Goal: Task Accomplishment & Management: Use online tool/utility

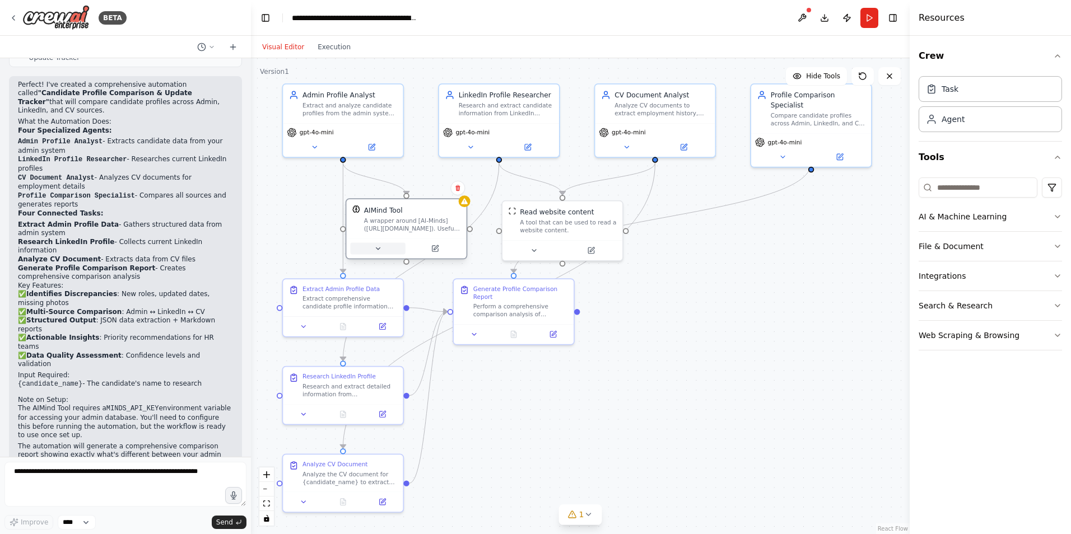
click at [377, 248] on button at bounding box center [377, 249] width 55 height 12
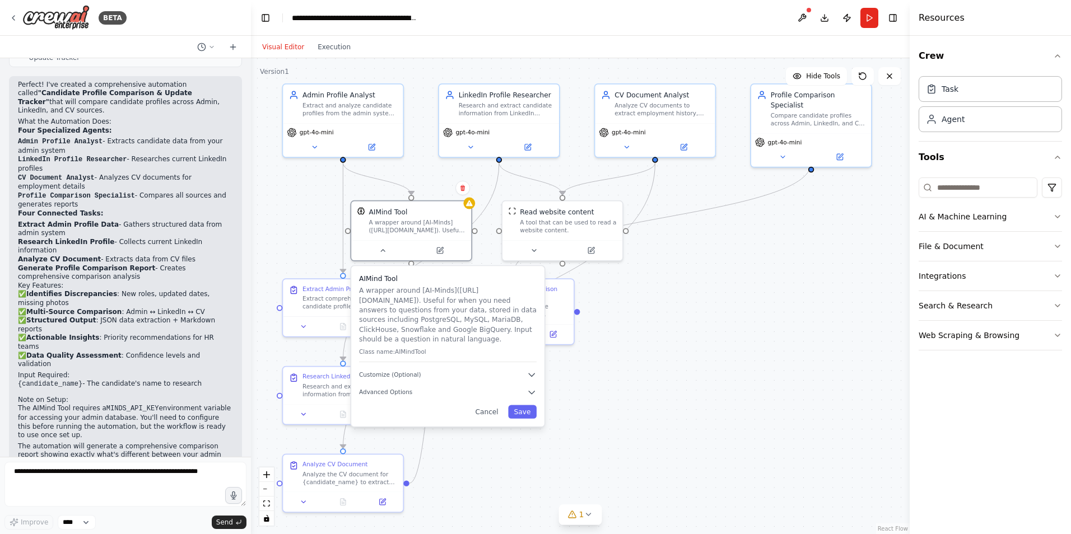
click at [981, 435] on div "Crew Task Agent Tools AI & Machine Learning File & Document Integrations Search…" at bounding box center [990, 285] width 161 height 498
drag, startPoint x: 984, startPoint y: 451, endPoint x: 818, endPoint y: 384, distance: 179.6
click at [978, 448] on div "Crew Task Agent Tools AI & Machine Learning File & Document Integrations Search…" at bounding box center [990, 285] width 161 height 498
click at [385, 256] on div at bounding box center [411, 249] width 120 height 20
click at [386, 249] on icon at bounding box center [383, 249] width 8 height 8
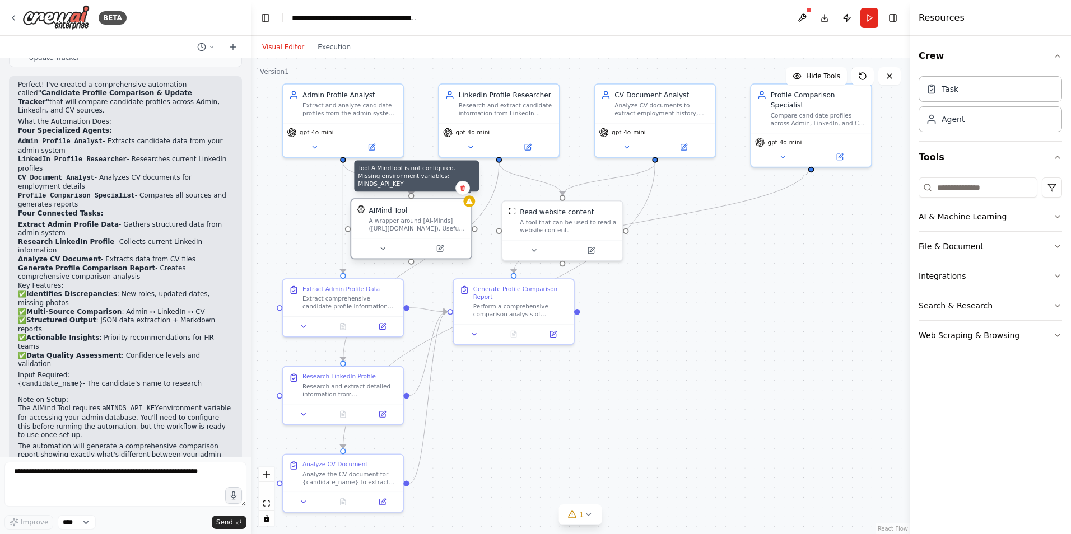
click at [469, 204] on icon at bounding box center [469, 201] width 7 height 6
click at [586, 212] on div "Read website content" at bounding box center [557, 211] width 74 height 10
click at [375, 218] on div "A wrapper around [AI-Minds](https://mindsdb.com/minds). Useful for when you nee…" at bounding box center [417, 225] width 96 height 16
click at [462, 190] on icon at bounding box center [462, 188] width 4 height 6
click at [432, 187] on button "Confirm" at bounding box center [431, 187] width 40 height 13
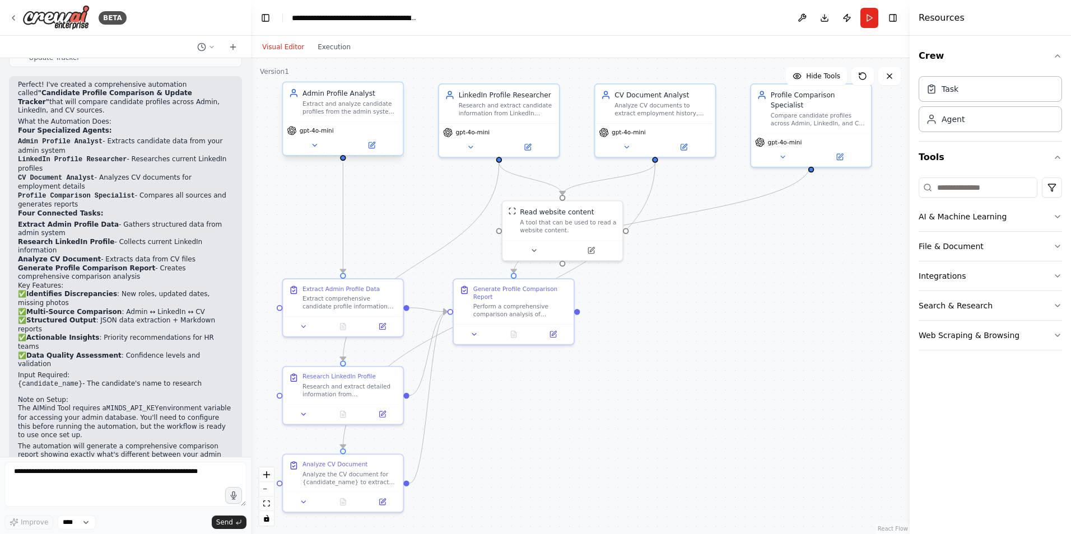
click at [357, 96] on div "Admin Profile Analyst" at bounding box center [349, 93] width 95 height 10
click at [310, 141] on button at bounding box center [314, 145] width 55 height 12
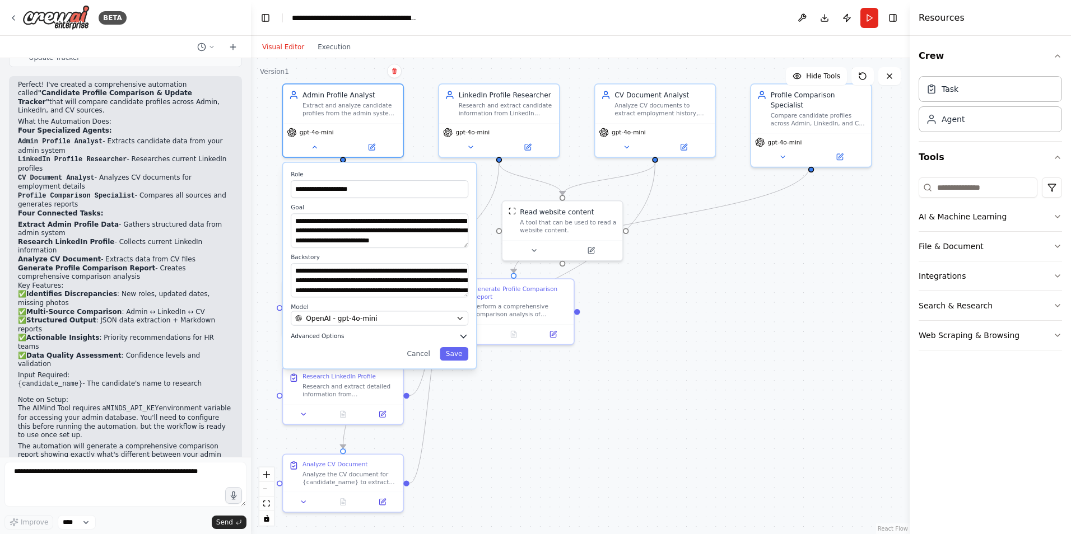
click at [392, 334] on button "Advanced Options" at bounding box center [380, 337] width 178 height 10
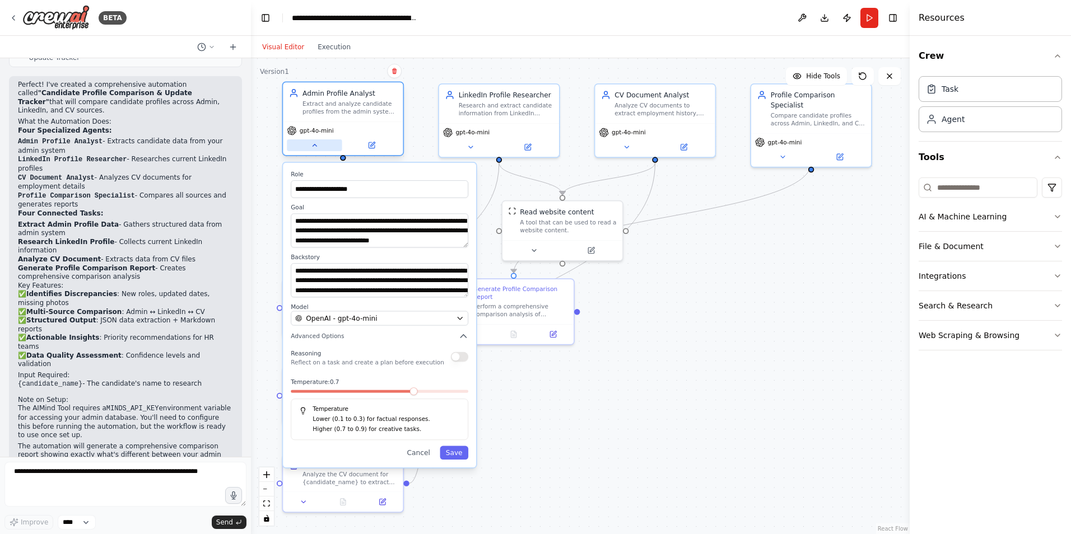
click at [322, 148] on button at bounding box center [314, 145] width 55 height 12
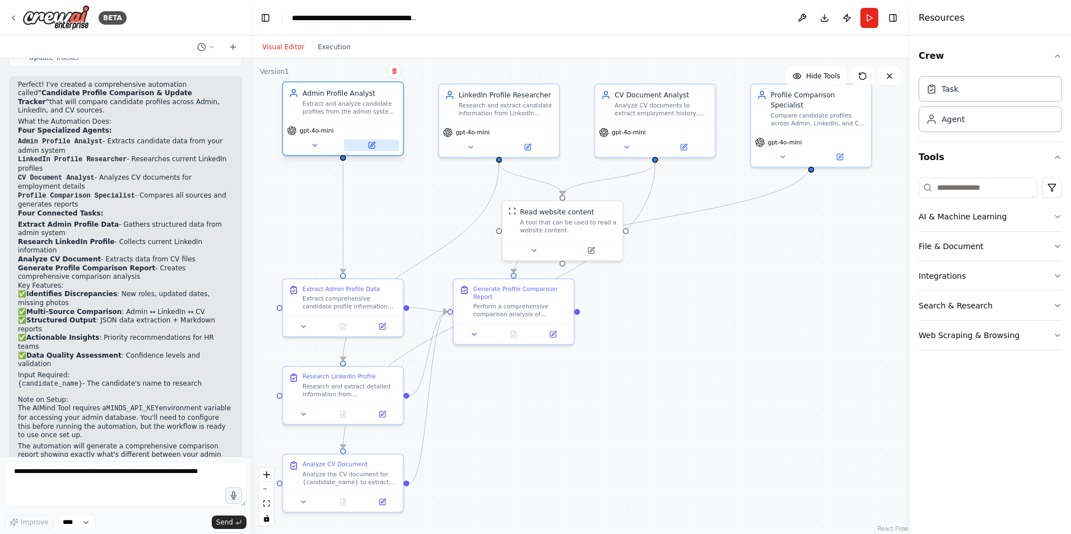
click at [375, 149] on icon at bounding box center [371, 146] width 8 height 8
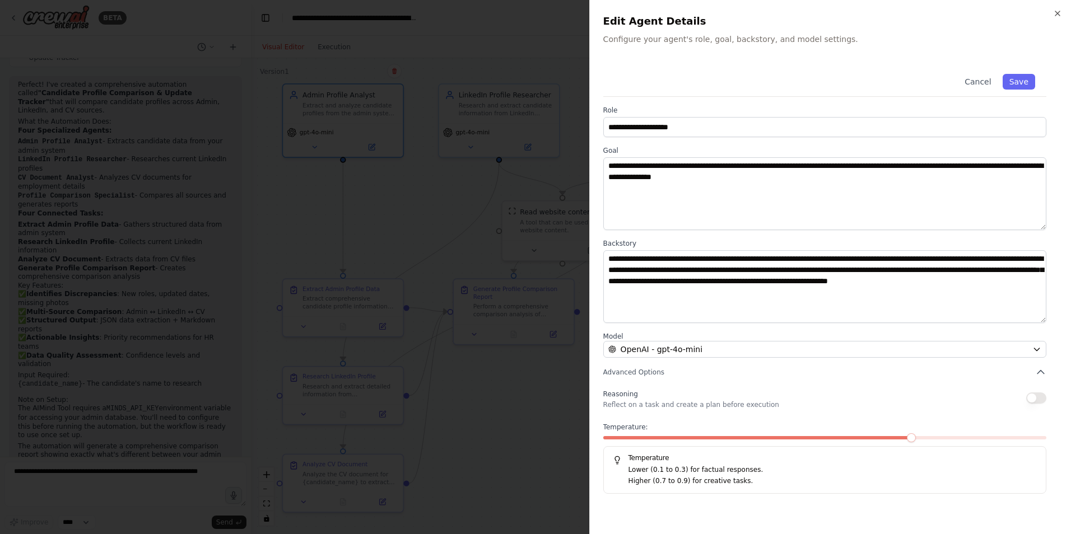
click at [1062, 11] on div "**********" at bounding box center [830, 267] width 482 height 534
click at [1060, 13] on icon "button" at bounding box center [1057, 13] width 9 height 9
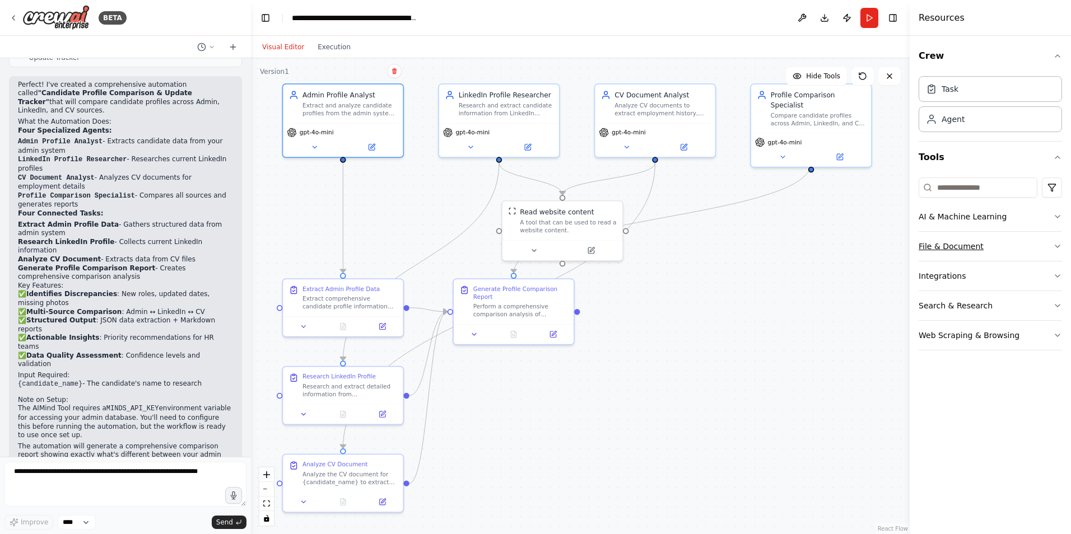
click at [980, 246] on button "File & Document" at bounding box center [990, 246] width 143 height 29
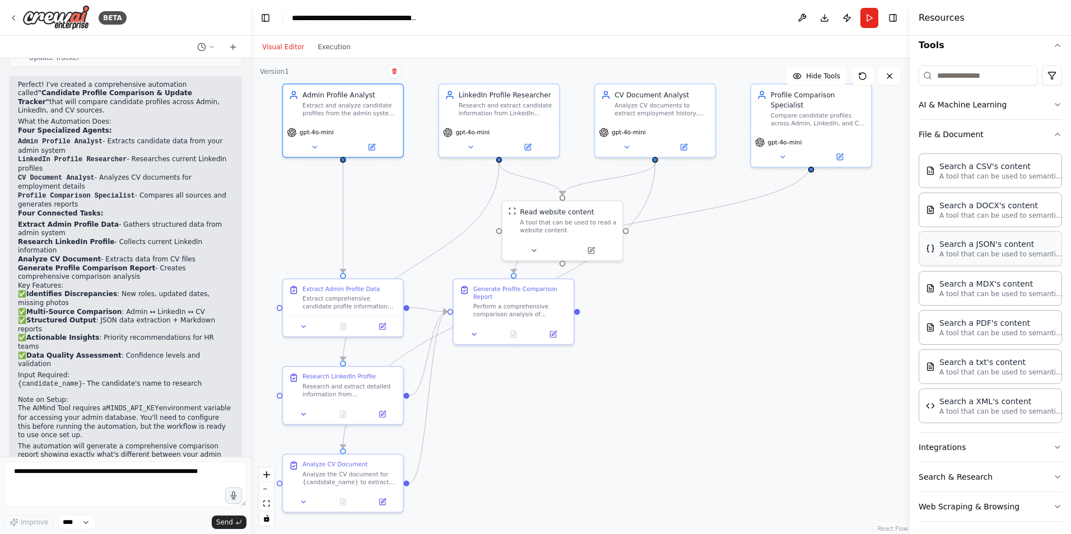
scroll to position [118, 0]
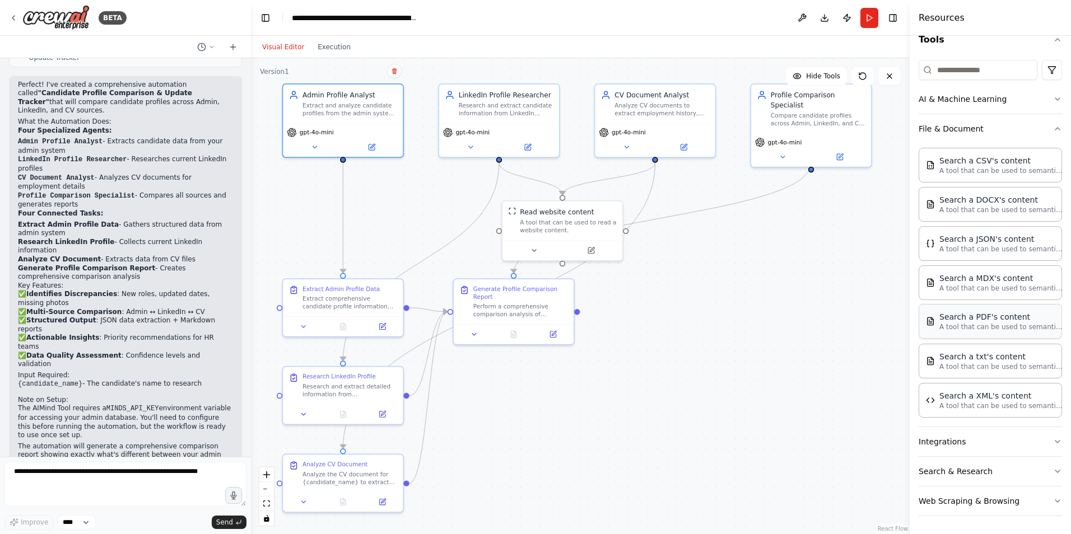
click at [1004, 317] on div "Search a PDF's content" at bounding box center [1000, 316] width 123 height 11
click at [968, 318] on div "Search a PDF's content" at bounding box center [1000, 316] width 123 height 11
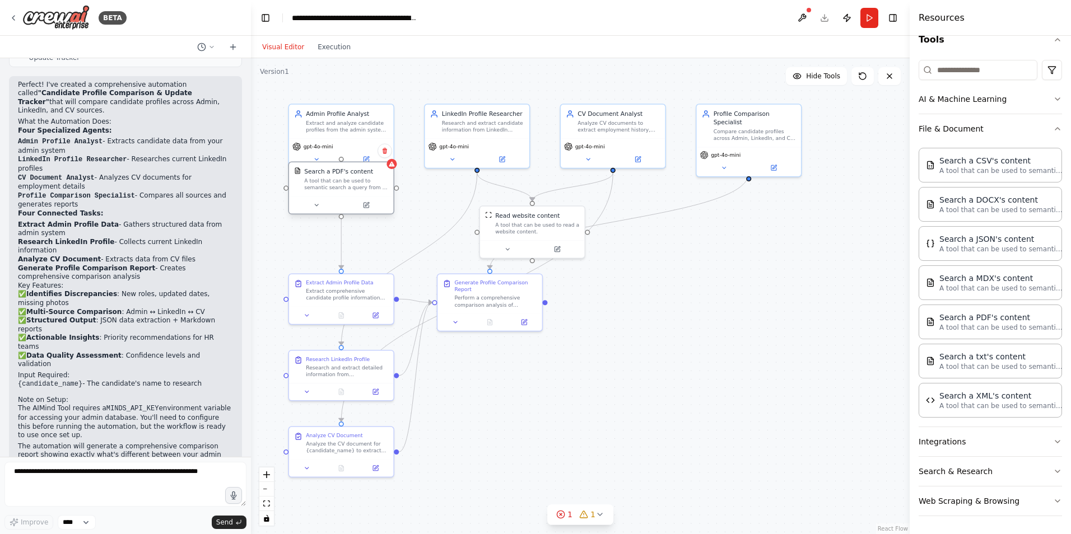
drag, startPoint x: 418, startPoint y: 205, endPoint x: 362, endPoint y: 192, distance: 57.6
click at [362, 192] on div "Search a PDF's content A tool that can be used to semantic search a query from …" at bounding box center [341, 179] width 104 height 34
drag, startPoint x: 345, startPoint y: 191, endPoint x: 400, endPoint y: 205, distance: 56.6
click at [400, 205] on div "A tool that can be used to semantic search a query from a PDF's content." at bounding box center [405, 200] width 84 height 13
drag, startPoint x: 342, startPoint y: 169, endPoint x: 348, endPoint y: 208, distance: 39.7
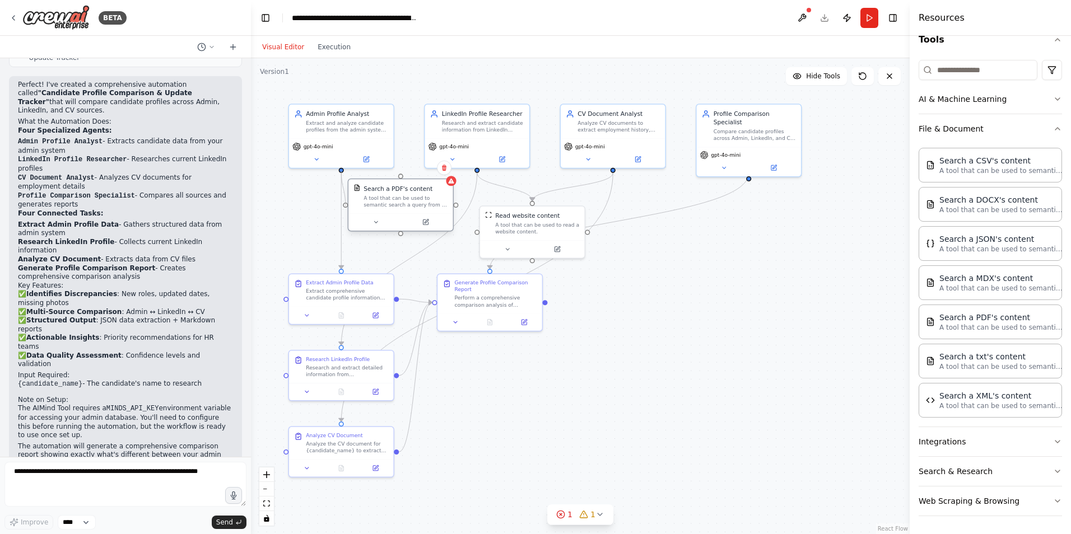
click at [348, 208] on div "Admin Profile Analyst Extract and analyze candidate profiles from the admin sys…" at bounding box center [495, 242] width 499 height 361
click at [411, 195] on div "A tool that can be used to semantic search a query from a PDF's content." at bounding box center [405, 200] width 84 height 13
click at [427, 195] on div "A tool that can be used to semantic search a query from a PDF's content." at bounding box center [405, 200] width 84 height 13
click at [376, 220] on icon at bounding box center [375, 222] width 7 height 7
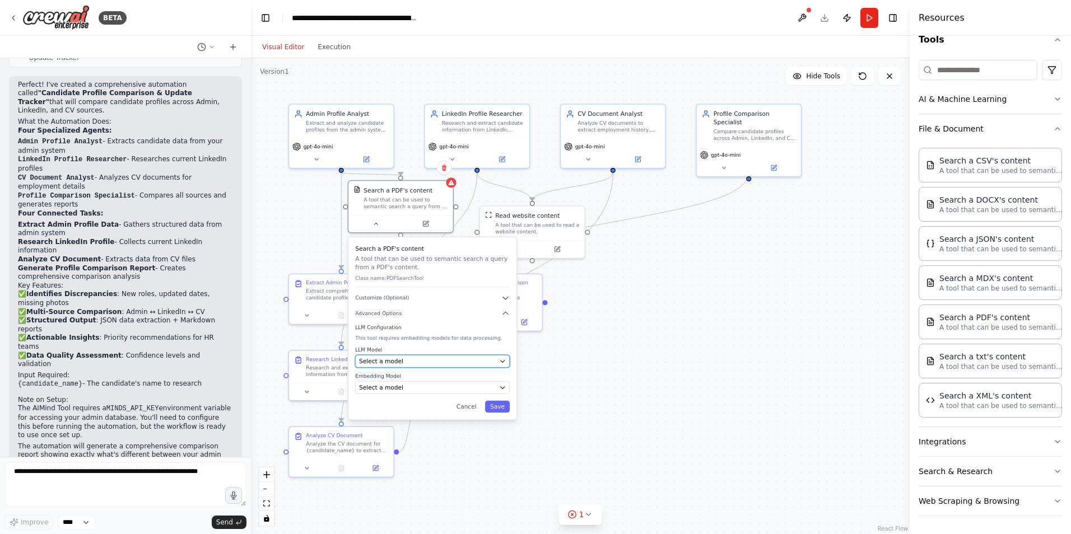
click at [408, 359] on div "Select a model" at bounding box center [427, 361] width 137 height 8
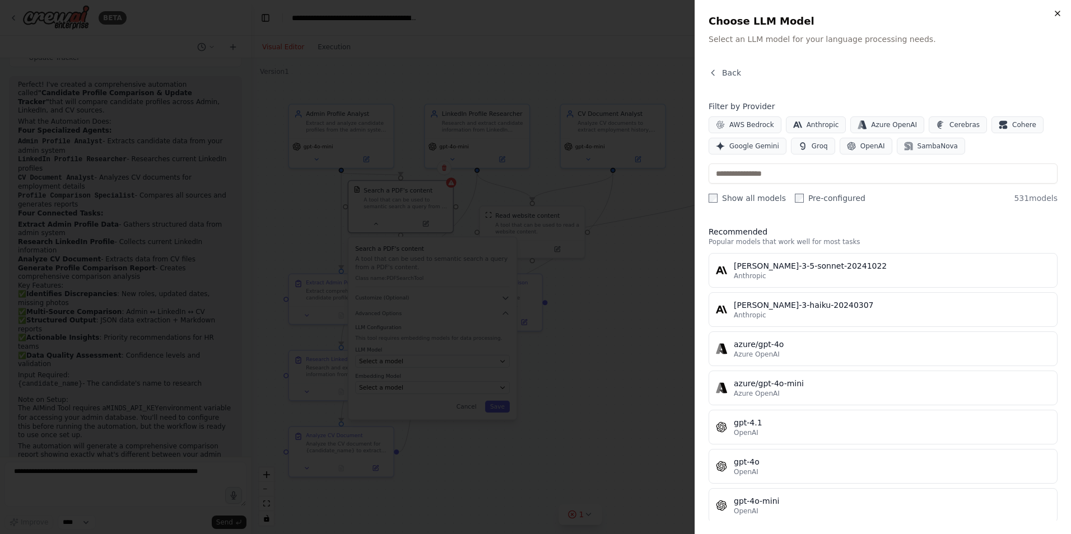
click at [1057, 15] on icon "button" at bounding box center [1057, 13] width 9 height 9
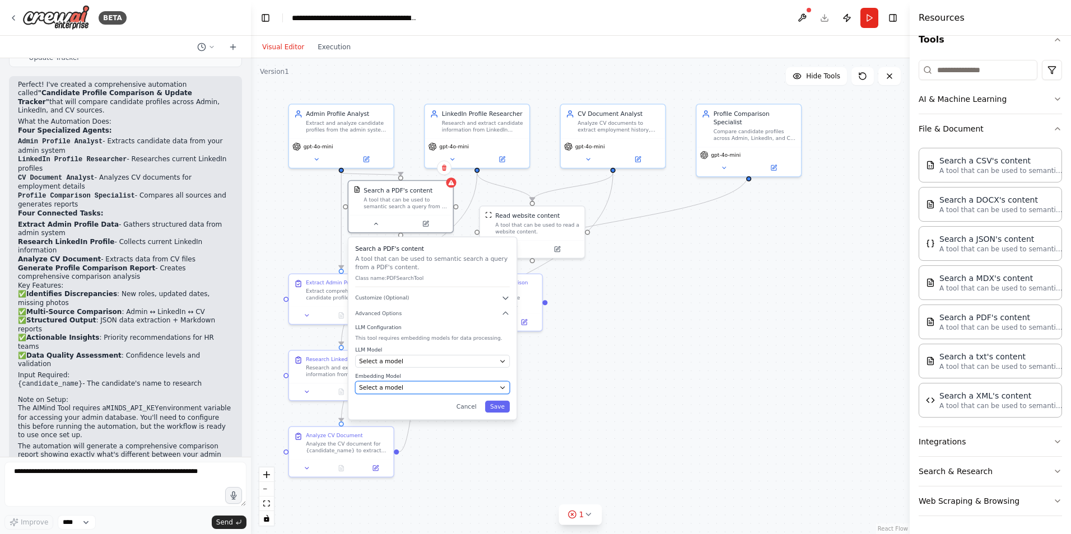
click at [380, 391] on span "Select a model" at bounding box center [381, 388] width 44 height 8
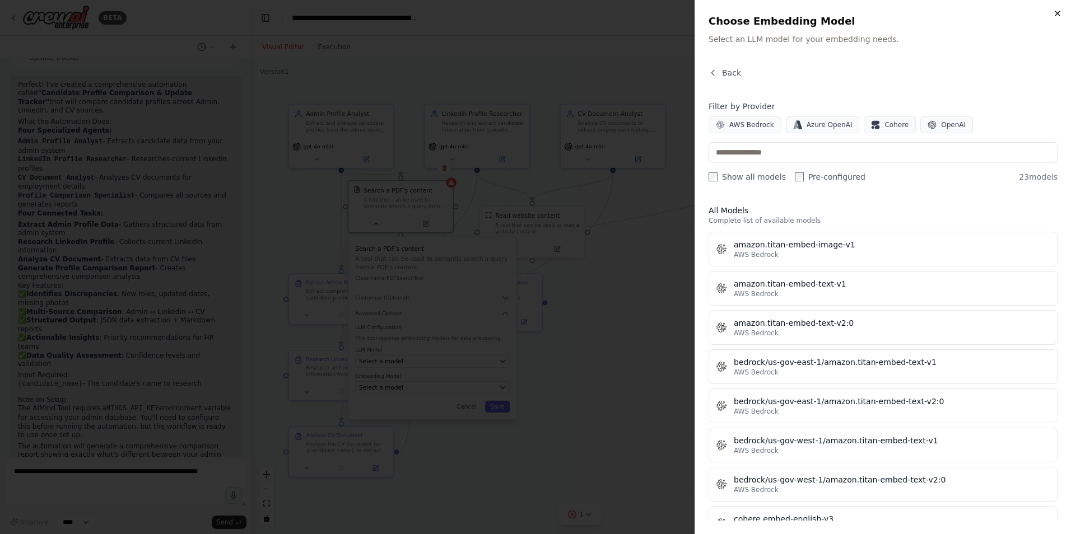
click at [1056, 12] on icon "button" at bounding box center [1057, 13] width 4 height 4
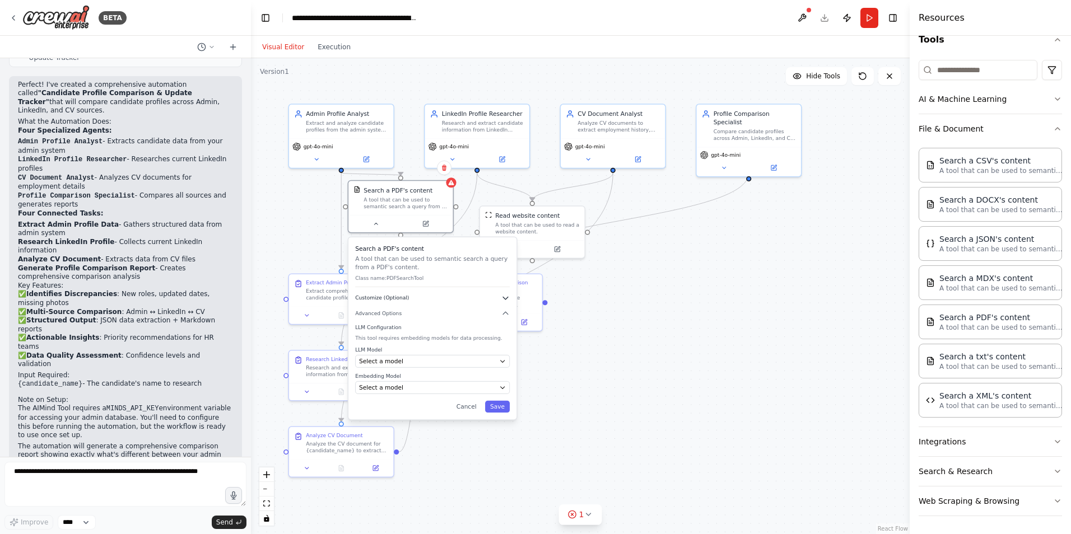
click at [472, 298] on button "Customize (Optional)" at bounding box center [432, 298] width 155 height 8
click at [445, 311] on button "Advanced Options" at bounding box center [432, 313] width 155 height 8
click at [435, 260] on p "A tool that can be used to semantic search a query from a PDF's content." at bounding box center [432, 262] width 155 height 17
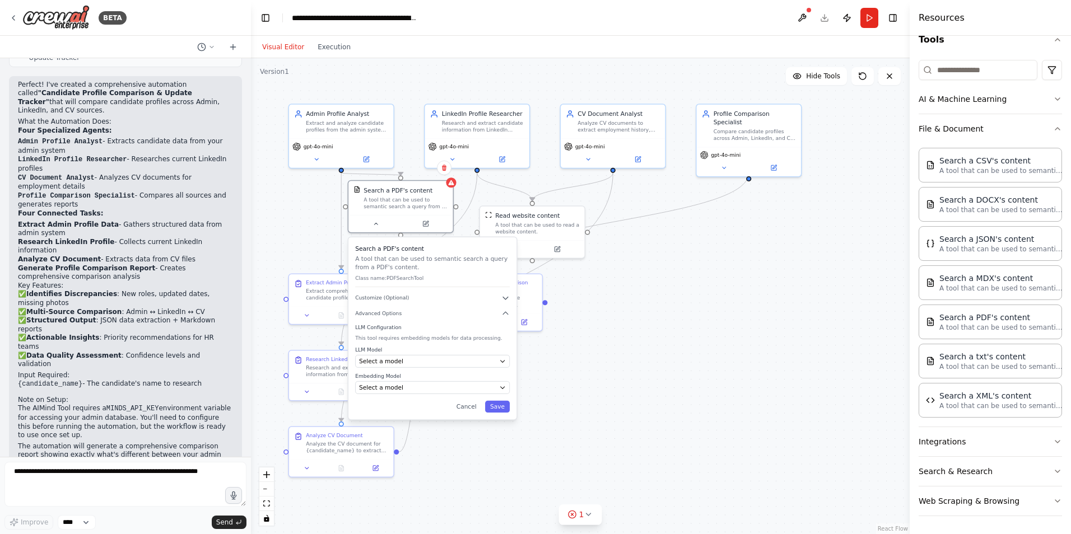
click at [413, 275] on p "Class name: PDFSearchTool" at bounding box center [432, 278] width 155 height 7
click at [265, 233] on div ".deletable-edge-delete-btn { width: 20px; height: 20px; border: 0px solid #ffff…" at bounding box center [580, 296] width 659 height 476
click at [843, 352] on div ".deletable-edge-delete-btn { width: 20px; height: 20px; border: 0px solid #ffff…" at bounding box center [580, 296] width 659 height 476
click at [375, 224] on icon at bounding box center [374, 222] width 7 height 7
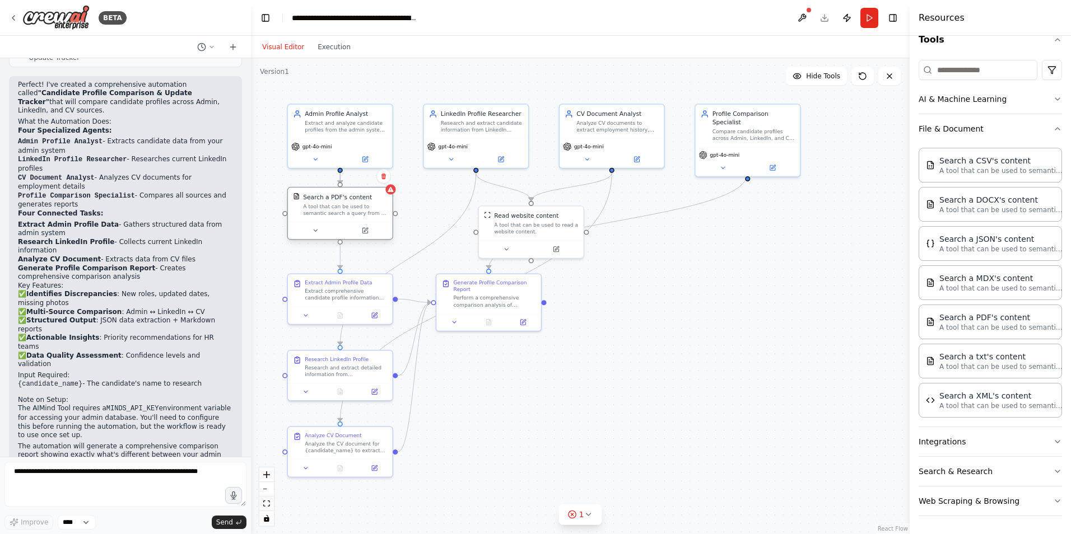
drag, startPoint x: 385, startPoint y: 208, endPoint x: 327, endPoint y: 217, distance: 58.9
click at [327, 217] on div "Search a PDF's content A tool that can be used to semantic search a query from …" at bounding box center [340, 205] width 104 height 34
drag, startPoint x: 538, startPoint y: 204, endPoint x: 691, endPoint y: 338, distance: 203.2
click at [691, 338] on div "A tool that can be used to semantic search a query from a PDF's content." at bounding box center [693, 336] width 84 height 13
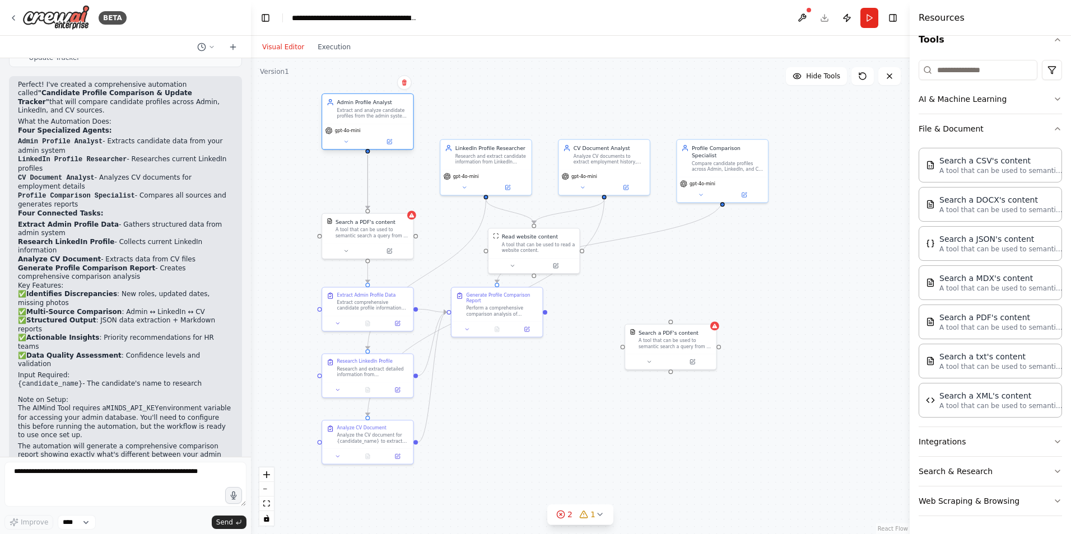
drag, startPoint x: 360, startPoint y: 157, endPoint x: 360, endPoint y: 111, distance: 45.9
click at [360, 111] on div "Extract and analyze candidate profiles from the admin system, organizing key in…" at bounding box center [373, 114] width 72 height 12
drag, startPoint x: 499, startPoint y: 153, endPoint x: 494, endPoint y: 120, distance: 32.9
click at [494, 120] on div "Research and extract candidate information from LinkedIn profiles, capturing cu…" at bounding box center [484, 121] width 72 height 12
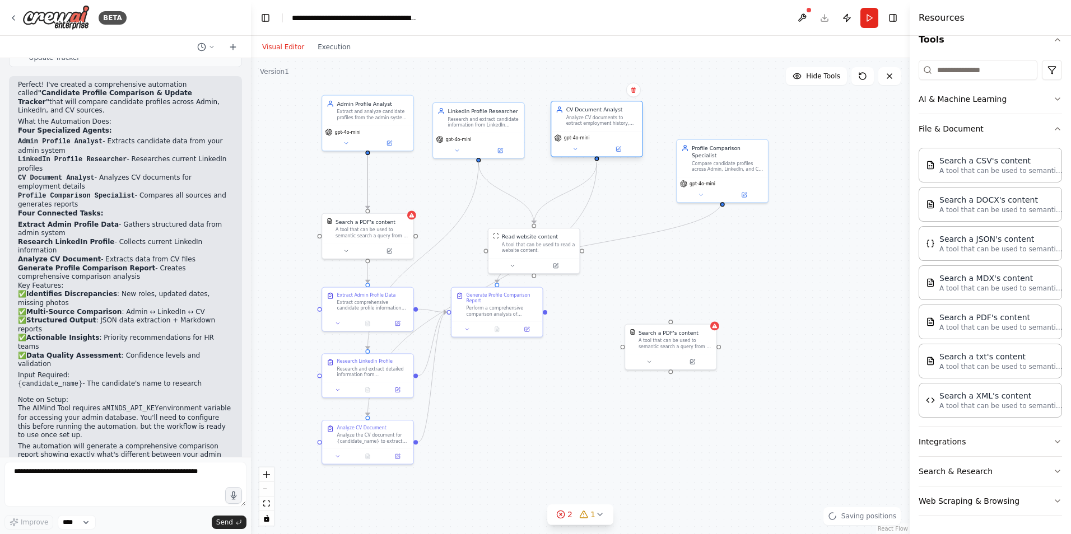
drag, startPoint x: 616, startPoint y: 158, endPoint x: 610, endPoint y: 122, distance: 36.8
click at [610, 122] on div "Analyze CV documents to extract employment history, skills, certifications, and…" at bounding box center [602, 121] width 72 height 12
drag, startPoint x: 729, startPoint y: 170, endPoint x: 728, endPoint y: 132, distance: 38.7
click at [728, 138] on div "gpt-4o-mini" at bounding box center [722, 151] width 91 height 26
click at [502, 360] on div at bounding box center [508, 364] width 91 height 15
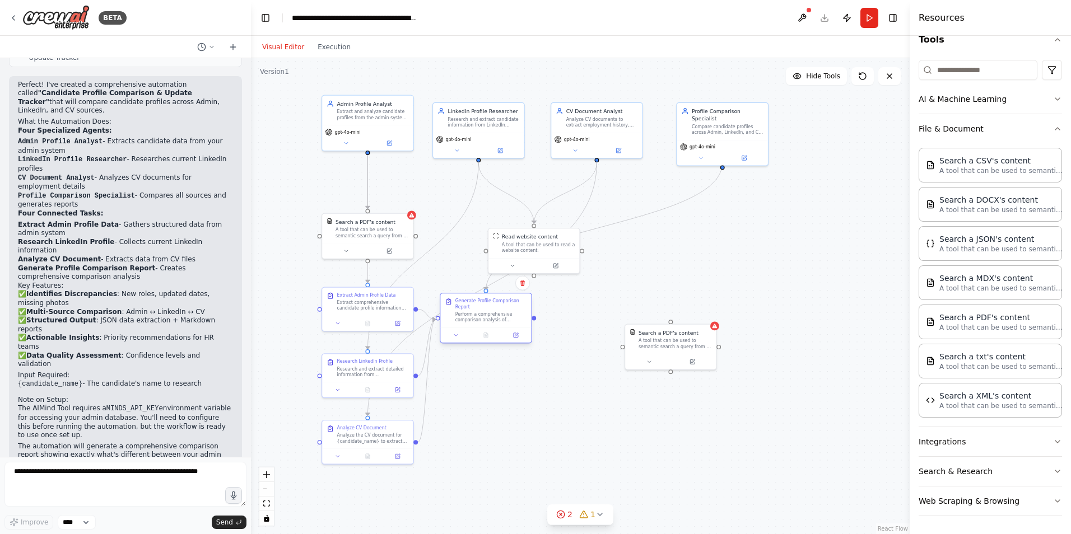
click at [479, 328] on div at bounding box center [485, 335] width 91 height 15
drag, startPoint x: 525, startPoint y: 252, endPoint x: 594, endPoint y: 280, distance: 74.9
click at [594, 280] on div "A tool that can be used to read a website content." at bounding box center [608, 276] width 73 height 12
drag, startPoint x: 674, startPoint y: 347, endPoint x: 483, endPoint y: 200, distance: 240.7
click at [483, 200] on div "A tool that can be used to semantic search a query from a PDF's content." at bounding box center [482, 195] width 73 height 12
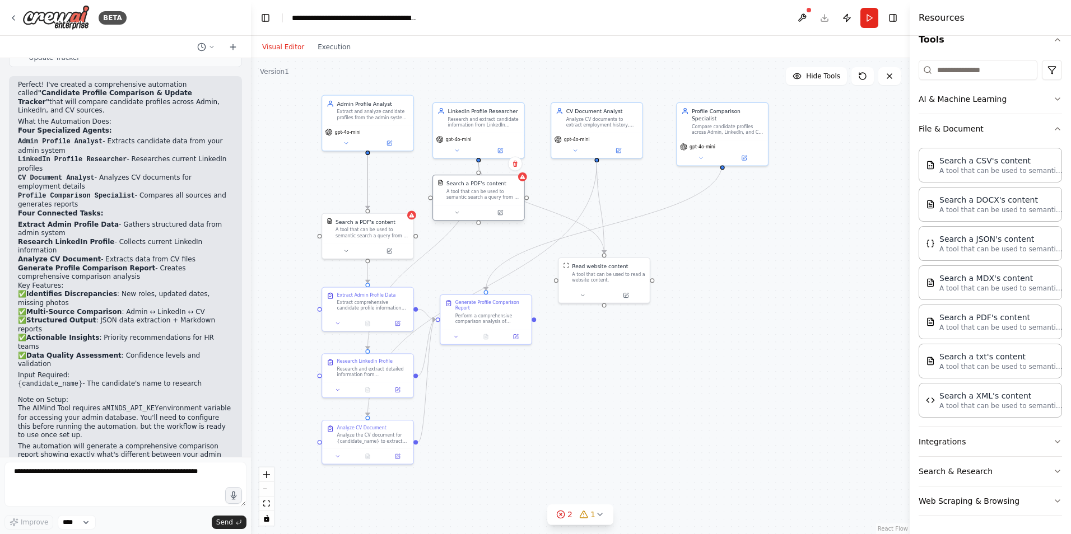
click at [489, 192] on div "A tool that can be used to semantic search a query from a PDF's content." at bounding box center [482, 195] width 73 height 12
drag, startPoint x: 480, startPoint y: 193, endPoint x: 479, endPoint y: 180, distance: 12.4
click at [479, 180] on div "A tool that can be used to semantic search a query from a PDF's content." at bounding box center [482, 180] width 73 height 12
drag, startPoint x: 491, startPoint y: 175, endPoint x: 726, endPoint y: 381, distance: 312.0
click at [726, 381] on div "A tool that can be used to semantic search a query from a PDF's content." at bounding box center [711, 380] width 73 height 12
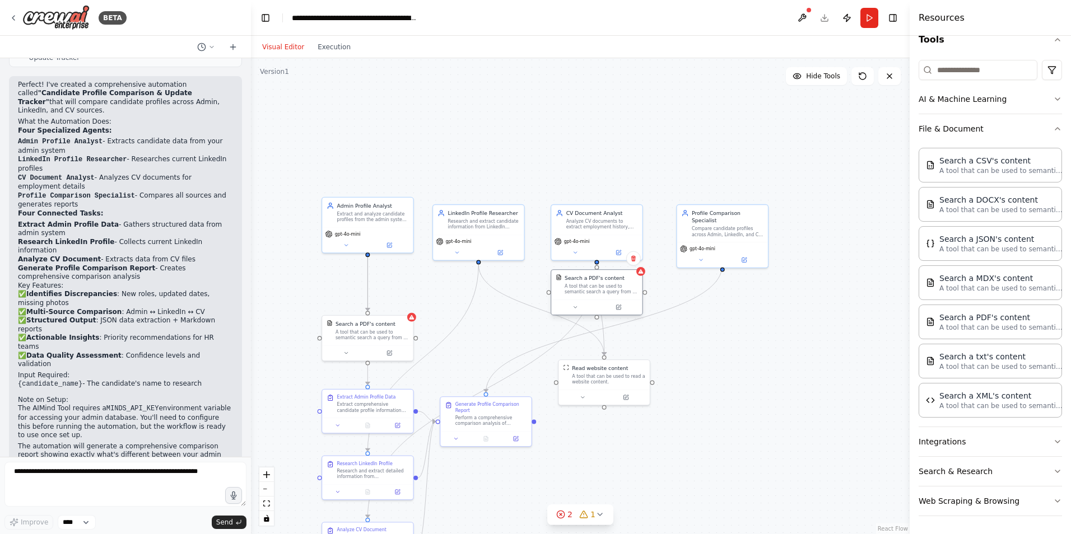
drag, startPoint x: 708, startPoint y: 373, endPoint x: 593, endPoint y: 273, distance: 152.1
click at [593, 273] on div "Search a PDF's content A tool that can be used to semantic search a query from …" at bounding box center [596, 285] width 91 height 30
drag, startPoint x: 510, startPoint y: 299, endPoint x: 455, endPoint y: 284, distance: 56.9
click at [455, 284] on div "A tool that can be used to semantic search a query from a PDF's content." at bounding box center [490, 289] width 73 height 12
click at [724, 381] on div ".deletable-edge-delete-btn { width: 20px; height: 20px; border: 0px solid #ffff…" at bounding box center [580, 296] width 659 height 476
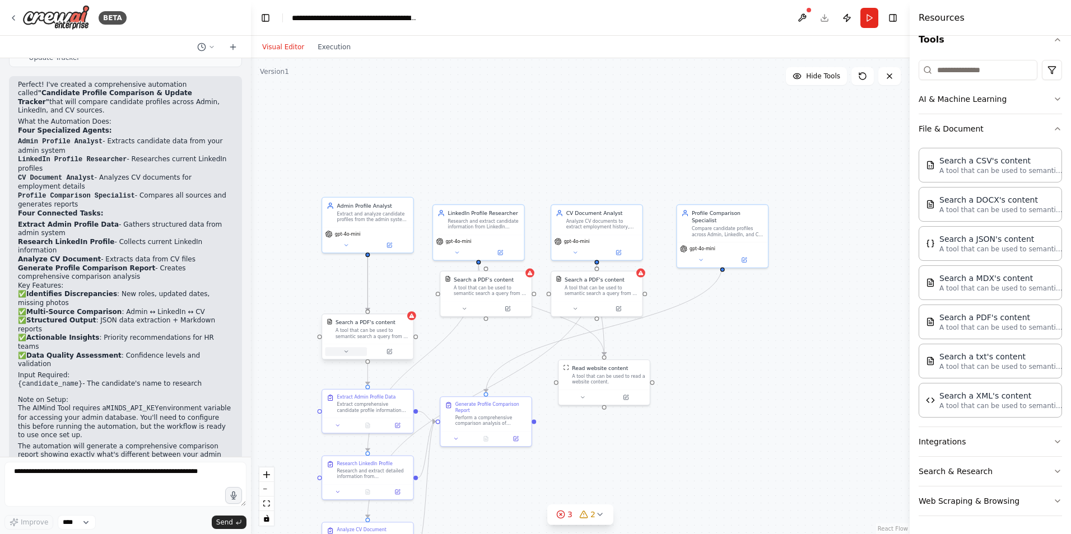
click at [348, 353] on icon at bounding box center [346, 352] width 6 height 6
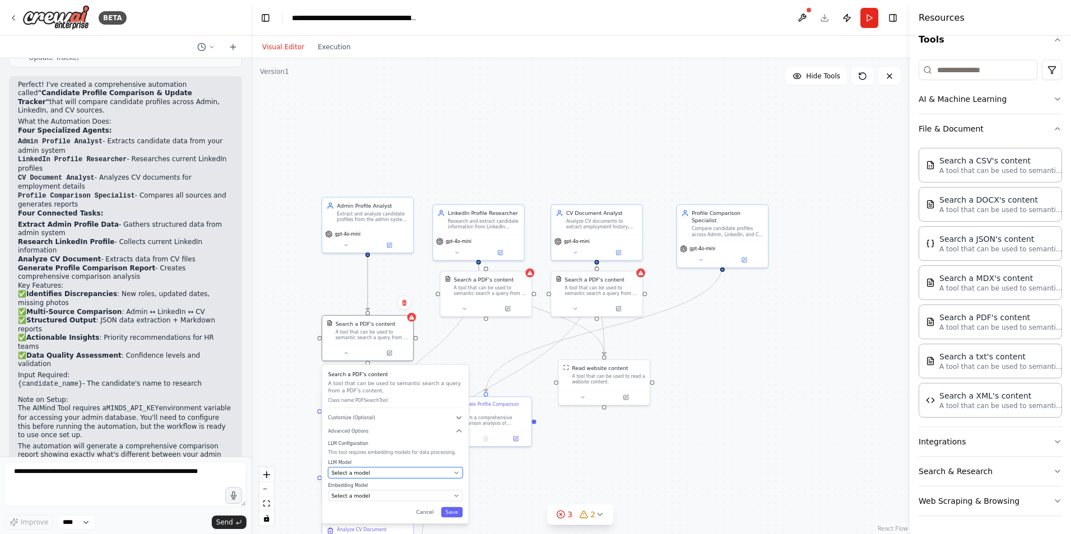
click at [434, 473] on div "Select a model" at bounding box center [391, 472] width 119 height 7
click at [455, 473] on icon "button" at bounding box center [456, 473] width 6 height 6
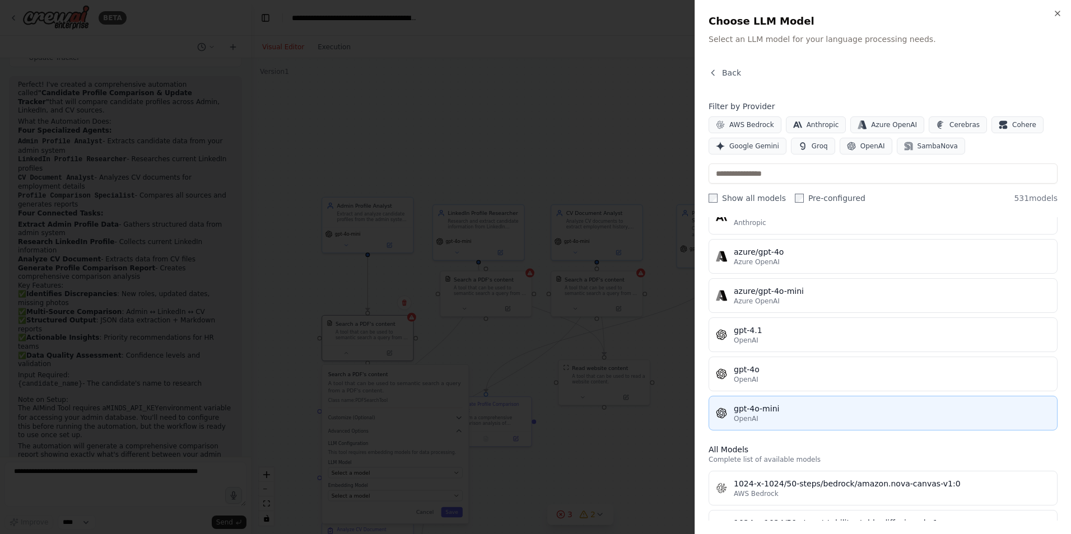
scroll to position [112, 0]
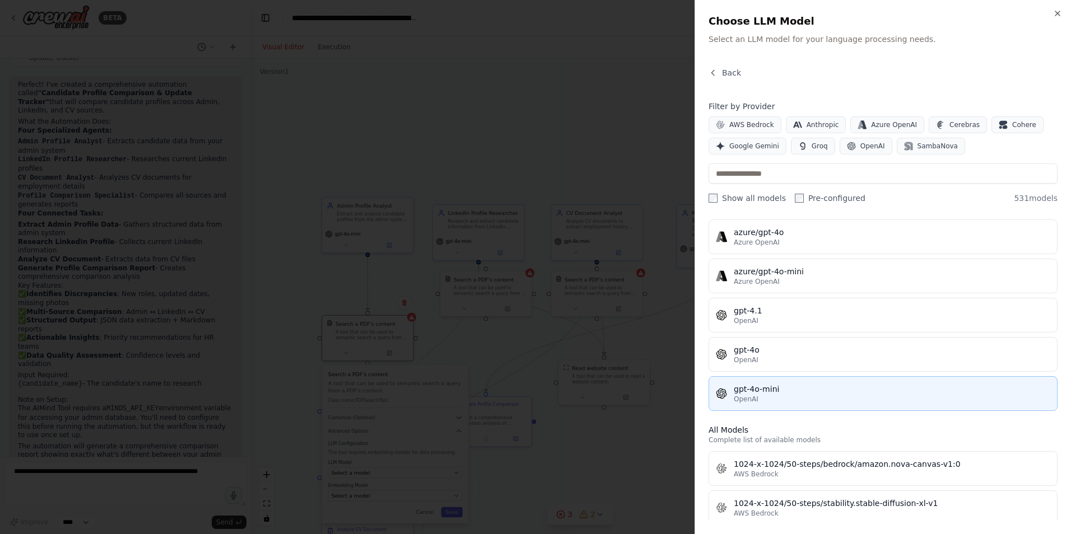
click at [767, 389] on div "gpt-4o-mini" at bounding box center [892, 389] width 316 height 11
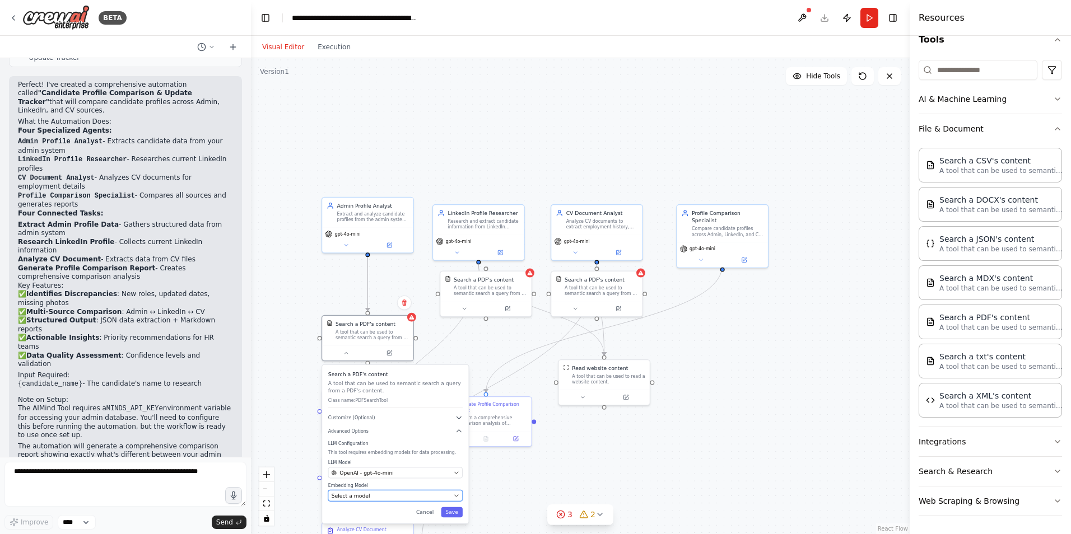
click at [413, 495] on div "Select a model" at bounding box center [391, 495] width 119 height 7
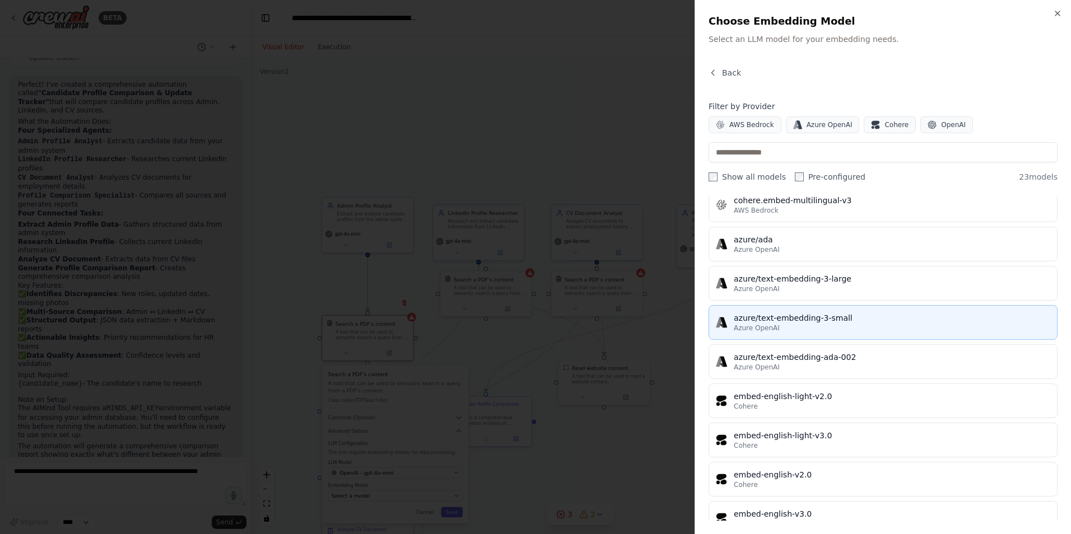
scroll to position [392, 0]
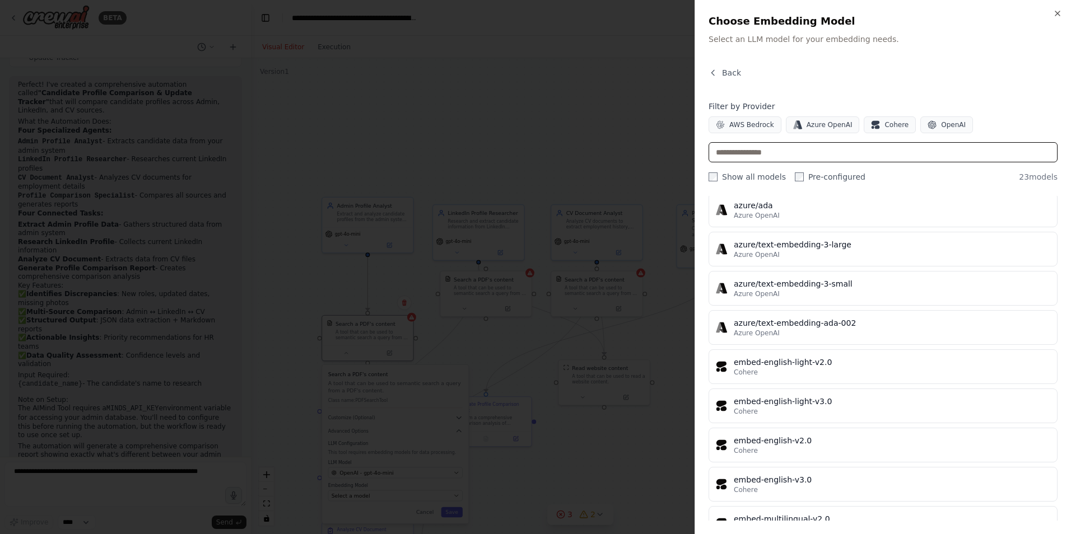
click at [790, 153] on input "text" at bounding box center [882, 152] width 349 height 20
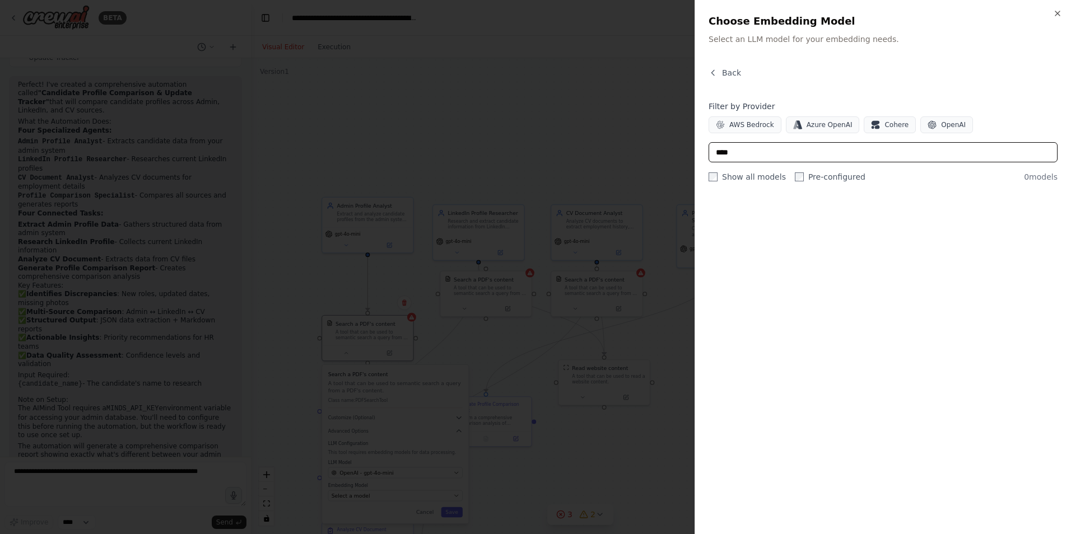
scroll to position [0, 0]
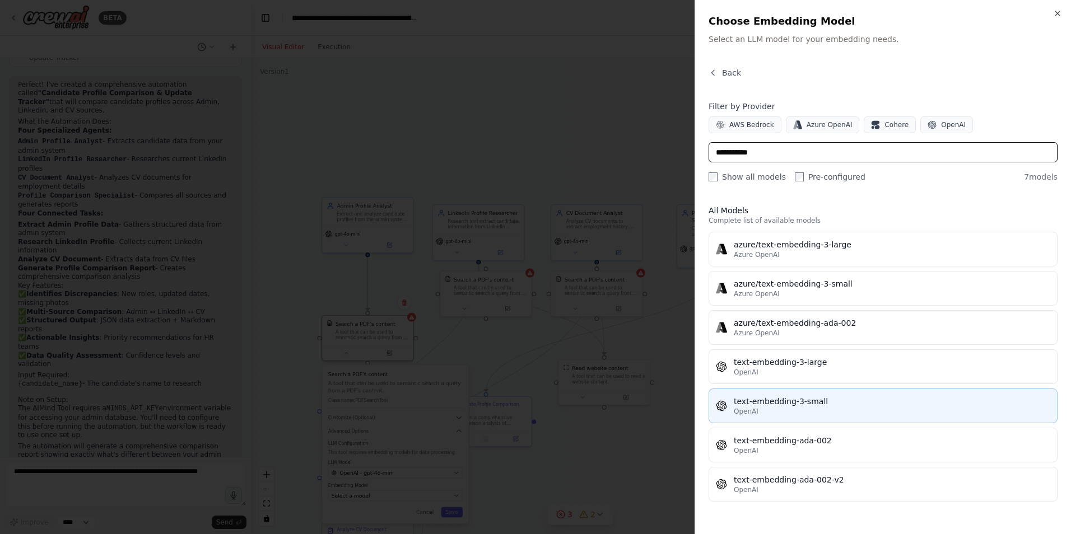
type input "**********"
click at [779, 400] on div "text-embedding-3-small" at bounding box center [892, 401] width 316 height 11
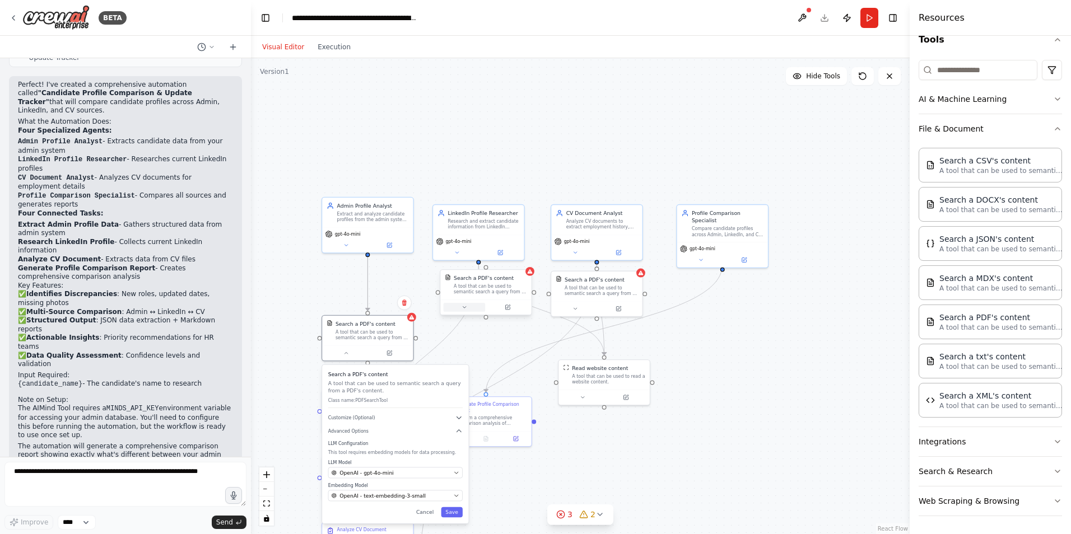
click at [464, 308] on icon at bounding box center [464, 308] width 6 height 6
click at [526, 423] on button "Select a model" at bounding box center [513, 428] width 134 height 11
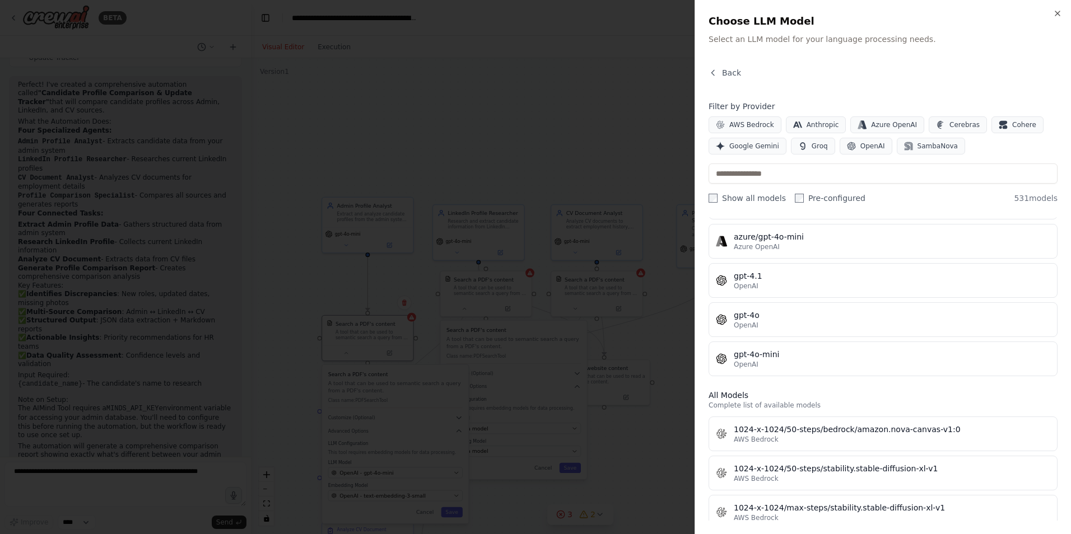
scroll to position [168, 0]
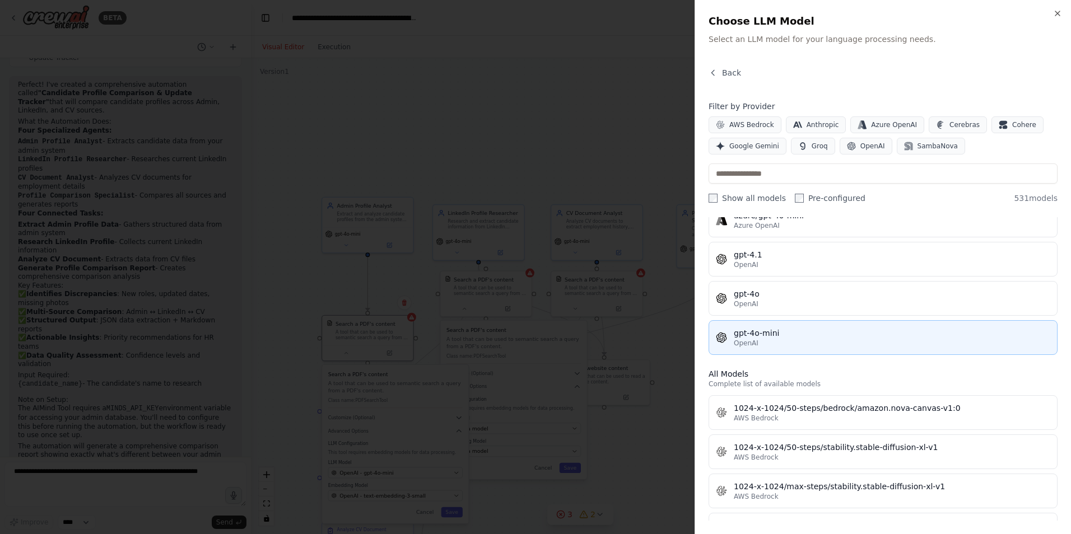
click at [773, 334] on div "gpt-4o-mini" at bounding box center [892, 333] width 316 height 11
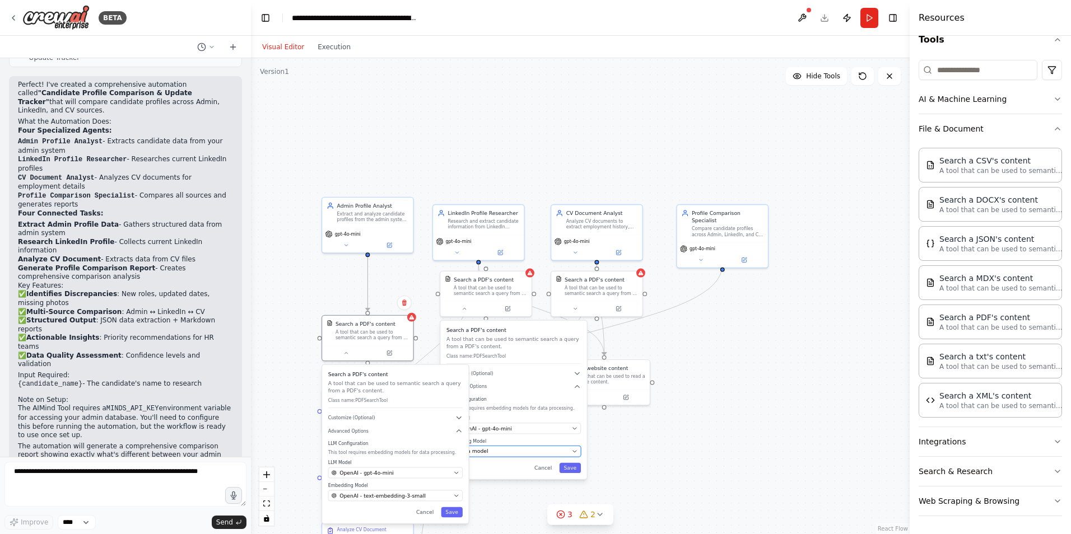
click at [514, 449] on div "Select a model" at bounding box center [509, 451] width 119 height 7
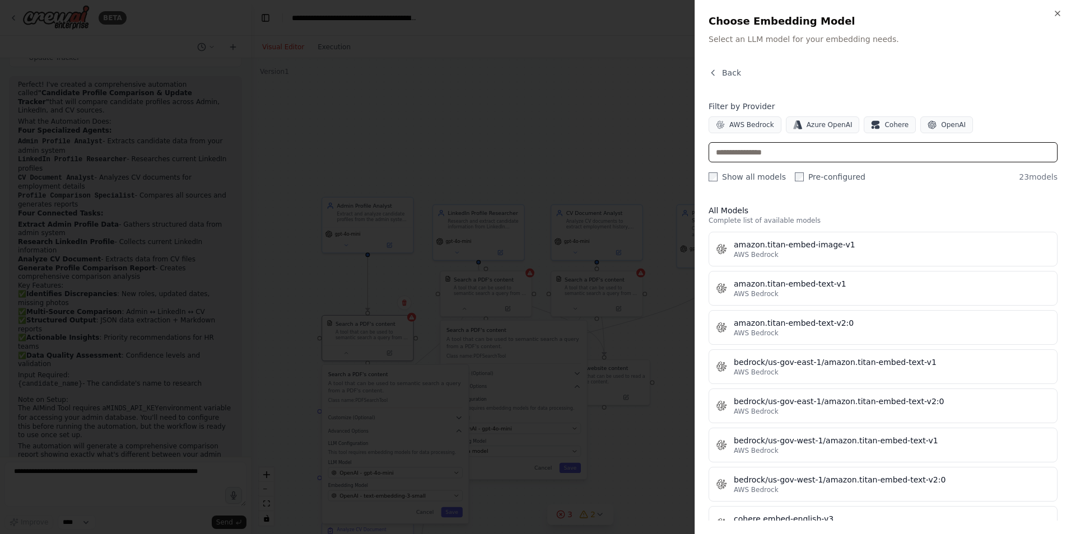
click at [759, 153] on input "text" at bounding box center [882, 152] width 349 height 20
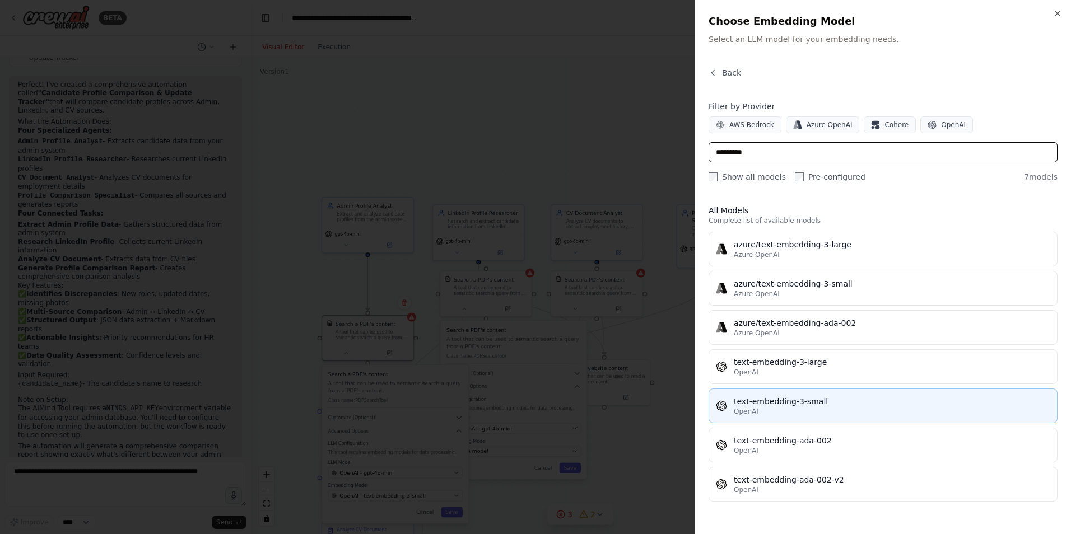
type input "*********"
click at [810, 403] on div "text-embedding-3-small" at bounding box center [892, 401] width 316 height 11
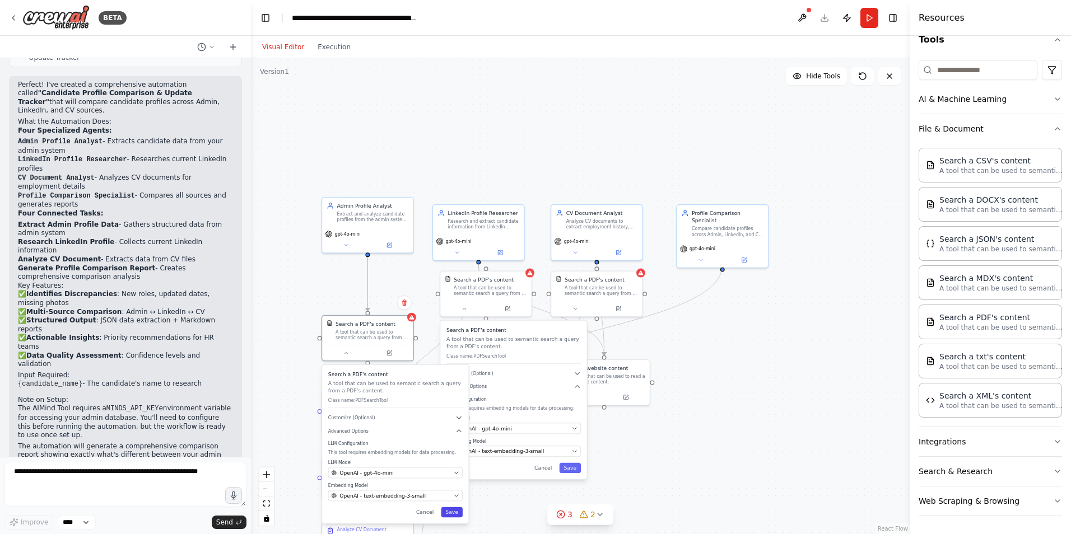
click at [456, 514] on button "Save" at bounding box center [452, 512] width 22 height 10
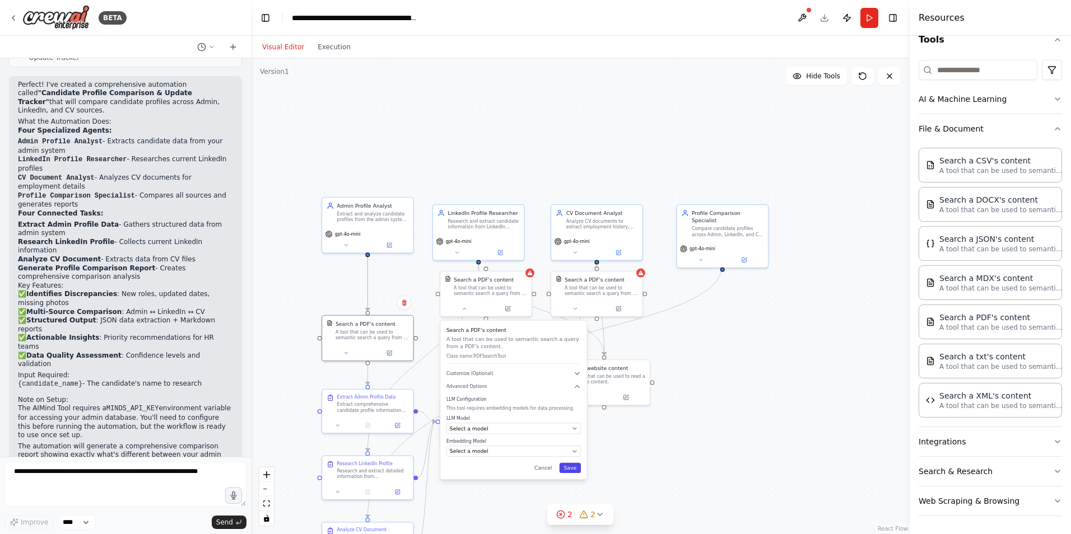
click at [575, 469] on button "Save" at bounding box center [571, 468] width 22 height 10
click at [458, 305] on button at bounding box center [465, 307] width 42 height 9
click at [461, 430] on span "Select a model" at bounding box center [469, 428] width 39 height 7
click at [475, 430] on span "Select a model" at bounding box center [469, 428] width 39 height 7
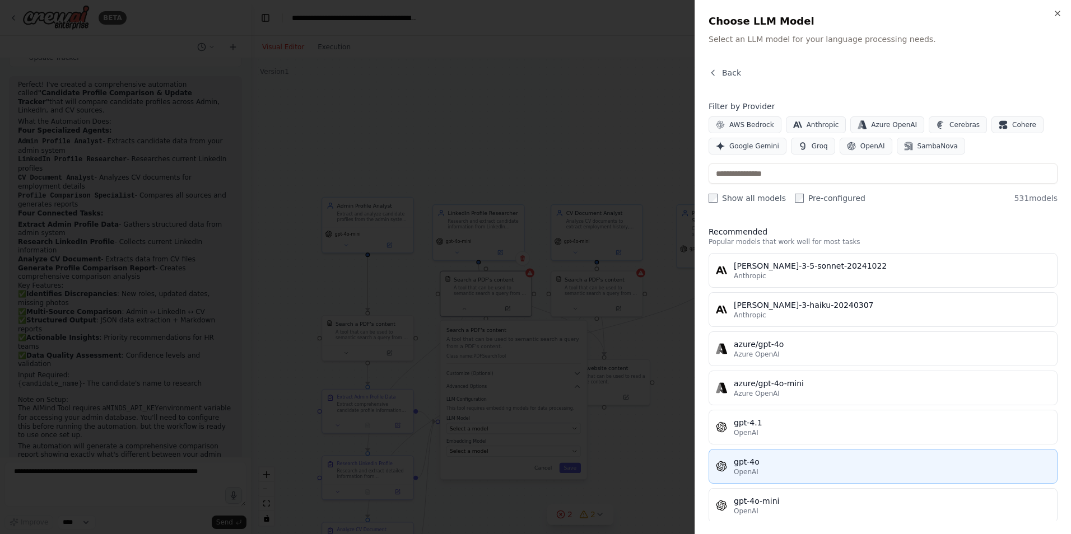
scroll to position [56, 0]
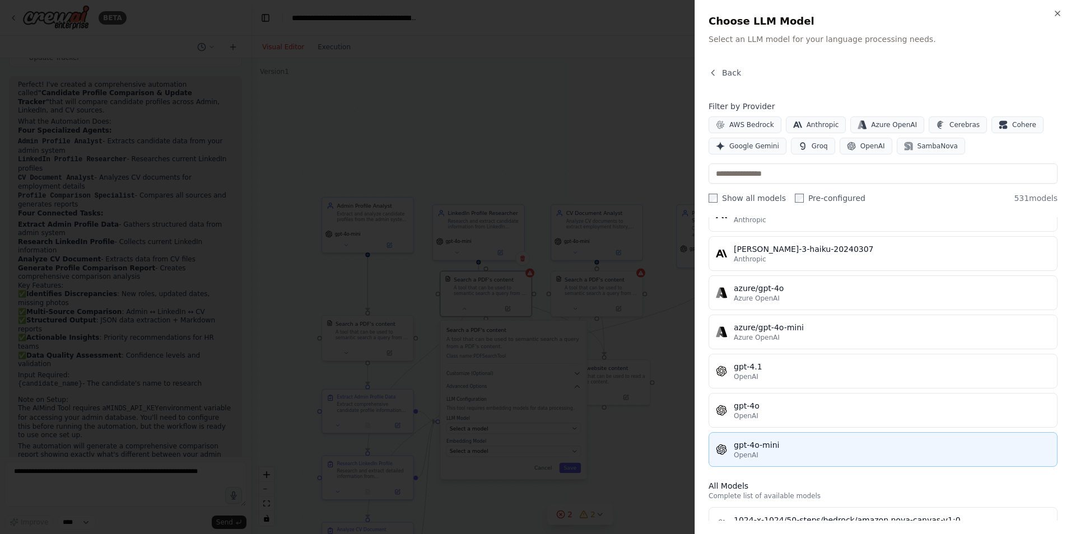
click at [786, 448] on div "gpt-4o-mini" at bounding box center [892, 445] width 316 height 11
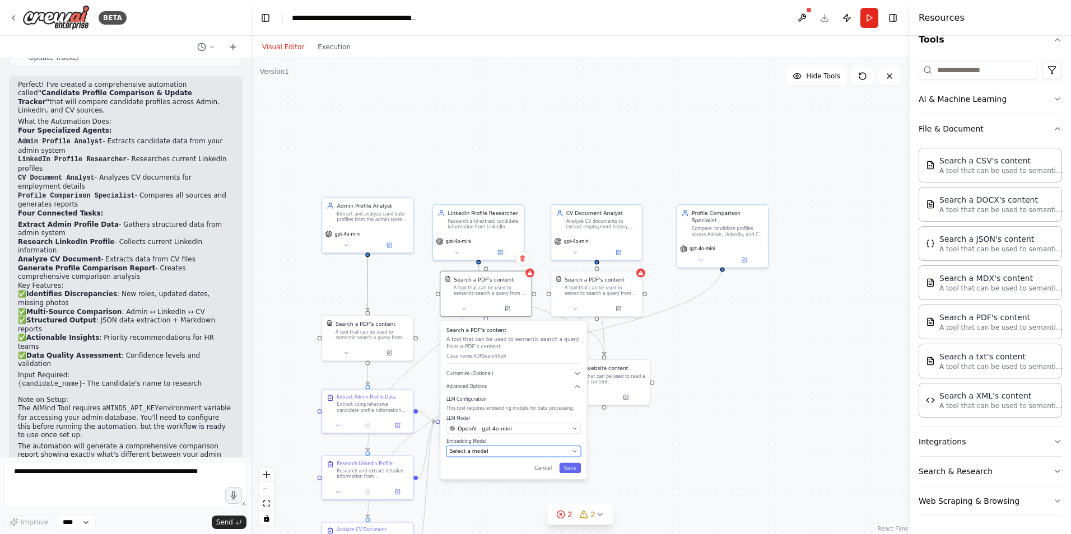
click at [481, 451] on span "Select a model" at bounding box center [469, 451] width 39 height 7
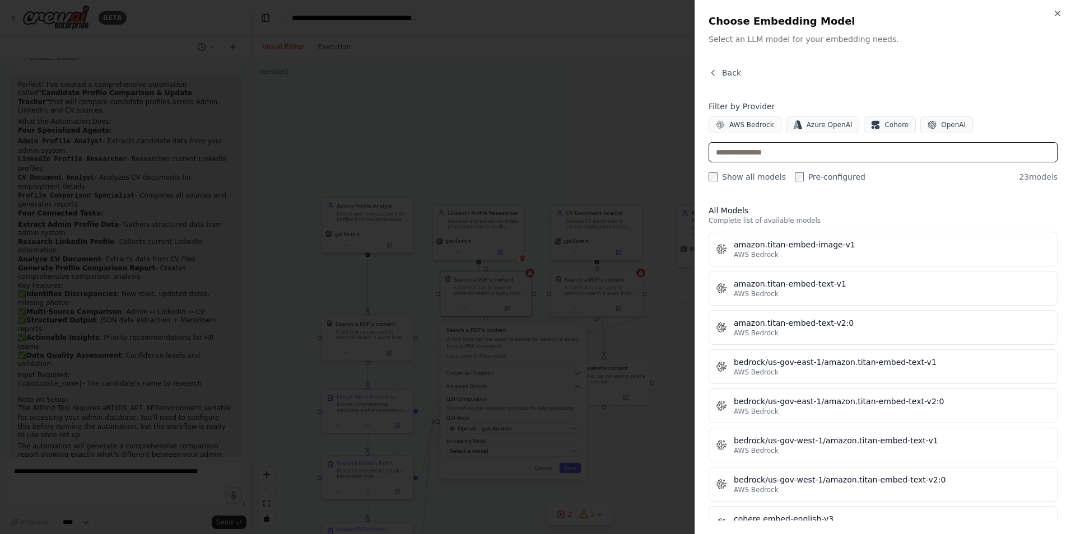
click at [822, 152] on input "text" at bounding box center [882, 152] width 349 height 20
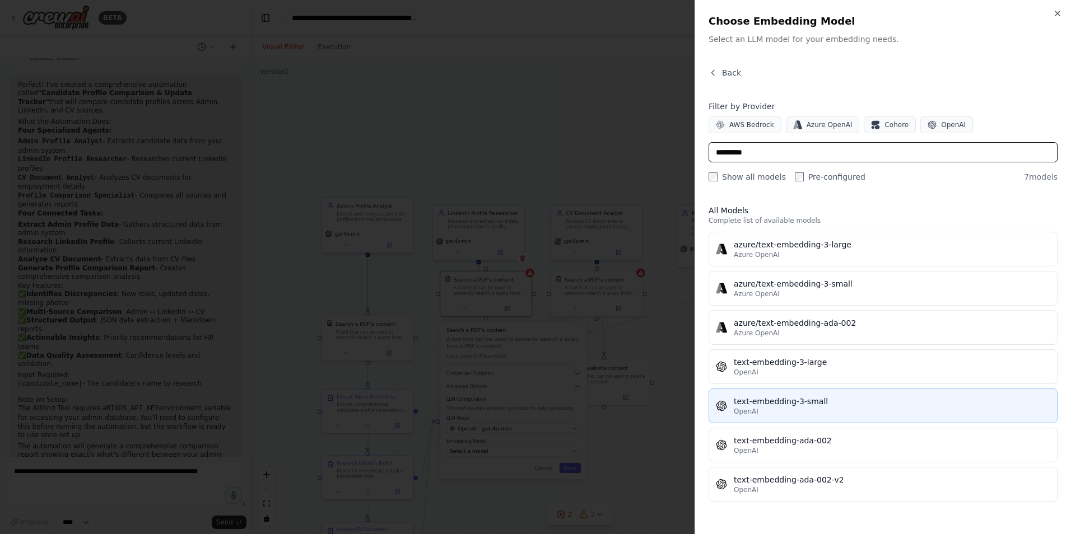
type input "*********"
click at [812, 400] on div "text-embedding-3-small" at bounding box center [892, 401] width 316 height 11
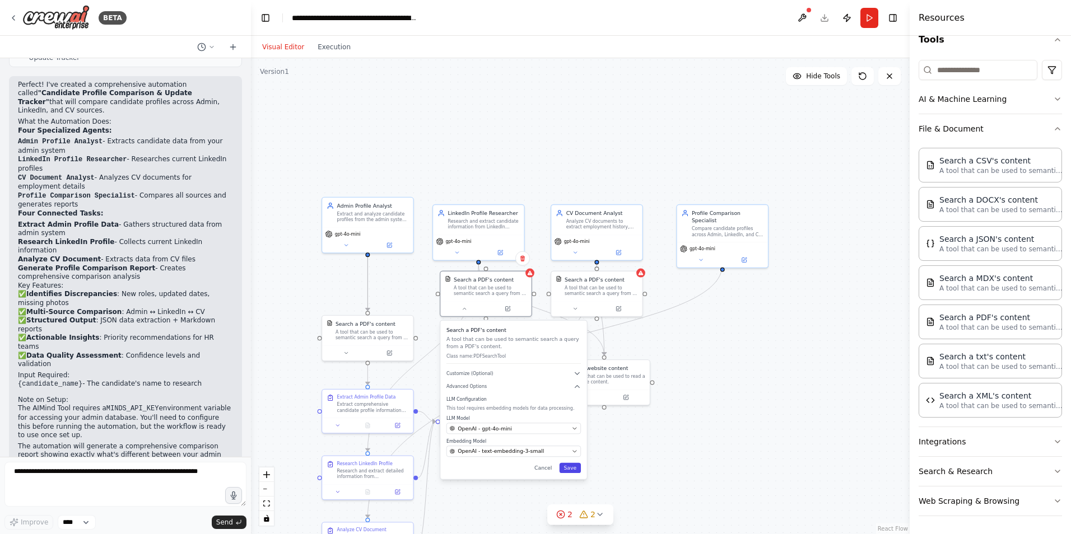
click at [569, 471] on button "Save" at bounding box center [571, 468] width 22 height 10
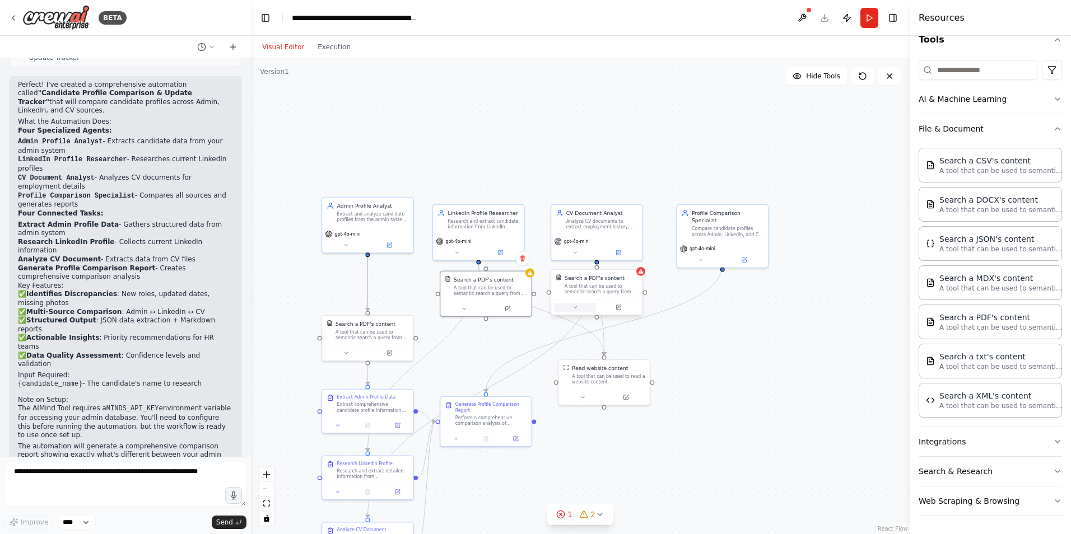
click at [574, 306] on icon at bounding box center [575, 308] width 6 height 6
click at [613, 431] on div "Select a model" at bounding box center [620, 428] width 119 height 7
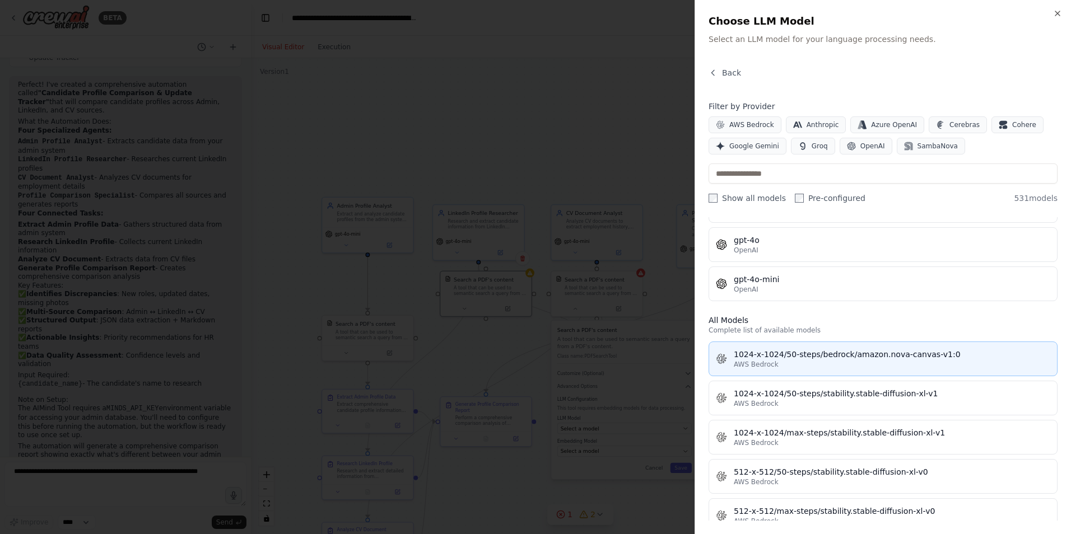
scroll to position [224, 0]
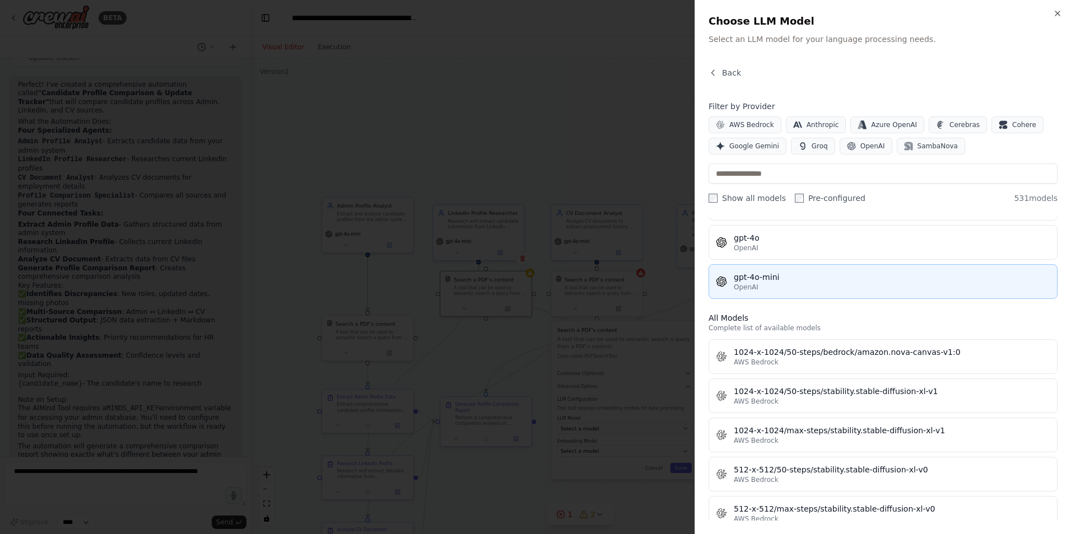
click at [802, 282] on div "gpt-4o-mini" at bounding box center [892, 277] width 316 height 11
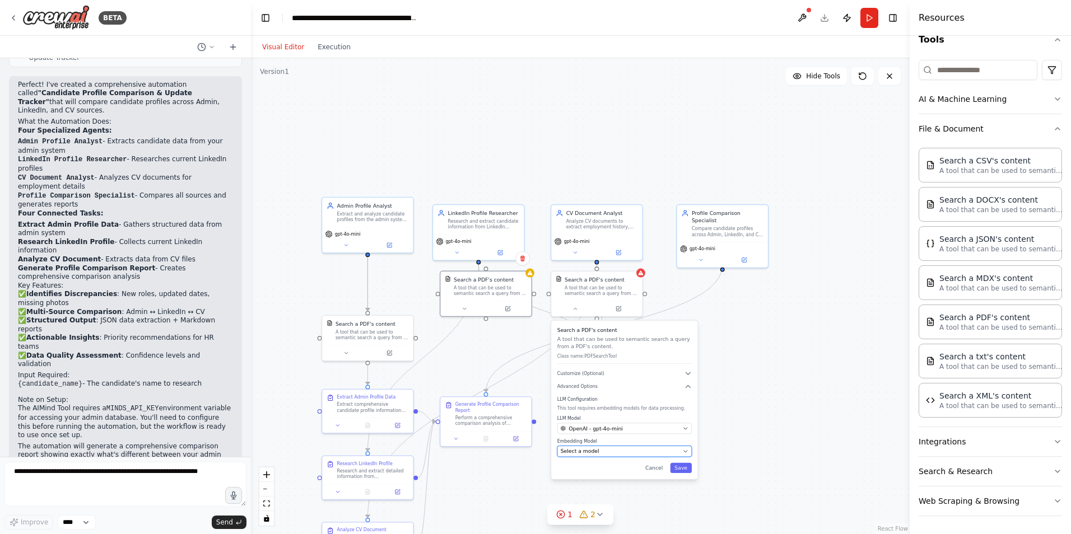
click at [598, 449] on div "Select a model" at bounding box center [620, 451] width 119 height 7
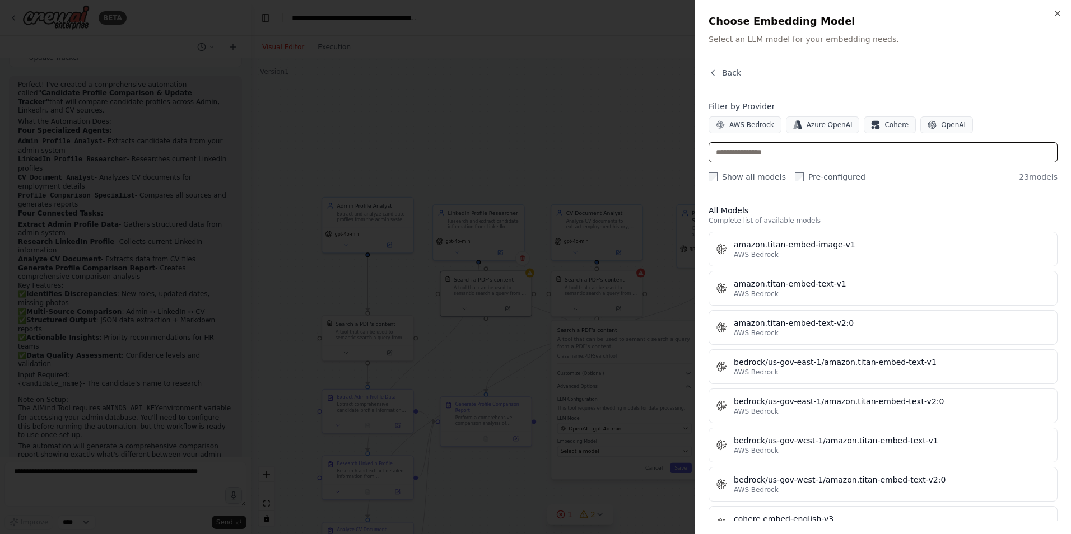
click at [780, 153] on input "text" at bounding box center [882, 152] width 349 height 20
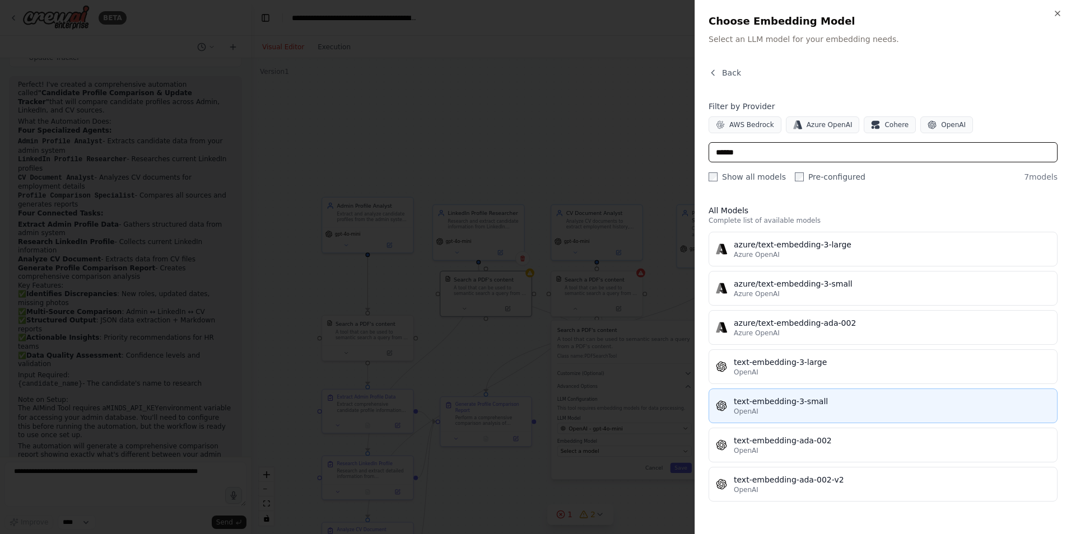
type input "******"
click at [864, 409] on div "OpenAI" at bounding box center [892, 411] width 316 height 9
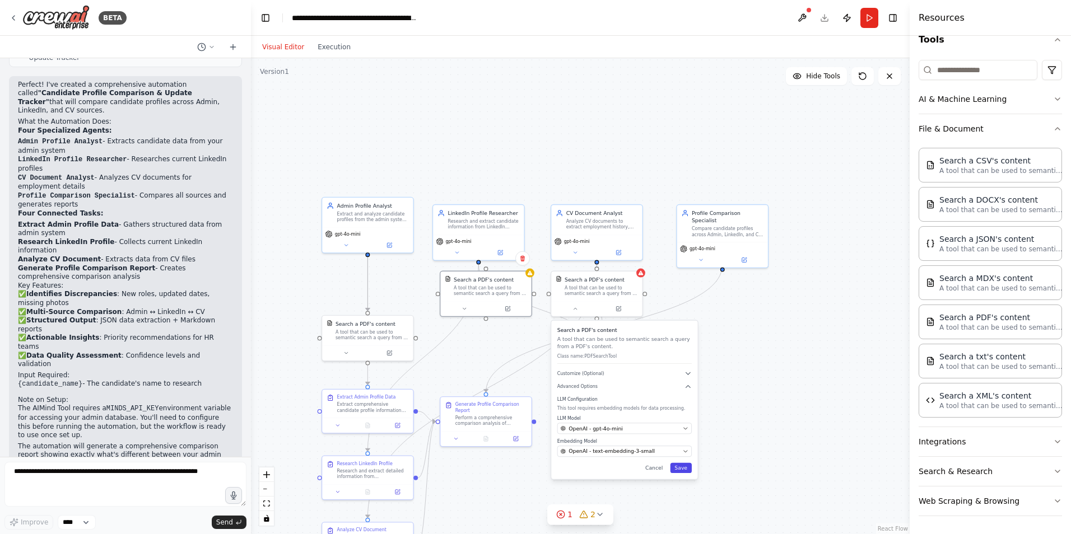
click at [686, 469] on button "Save" at bounding box center [681, 468] width 22 height 10
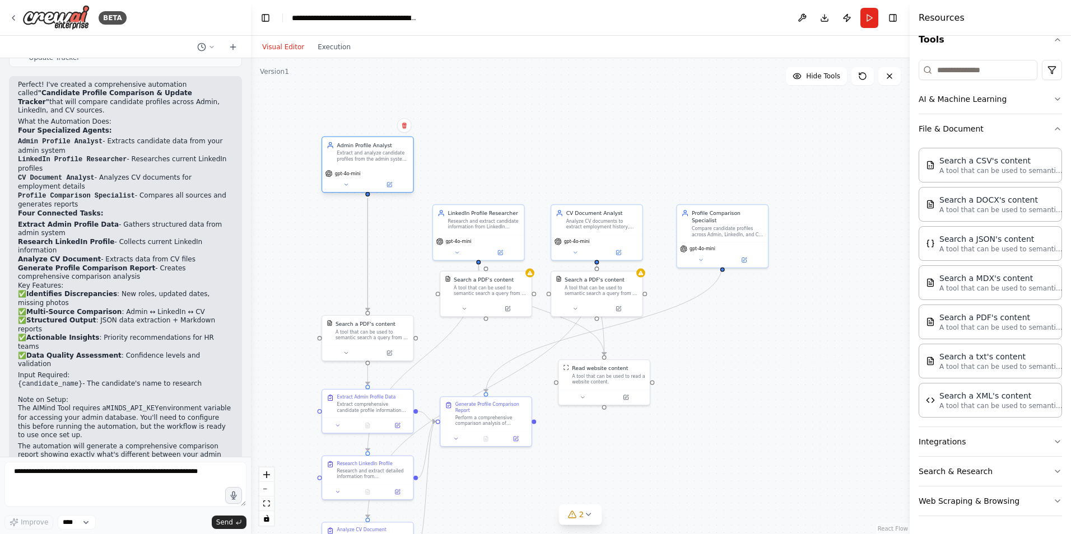
drag, startPoint x: 380, startPoint y: 211, endPoint x: 379, endPoint y: 155, distance: 56.6
click at [379, 155] on div "Extract and analyze candidate profiles from the admin system, organizing key in…" at bounding box center [373, 156] width 72 height 12
drag, startPoint x: 376, startPoint y: 338, endPoint x: 375, endPoint y: 296, distance: 42.0
click at [375, 296] on div "Search a PDF's content A tool that can be used to semantic search a query from …" at bounding box center [367, 285] width 91 height 30
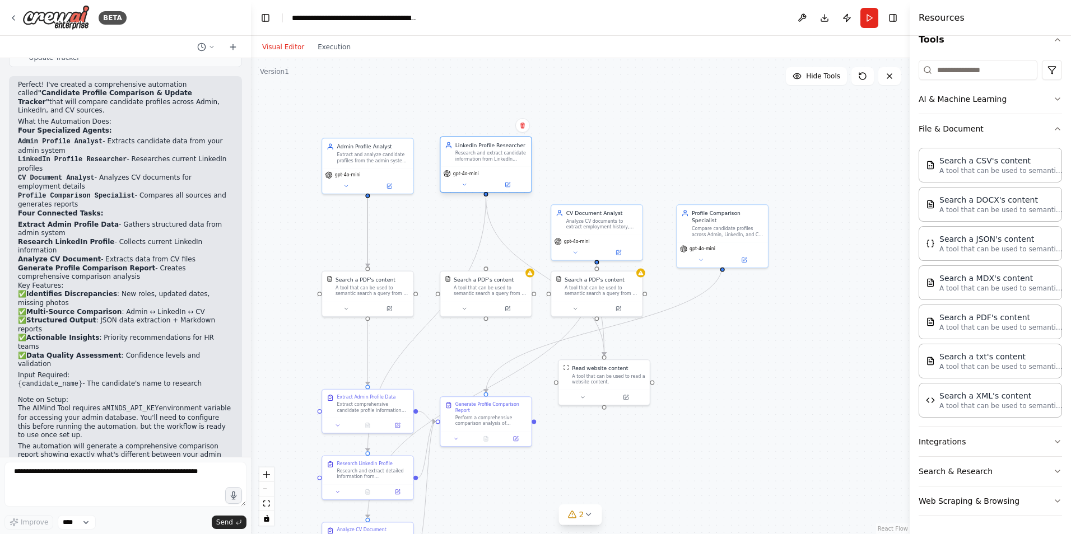
drag, startPoint x: 515, startPoint y: 221, endPoint x: 520, endPoint y: 154, distance: 67.4
click at [520, 154] on div "Research and extract candidate information from LinkedIn profiles, capturing cu…" at bounding box center [491, 156] width 72 height 12
drag, startPoint x: 614, startPoint y: 222, endPoint x: 628, endPoint y: 160, distance: 63.2
click at [628, 160] on div "Analyze CV documents to extract employment history, skills, certifications, and…" at bounding box center [617, 156] width 72 height 12
drag, startPoint x: 743, startPoint y: 225, endPoint x: 801, endPoint y: 160, distance: 86.8
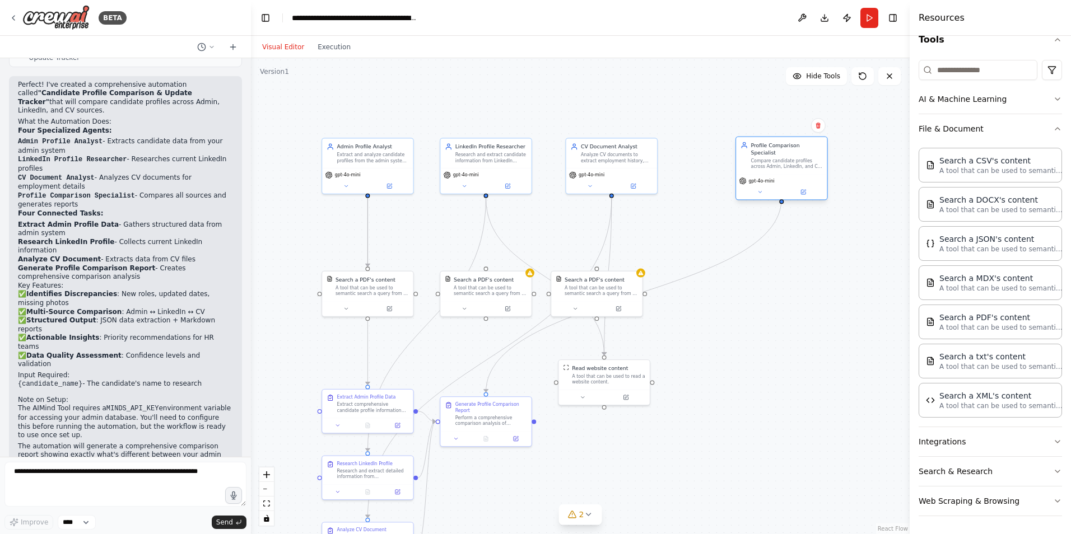
click at [801, 160] on div "Compare candidate profiles across Admin, LinkedIn, and CV sources to identify d…" at bounding box center [787, 164] width 72 height 12
drag, startPoint x: 375, startPoint y: 164, endPoint x: 374, endPoint y: 209, distance: 45.9
click at [374, 209] on div "Admin Profile Analyst Extract and analyze candidate profiles from the admin sys…" at bounding box center [367, 201] width 92 height 57
drag, startPoint x: 360, startPoint y: 290, endPoint x: 360, endPoint y: 120, distance: 170.3
click at [360, 120] on div "A tool that can be used to semantic search a query from a PDF's content." at bounding box center [371, 120] width 73 height 12
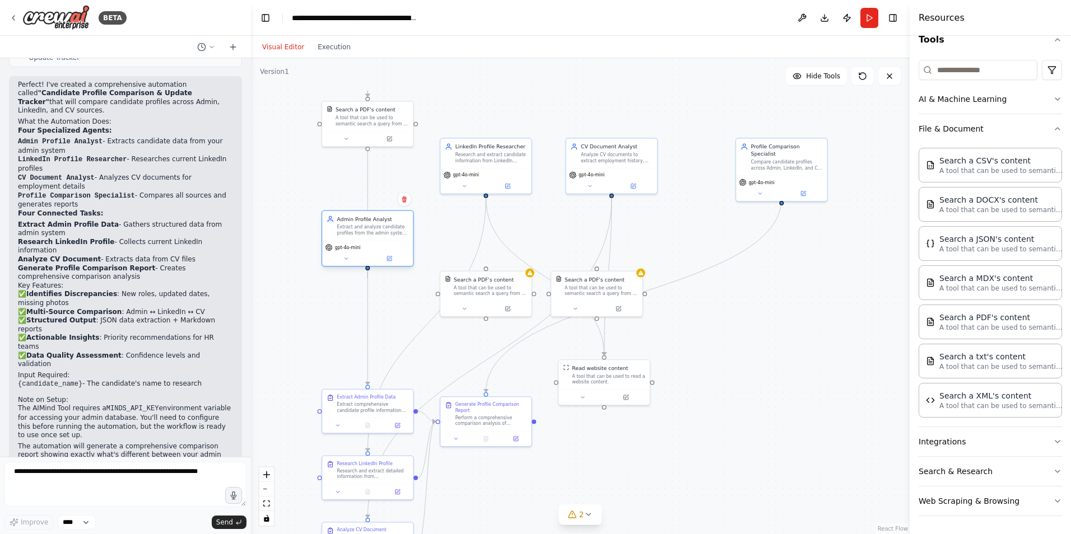
drag, startPoint x: 366, startPoint y: 192, endPoint x: 365, endPoint y: 231, distance: 39.2
click at [365, 231] on div "Extract and analyze candidate profiles from the admin system, organizing key in…" at bounding box center [373, 230] width 72 height 12
drag, startPoint x: 379, startPoint y: 116, endPoint x: 380, endPoint y: 141, distance: 24.1
click at [380, 141] on div "A tool that can be used to semantic search a query from a PDF's content." at bounding box center [371, 142] width 73 height 12
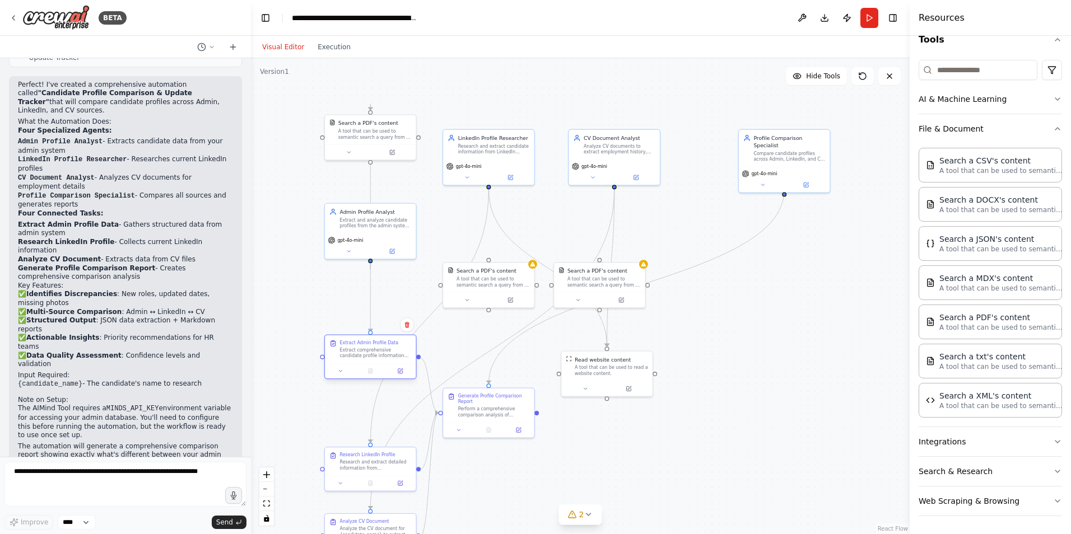
drag, startPoint x: 364, startPoint y: 396, endPoint x: 365, endPoint y: 353, distance: 43.1
click at [365, 353] on div "Extract comprehensive candidate profile information from the admin system for {…" at bounding box center [376, 353] width 72 height 12
drag, startPoint x: 483, startPoint y: 157, endPoint x: 483, endPoint y: 234, distance: 76.7
click at [483, 234] on div "LinkedIn Profile Researcher Research and extract candidate information from Lin…" at bounding box center [488, 230] width 92 height 57
drag, startPoint x: 482, startPoint y: 281, endPoint x: 477, endPoint y: 135, distance: 146.2
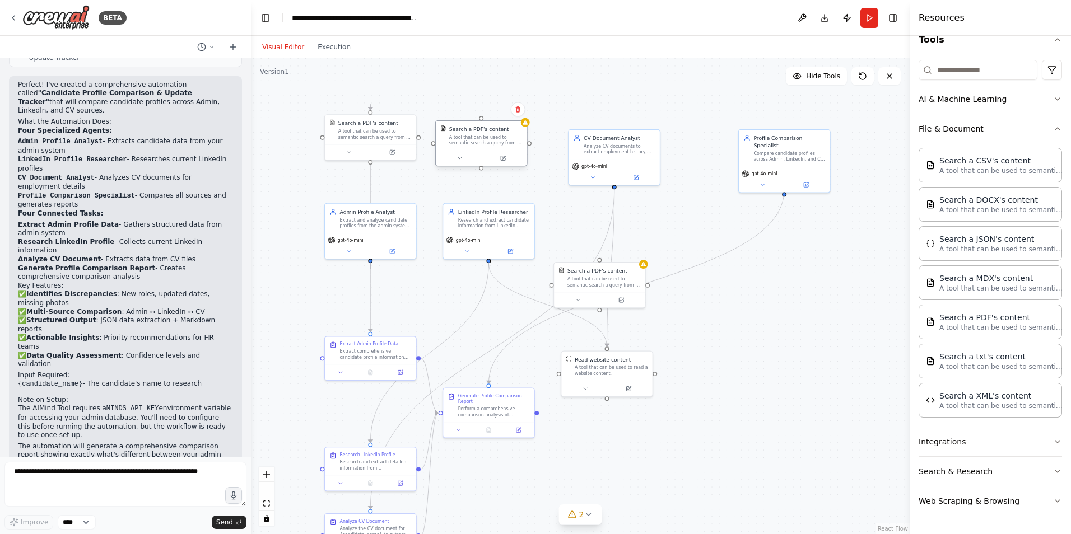
click at [477, 135] on div "A tool that can be used to semantic search a query from a PDF's content." at bounding box center [485, 140] width 73 height 12
click at [483, 144] on div "Search a PDF's content A tool that can be used to semantic search a query from …" at bounding box center [481, 136] width 92 height 46
drag, startPoint x: 481, startPoint y: 160, endPoint x: 481, endPoint y: 206, distance: 46.5
click at [481, 206] on div "Admin Profile Analyst Extract and analyze candidate profiles from the admin sys…" at bounding box center [504, 352] width 435 height 314
click at [483, 166] on div ".deletable-edge-delete-btn { width: 20px; height: 20px; border: 0px solid #ffff…" at bounding box center [580, 296] width 659 height 476
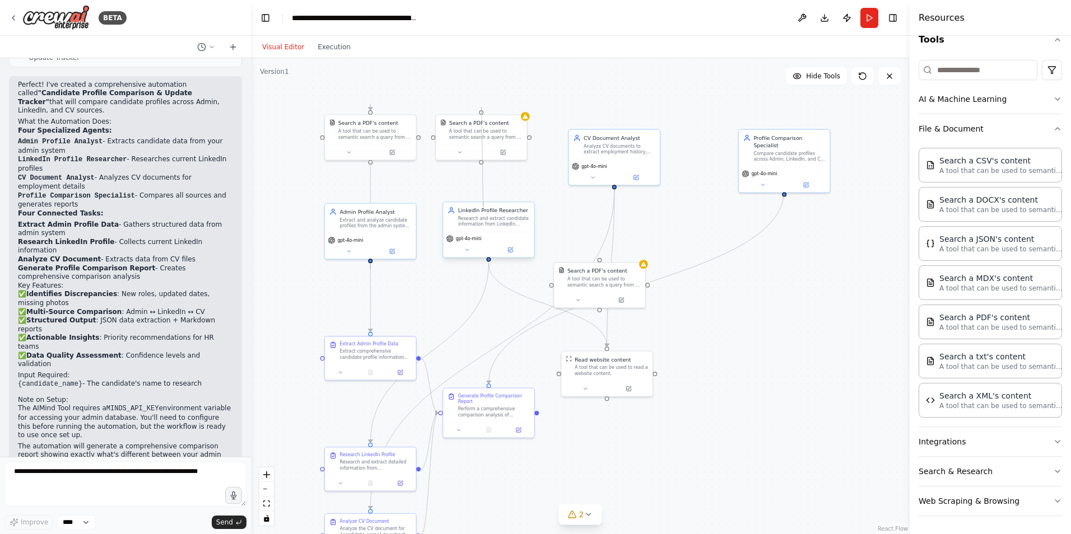
drag, startPoint x: 482, startPoint y: 161, endPoint x: 483, endPoint y: 202, distance: 40.9
click at [483, 202] on div "Admin Profile Analyst Extract and analyze candidate profiles from the admin sys…" at bounding box center [504, 352] width 435 height 314
drag, startPoint x: 596, startPoint y: 285, endPoint x: 598, endPoint y: 107, distance: 177.5
click at [598, 107] on div "A tool that can be used to semantic search a query from a PDF's content." at bounding box center [603, 111] width 73 height 12
drag, startPoint x: 598, startPoint y: 151, endPoint x: 598, endPoint y: 227, distance: 76.2
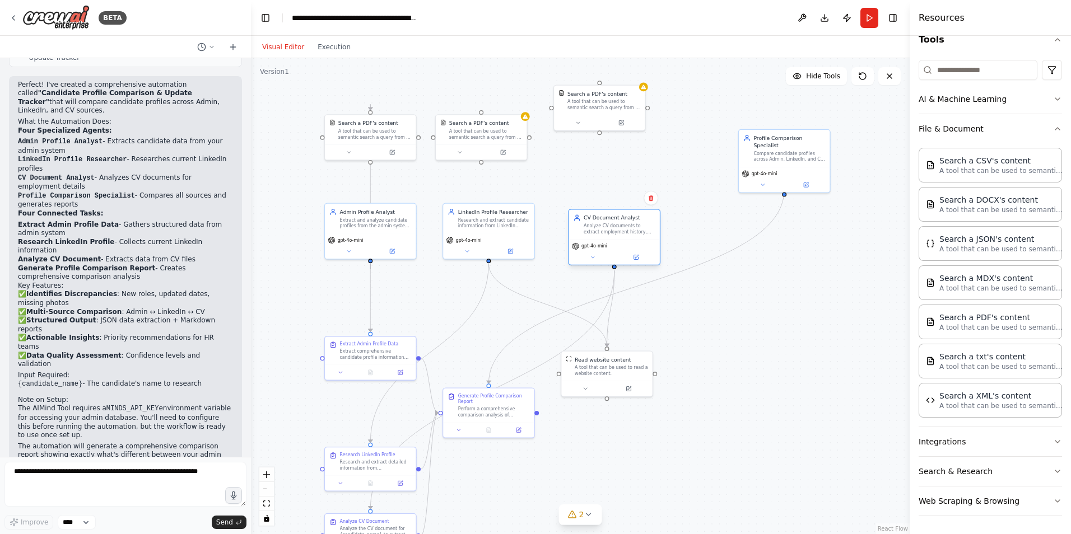
click at [598, 227] on div "Analyze CV documents to extract employment history, skills, certifications, and…" at bounding box center [620, 229] width 72 height 12
drag, startPoint x: 599, startPoint y: 105, endPoint x: 610, endPoint y: 137, distance: 33.8
click at [610, 137] on div "A tool that can be used to semantic search a query from a PDF's content." at bounding box center [618, 133] width 73 height 12
drag, startPoint x: 482, startPoint y: 133, endPoint x: 495, endPoint y: 135, distance: 13.6
click at [495, 135] on div "A tool that can be used to semantic search a query from a PDF's content." at bounding box center [500, 133] width 73 height 12
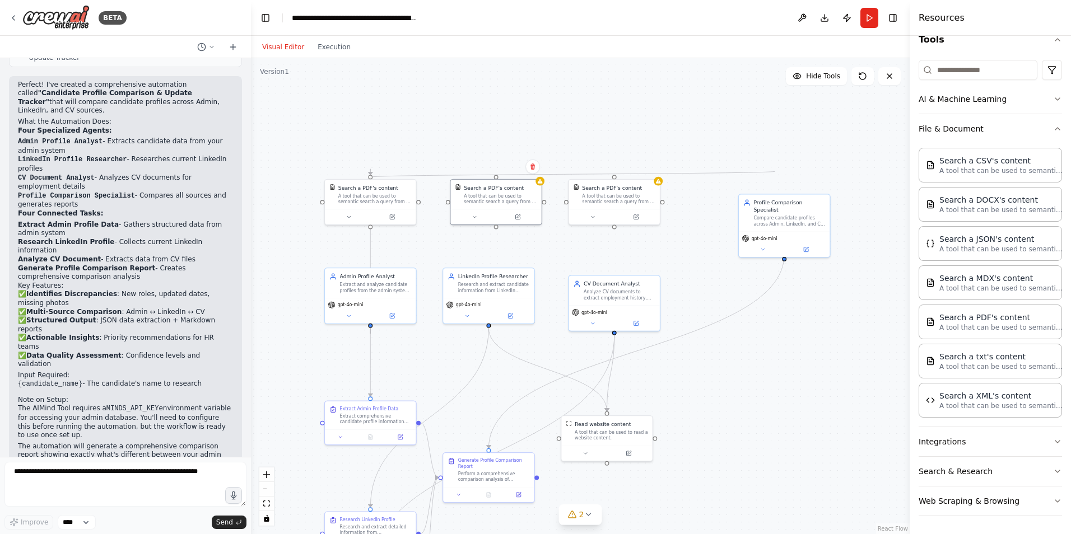
drag, startPoint x: 418, startPoint y: 137, endPoint x: 775, endPoint y: 171, distance: 359.0
click at [775, 171] on div ".deletable-edge-delete-btn { width: 20px; height: 20px; border: 0px solid #ffff…" at bounding box center [580, 296] width 659 height 476
drag, startPoint x: 370, startPoint y: 227, endPoint x: 787, endPoint y: 198, distance: 417.7
click at [722, 260] on div "Admin Profile Analyst Extract and analyze candidate profiles from the admin sys…" at bounding box center [504, 417] width 435 height 314
drag, startPoint x: 663, startPoint y: 202, endPoint x: 777, endPoint y: 199, distance: 114.8
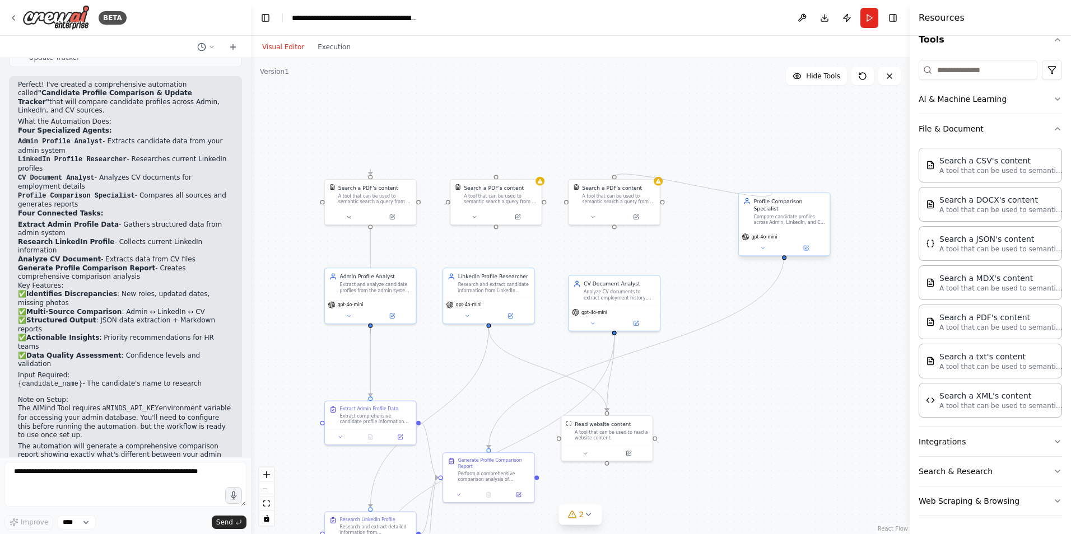
click at [722, 260] on div "Admin Profile Analyst Extract and analyze candidate profiles from the admin sys…" at bounding box center [504, 417] width 435 height 314
drag, startPoint x: 777, startPoint y: 220, endPoint x: 771, endPoint y: 300, distance: 80.3
click at [771, 300] on div "Profile Comparison Specialist Compare candidate profiles across Admin, LinkedIn…" at bounding box center [776, 292] width 91 height 37
drag, startPoint x: 621, startPoint y: 299, endPoint x: 628, endPoint y: 289, distance: 12.0
click at [628, 289] on div "Analyze CV documents to extract employment history, skills, certifications, and…" at bounding box center [627, 286] width 72 height 12
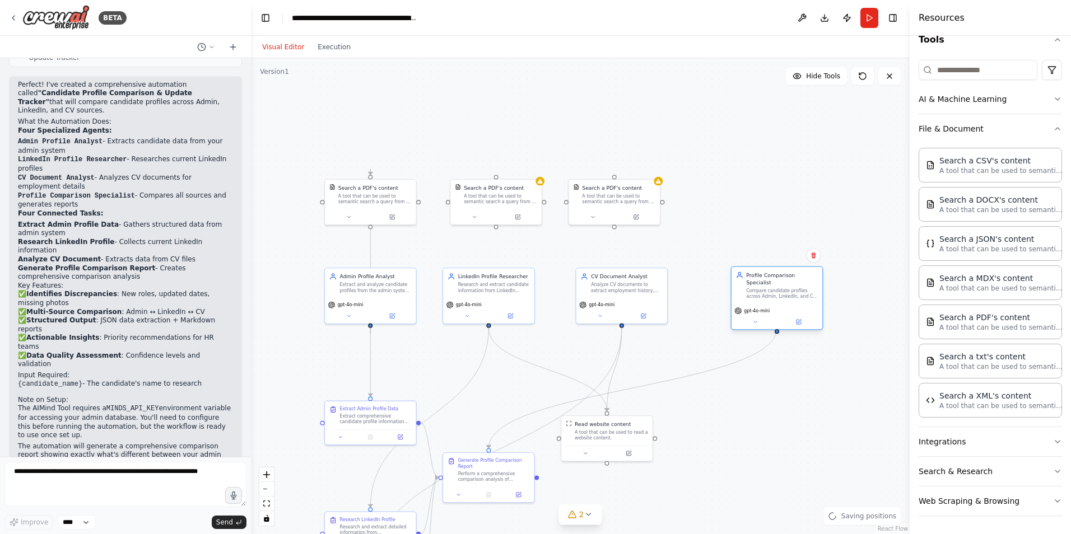
drag, startPoint x: 794, startPoint y: 297, endPoint x: 794, endPoint y: 288, distance: 9.5
click at [794, 288] on div "Compare candidate profiles across Admin, LinkedIn, and CV sources to identify d…" at bounding box center [782, 294] width 72 height 12
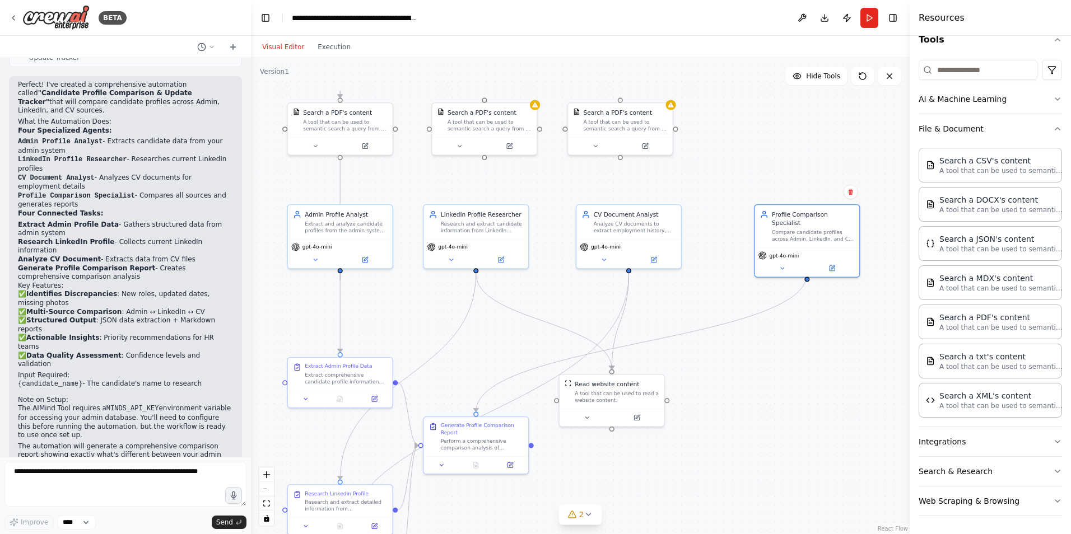
drag, startPoint x: 767, startPoint y: 411, endPoint x: 790, endPoint y: 361, distance: 55.4
click at [790, 361] on div ".deletable-edge-delete-btn { width: 20px; height: 20px; border: 0px solid #ffff…" at bounding box center [580, 296] width 659 height 476
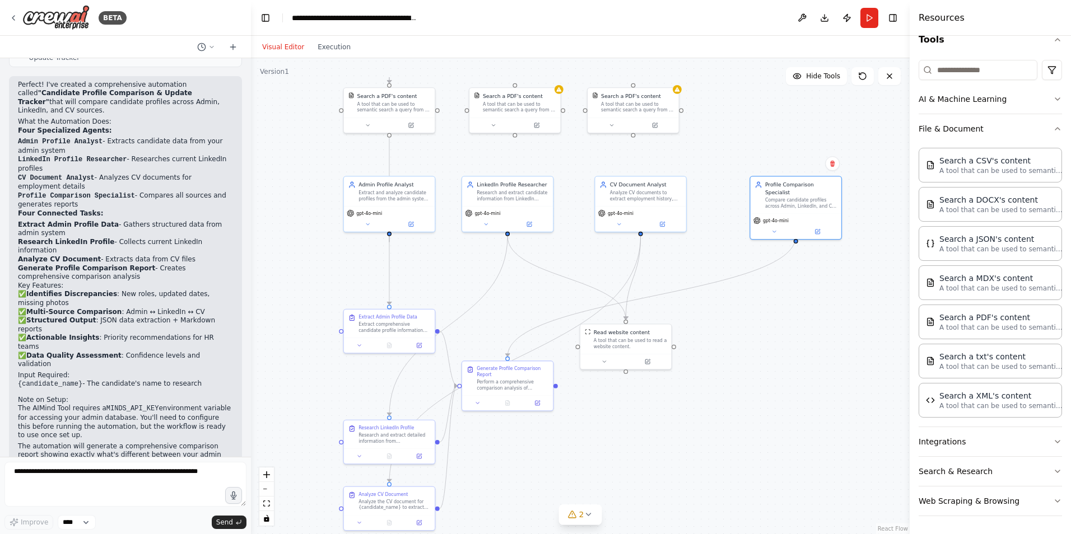
drag, startPoint x: 797, startPoint y: 409, endPoint x: 787, endPoint y: 363, distance: 46.4
click at [787, 363] on div ".deletable-edge-delete-btn { width: 20px; height: 20px; border: 0px solid #ffff…" at bounding box center [580, 296] width 659 height 476
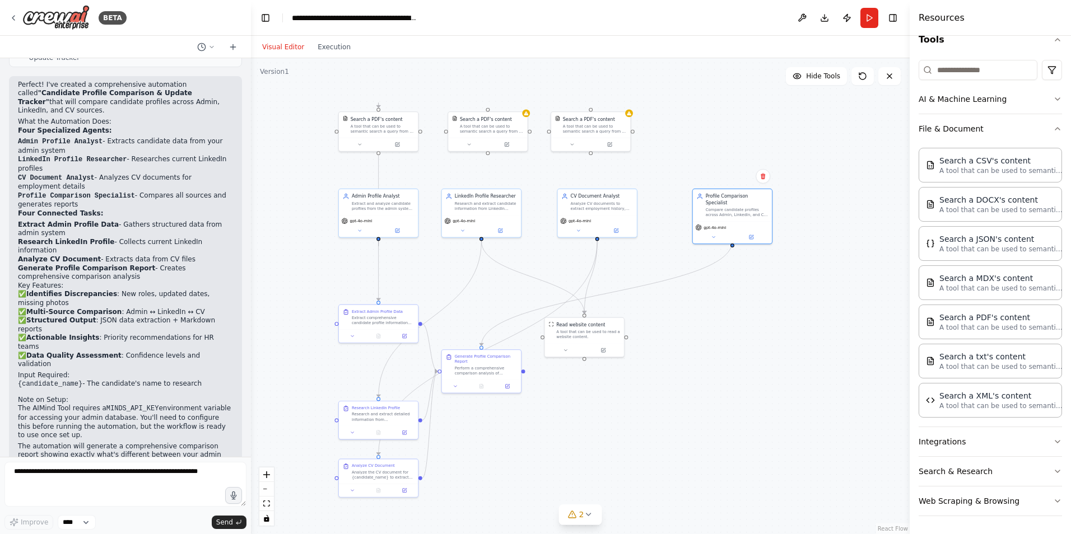
drag, startPoint x: 785, startPoint y: 376, endPoint x: 722, endPoint y: 364, distance: 63.8
click at [722, 364] on div ".deletable-edge-delete-btn { width: 20px; height: 20px; border: 0px solid #ffff…" at bounding box center [580, 296] width 659 height 476
click at [465, 146] on button at bounding box center [468, 143] width 36 height 8
click at [564, 142] on button at bounding box center [571, 143] width 36 height 8
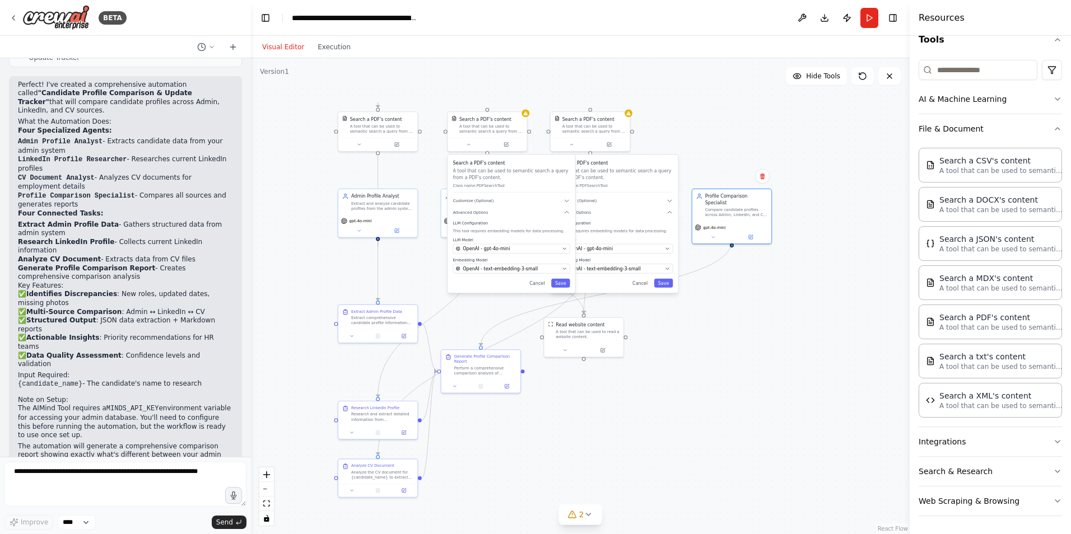
click at [766, 105] on div ".deletable-edge-delete-btn { width: 20px; height: 20px; border: 0px solid #ffff…" at bounding box center [580, 296] width 659 height 476
click at [379, 95] on div ".deletable-edge-delete-btn { width: 20px; height: 20px; border: 0px solid #ffff…" at bounding box center [580, 296] width 659 height 476
click at [376, 105] on circle "Edge from 3446ebb7-d254-4f35-92a7-6cd3efbb75d2 to 34f979bc-9473-4448-bda9-bc268…" at bounding box center [378, 104] width 6 height 6
click at [799, 393] on div ".deletable-edge-delete-btn { width: 20px; height: 20px; border: 0px solid #ffff…" at bounding box center [580, 296] width 659 height 476
click at [542, 283] on button "Cancel" at bounding box center [536, 283] width 23 height 9
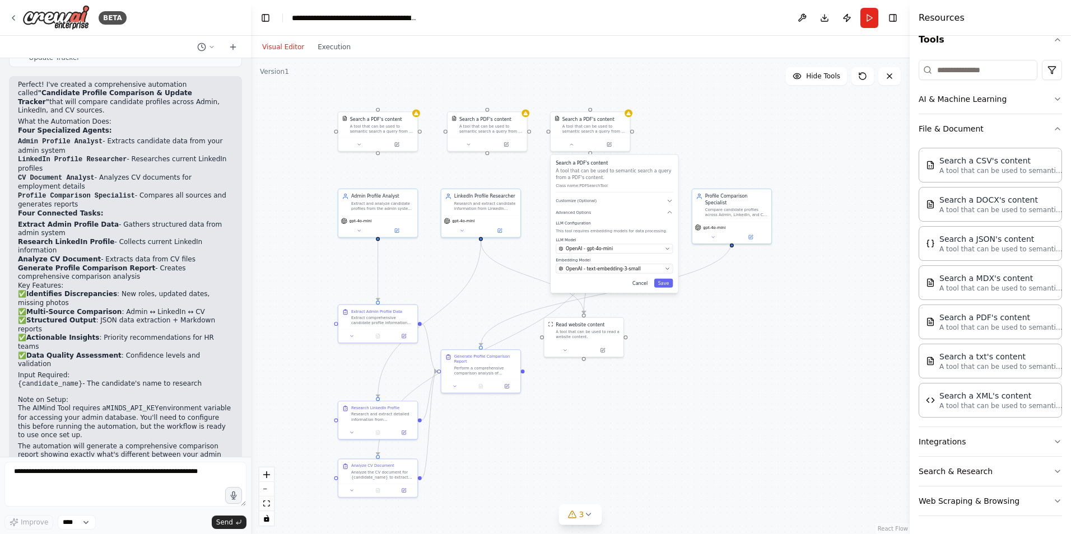
click at [638, 285] on button "Cancel" at bounding box center [639, 283] width 23 height 9
drag, startPoint x: 382, startPoint y: 412, endPoint x: 380, endPoint y: 394, distance: 17.5
click at [380, 394] on div "Research and extract detailed information from {candidate_name}'s LinkedIn prof…" at bounding box center [382, 396] width 62 height 10
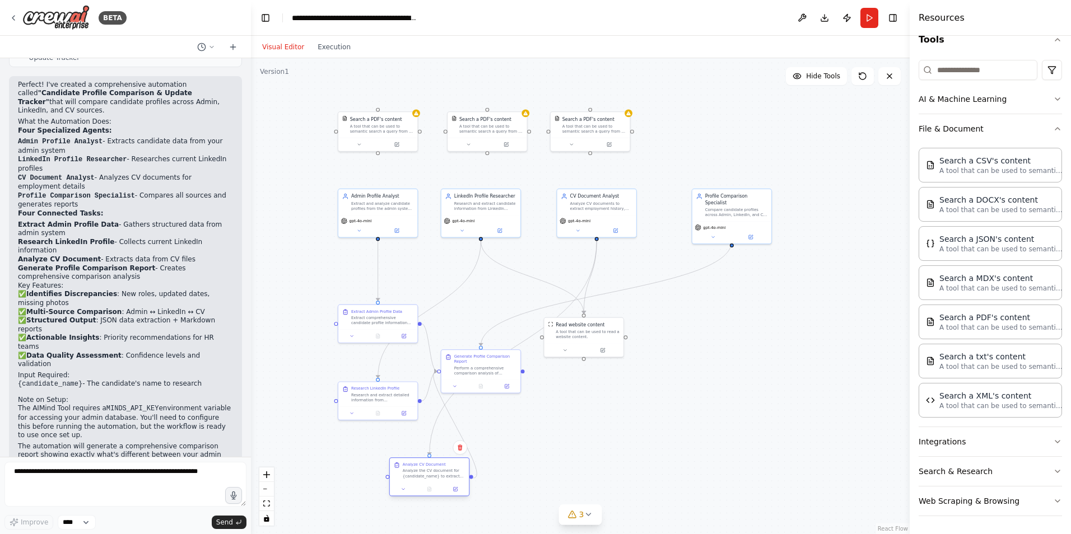
drag, startPoint x: 387, startPoint y: 472, endPoint x: 440, endPoint y: 474, distance: 52.7
click at [440, 474] on div "Analyze the CV document for {candidate_name} to extract all relevant employment…" at bounding box center [434, 474] width 62 height 10
drag, startPoint x: 482, startPoint y: 363, endPoint x: 494, endPoint y: 319, distance: 45.8
click at [494, 319] on div "Perform a comprehensive comparison analysis of {candidate_name}'s profile data …" at bounding box center [498, 318] width 62 height 10
drag, startPoint x: 580, startPoint y: 332, endPoint x: 609, endPoint y: 370, distance: 48.3
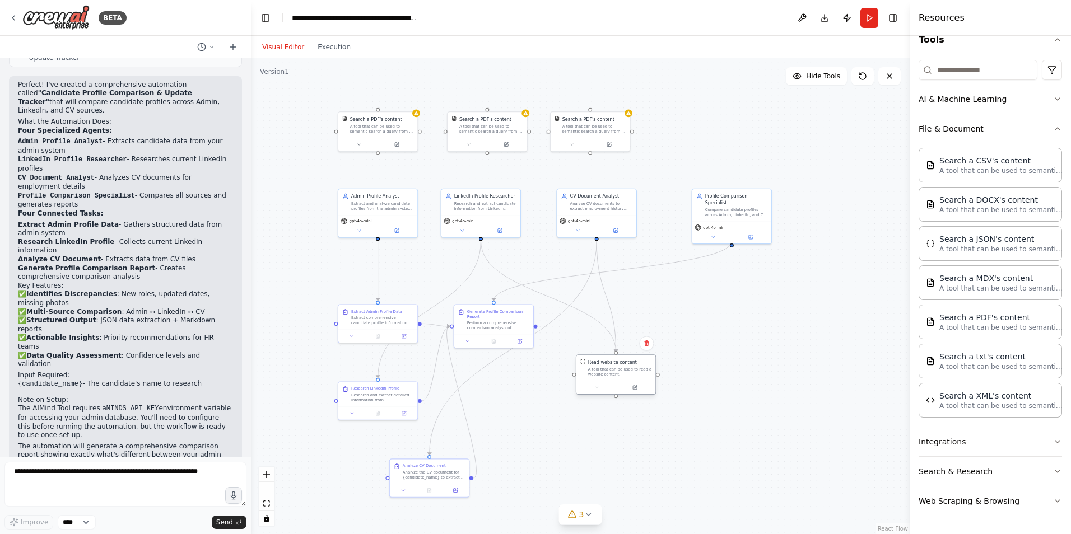
click at [609, 370] on div "A tool that can be used to read a website content." at bounding box center [620, 372] width 64 height 10
drag, startPoint x: 473, startPoint y: 374, endPoint x: 508, endPoint y: 409, distance: 49.1
click at [508, 409] on div ".deletable-edge-delete-btn { width: 20px; height: 20px; border: 0px solid #ffff…" at bounding box center [580, 296] width 659 height 476
click at [528, 437] on div ".deletable-edge-delete-btn { width: 20px; height: 20px; border: 0px solid #ffff…" at bounding box center [580, 296] width 659 height 476
click at [370, 129] on div "A tool that can be used to semantic search a query from a PDF's content." at bounding box center [382, 128] width 64 height 10
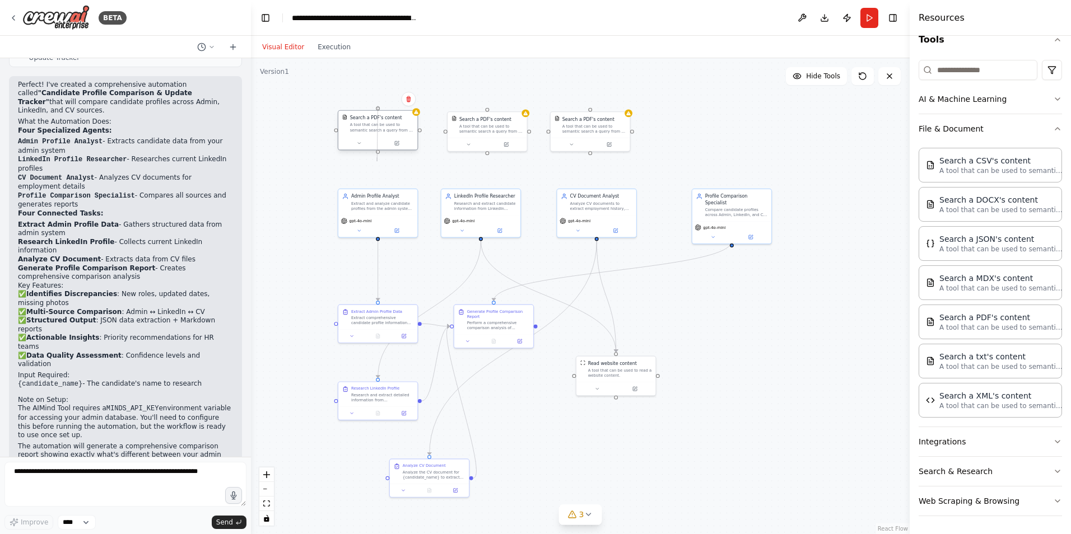
click at [377, 154] on div ".deletable-edge-delete-btn { width: 20px; height: 20px; border: 0px solid #ffff…" at bounding box center [580, 296] width 659 height 476
click at [372, 123] on div "A tool that can be used to semantic search a query from a PDF's content." at bounding box center [382, 128] width 64 height 10
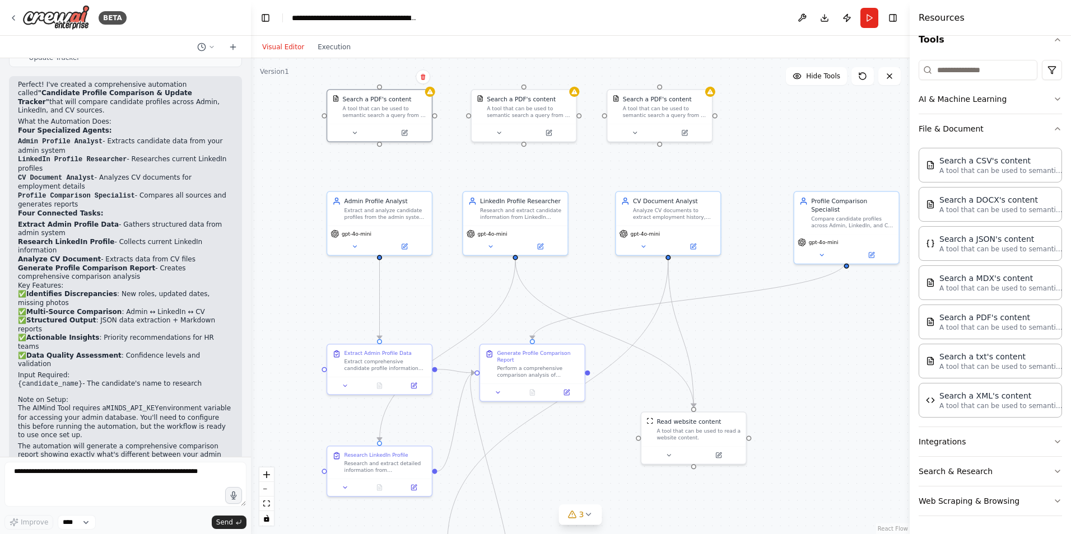
drag, startPoint x: 662, startPoint y: 367, endPoint x: 753, endPoint y: 365, distance: 91.3
click at [753, 365] on div ".deletable-edge-delete-btn { width: 20px; height: 20px; border: 0px solid #ffff…" at bounding box center [580, 296] width 659 height 476
click at [106, 476] on textarea at bounding box center [125, 484] width 242 height 45
click at [106, 477] on textarea at bounding box center [125, 484] width 242 height 45
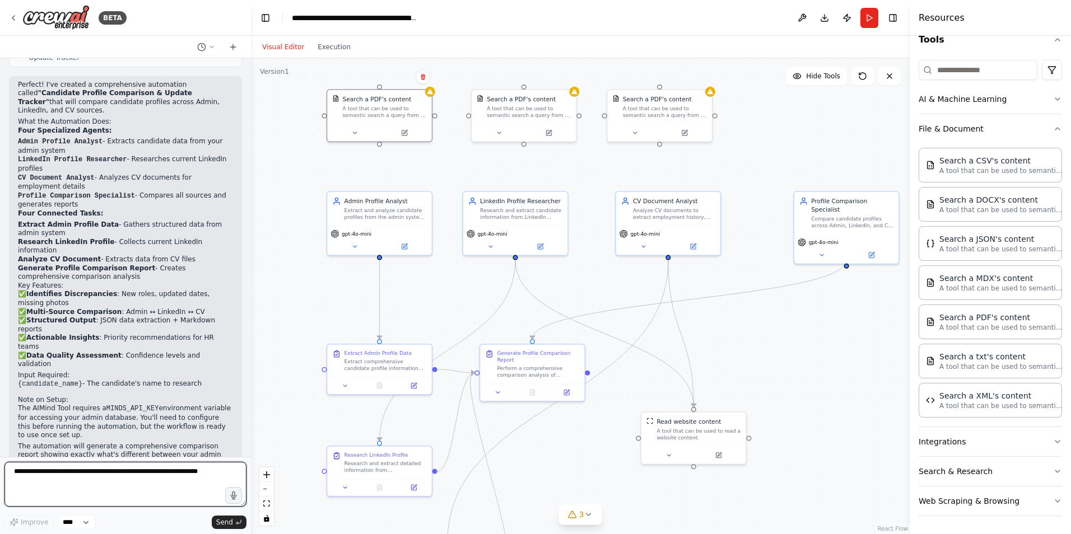
click at [106, 477] on textarea at bounding box center [125, 484] width 242 height 45
click at [108, 475] on textarea at bounding box center [125, 484] width 242 height 45
click at [53, 474] on textarea "**********" at bounding box center [125, 484] width 242 height 45
click at [132, 470] on textarea "**********" at bounding box center [125, 484] width 242 height 45
click at [127, 502] on textarea "**********" at bounding box center [125, 484] width 242 height 45
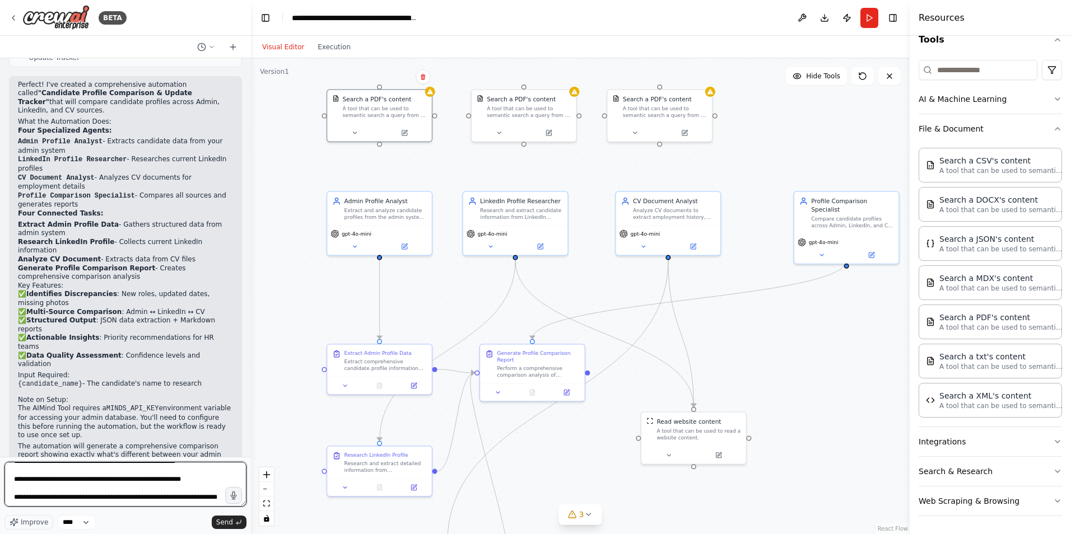
scroll to position [32, 0]
click at [92, 498] on textarea "**********" at bounding box center [125, 484] width 242 height 45
click at [134, 501] on textarea "**********" at bounding box center [125, 484] width 242 height 45
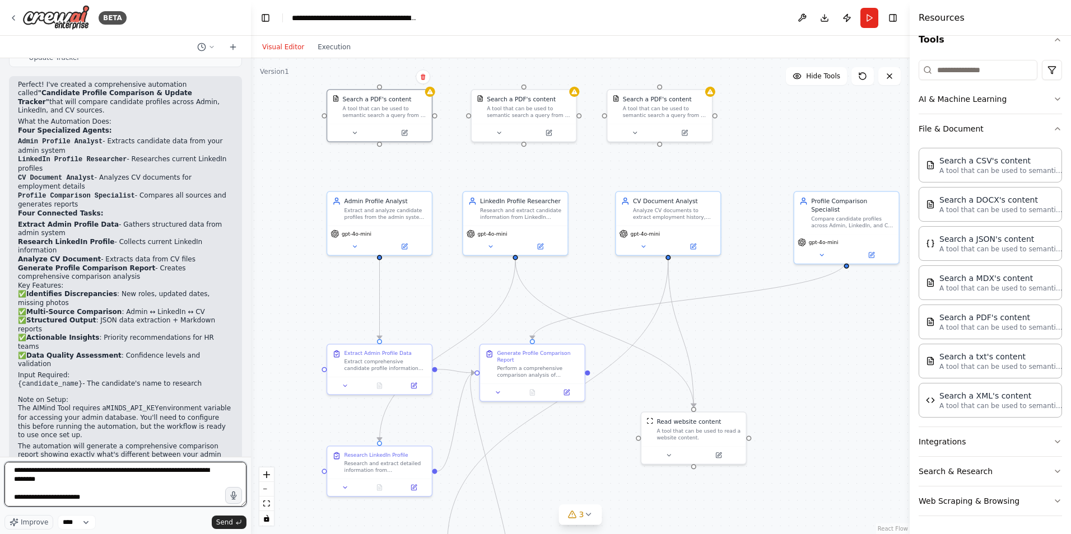
type textarea "**********"
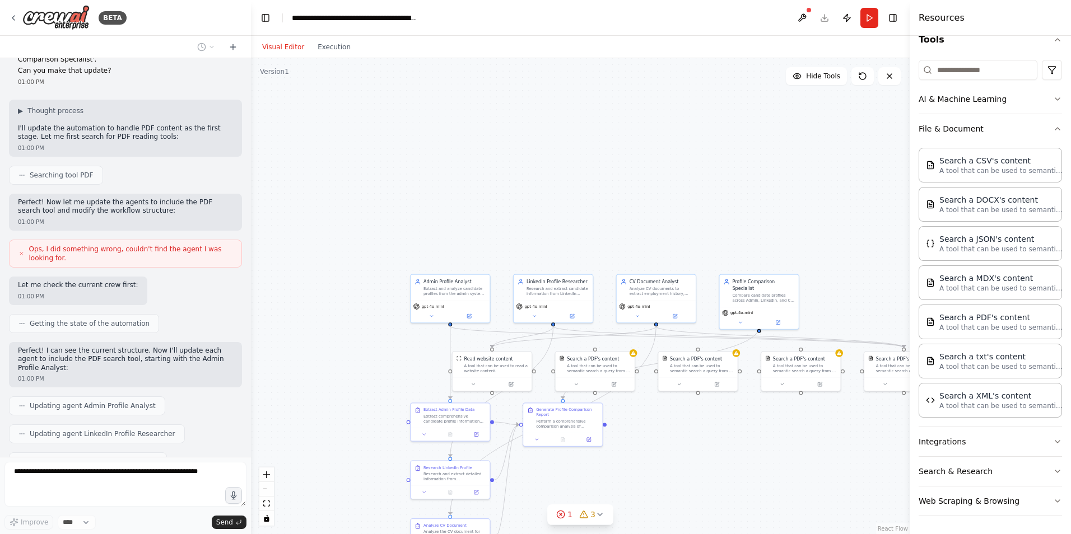
scroll to position [1404, 0]
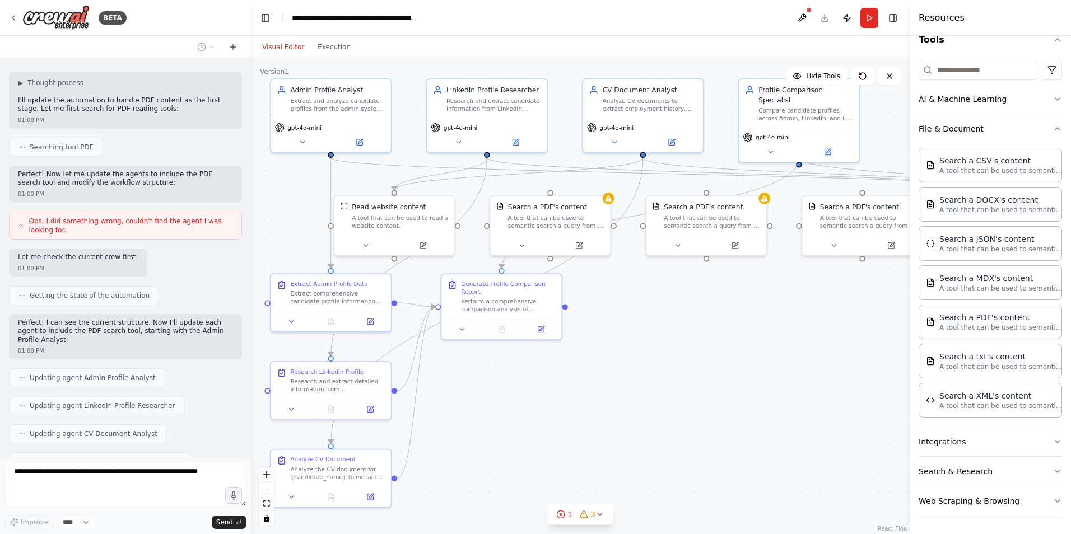
drag, startPoint x: 678, startPoint y: 464, endPoint x: 674, endPoint y: 342, distance: 122.1
click at [674, 342] on div ".deletable-edge-delete-btn { width: 20px; height: 20px; border: 0px solid #ffff…" at bounding box center [580, 296] width 659 height 476
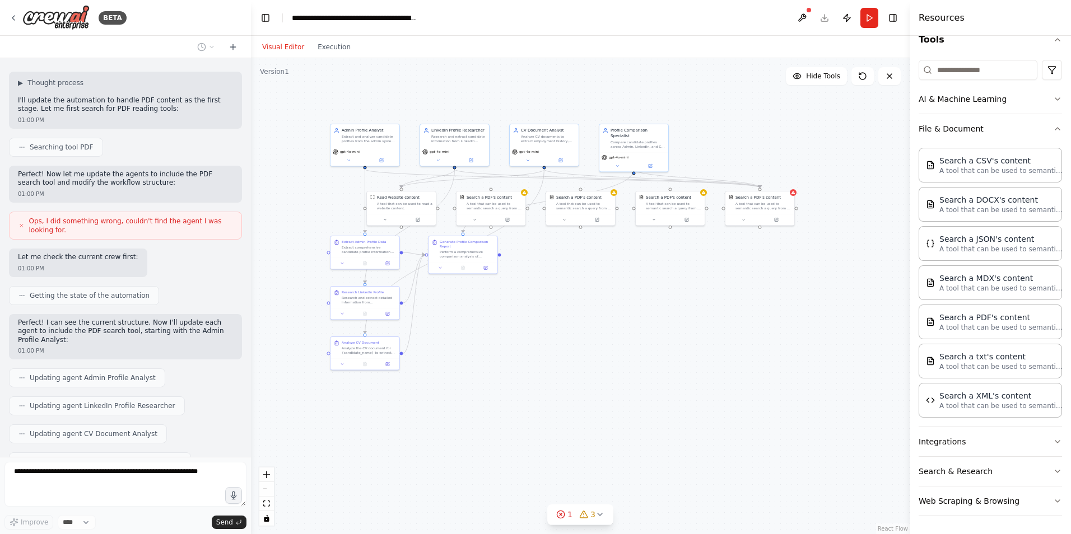
drag, startPoint x: 689, startPoint y: 418, endPoint x: 561, endPoint y: 357, distance: 142.0
click at [561, 357] on div ".deletable-edge-delete-btn { width: 20px; height: 20px; border: 0px solid #ffff…" at bounding box center [580, 296] width 659 height 476
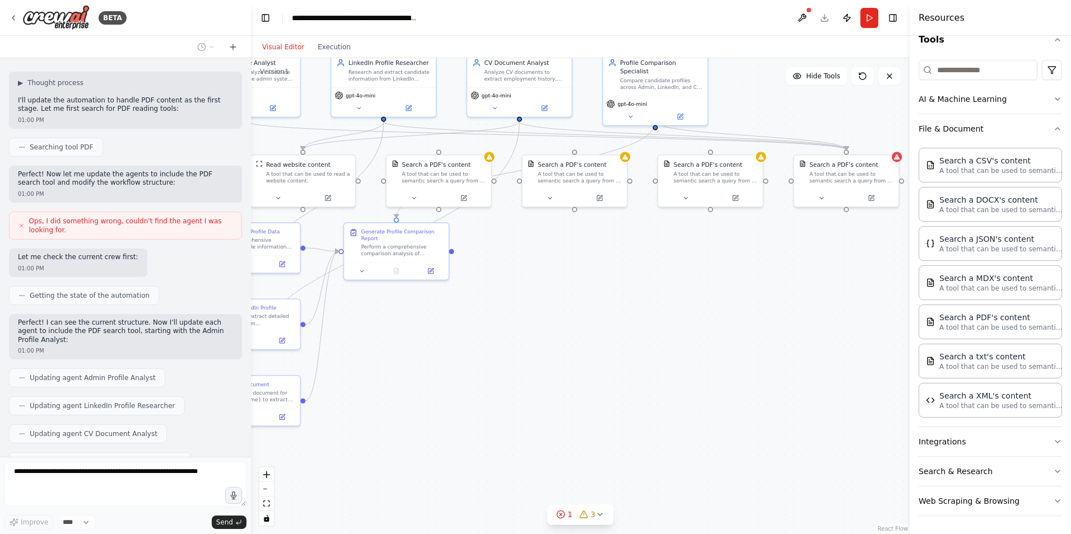
drag, startPoint x: 642, startPoint y: 351, endPoint x: 646, endPoint y: 393, distance: 41.6
click at [646, 393] on div ".deletable-edge-delete-btn { width: 20px; height: 20px; border: 0px solid #ffff…" at bounding box center [580, 296] width 659 height 476
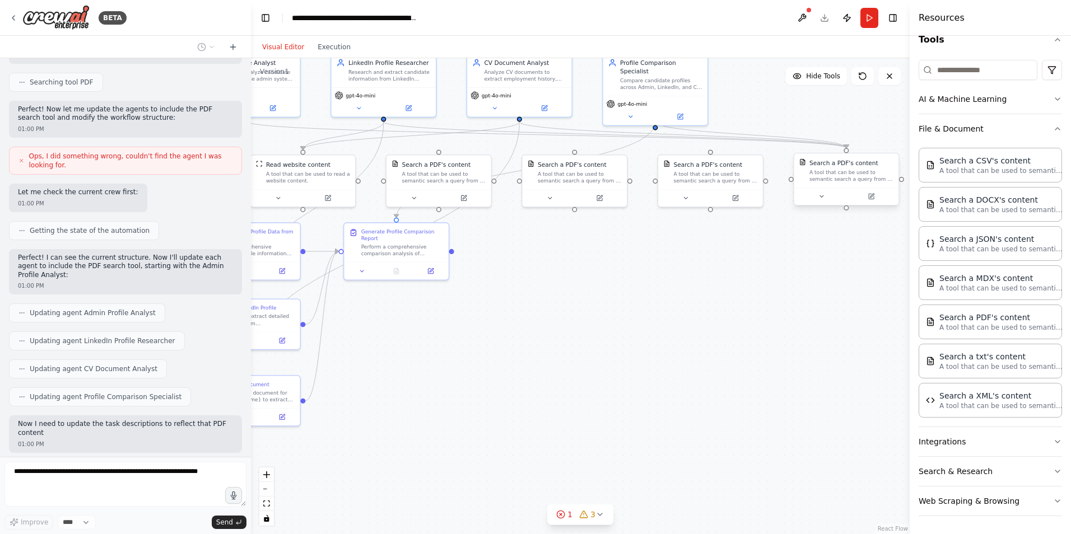
scroll to position [1477, 0]
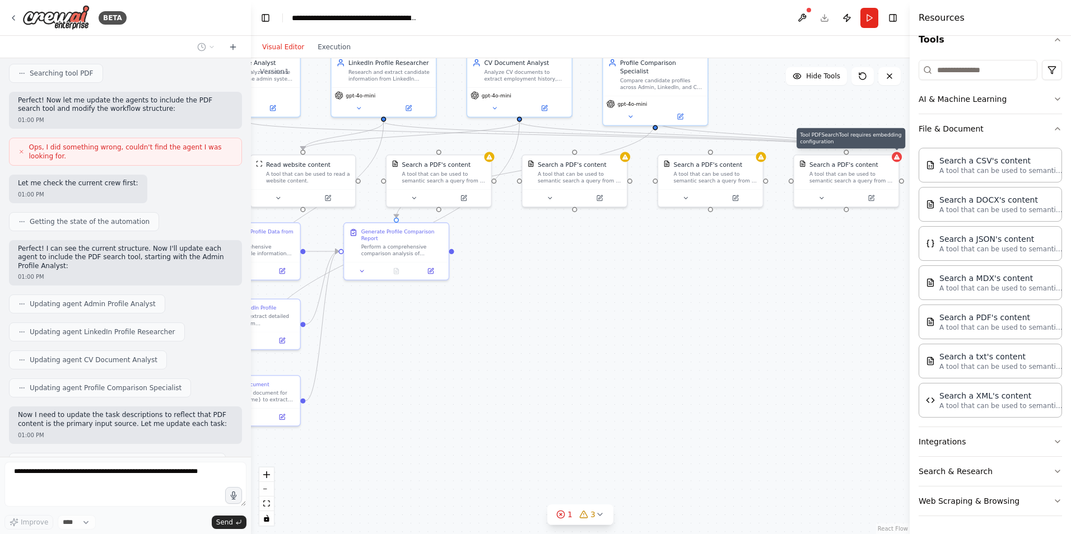
click at [551, 379] on div ".deletable-edge-delete-btn { width: 20px; height: 20px; border: 0px solid #ffff…" at bounding box center [580, 296] width 659 height 476
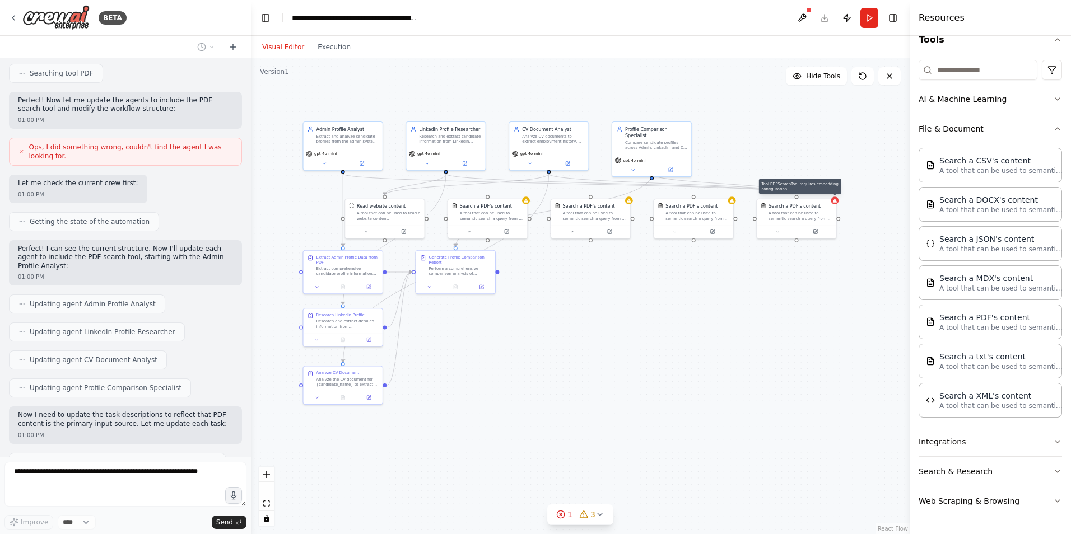
drag, startPoint x: 551, startPoint y: 379, endPoint x: 572, endPoint y: 369, distance: 24.1
click at [572, 369] on div ".deletable-edge-delete-btn { width: 20px; height: 20px; border: 0px solid #ffff…" at bounding box center [580, 296] width 659 height 476
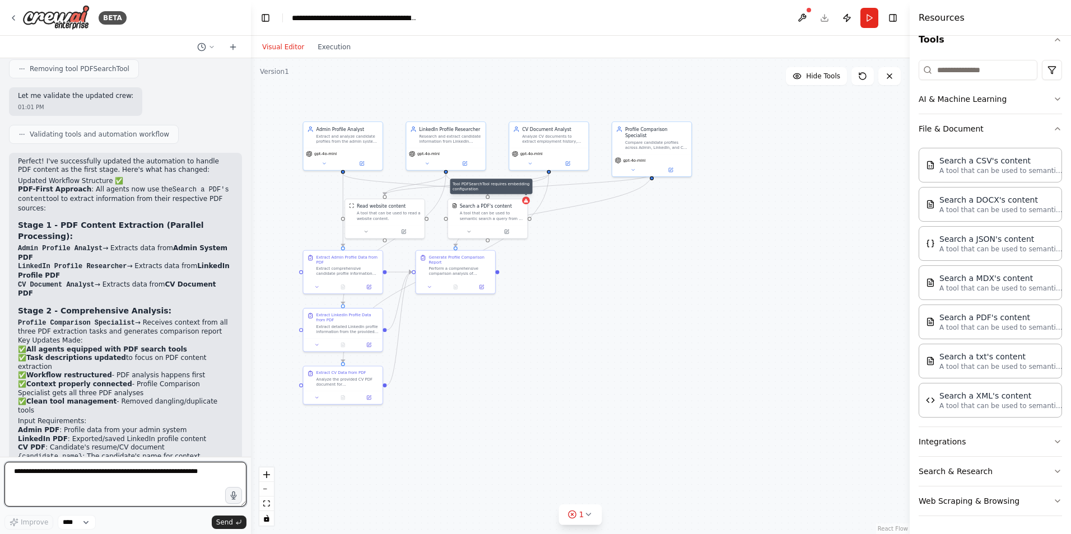
scroll to position [2102, 0]
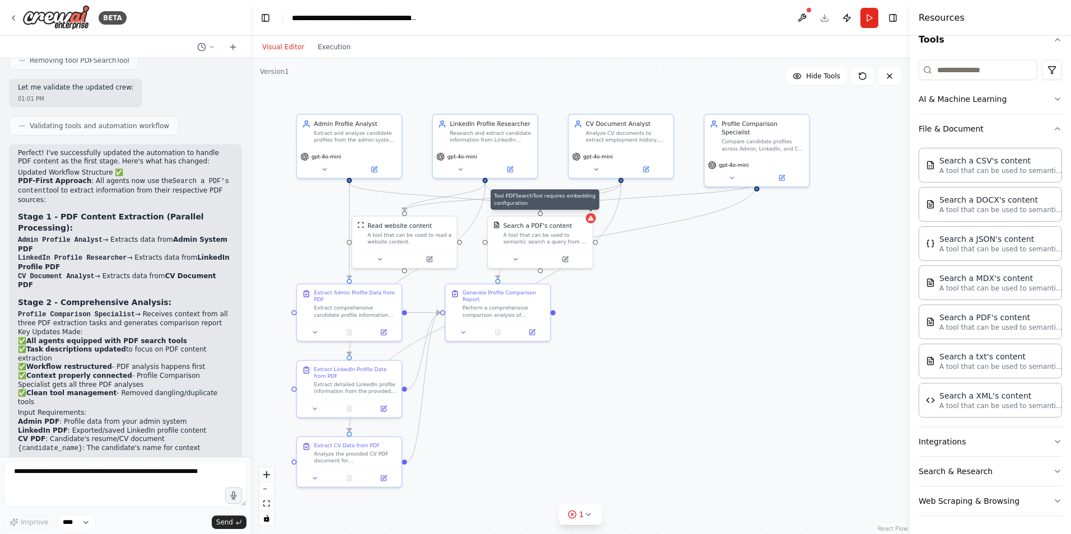
drag, startPoint x: 579, startPoint y: 325, endPoint x: 646, endPoint y: 380, distance: 86.8
click at [649, 379] on div ".deletable-edge-delete-btn { width: 20px; height: 20px; border: 0px solid #ffff…" at bounding box center [580, 296] width 659 height 476
click at [589, 218] on icon at bounding box center [588, 216] width 6 height 5
click at [512, 259] on icon at bounding box center [512, 257] width 7 height 7
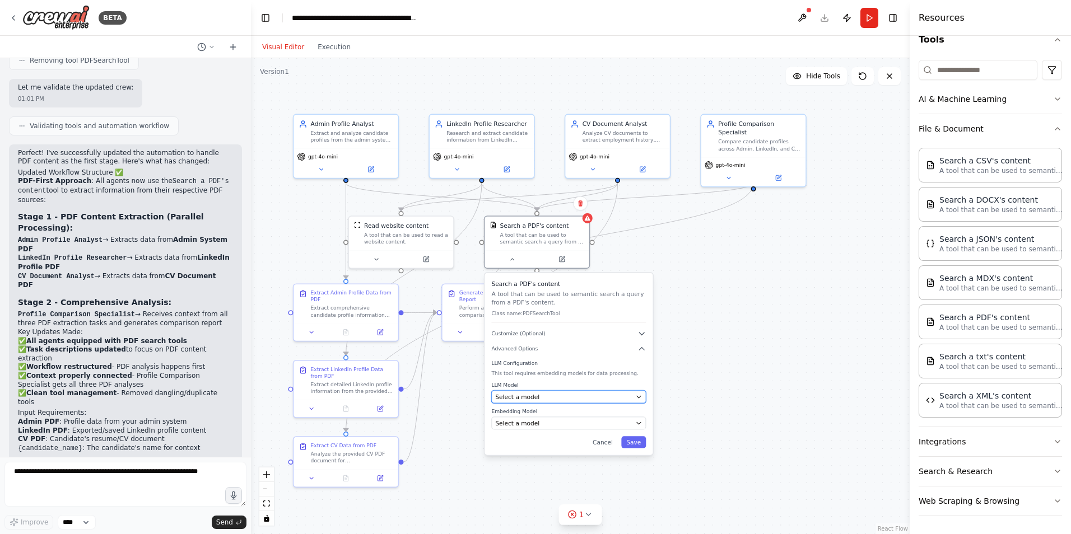
click at [560, 398] on div "Select a model" at bounding box center [563, 397] width 137 height 8
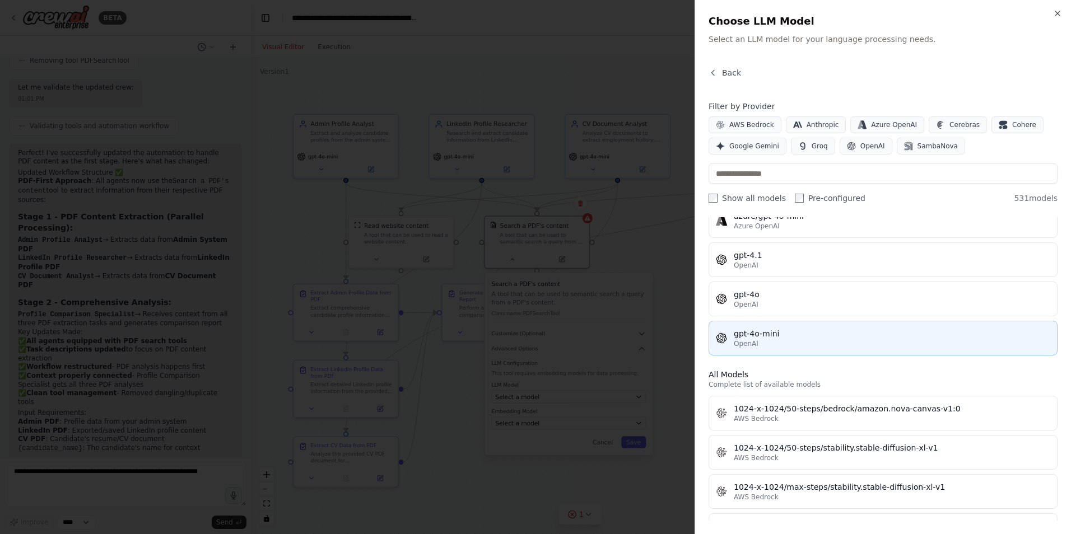
scroll to position [168, 0]
click at [759, 338] on div "gpt-4o-mini" at bounding box center [892, 333] width 316 height 11
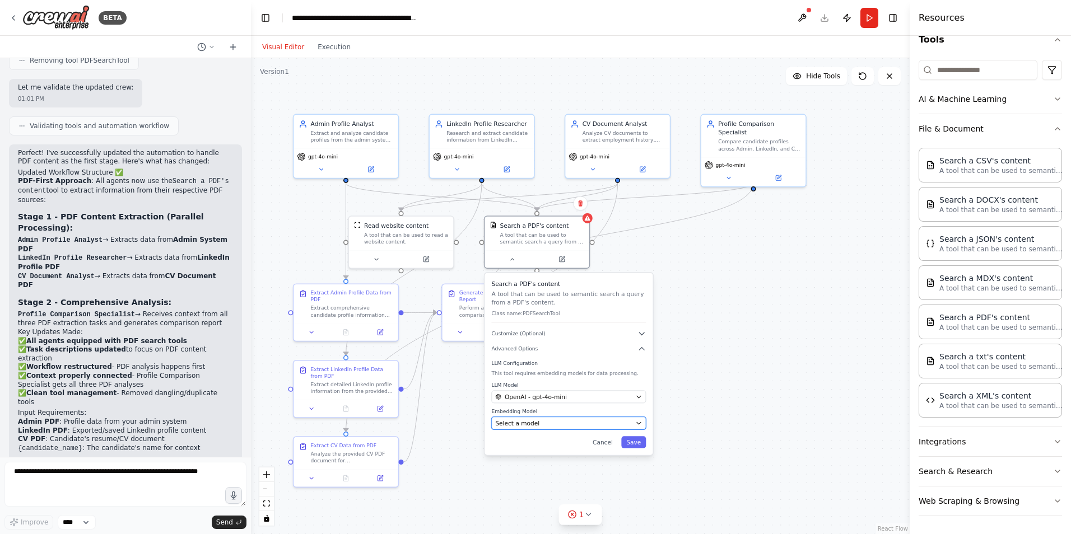
click at [556, 427] on div "Select a model" at bounding box center [563, 423] width 137 height 8
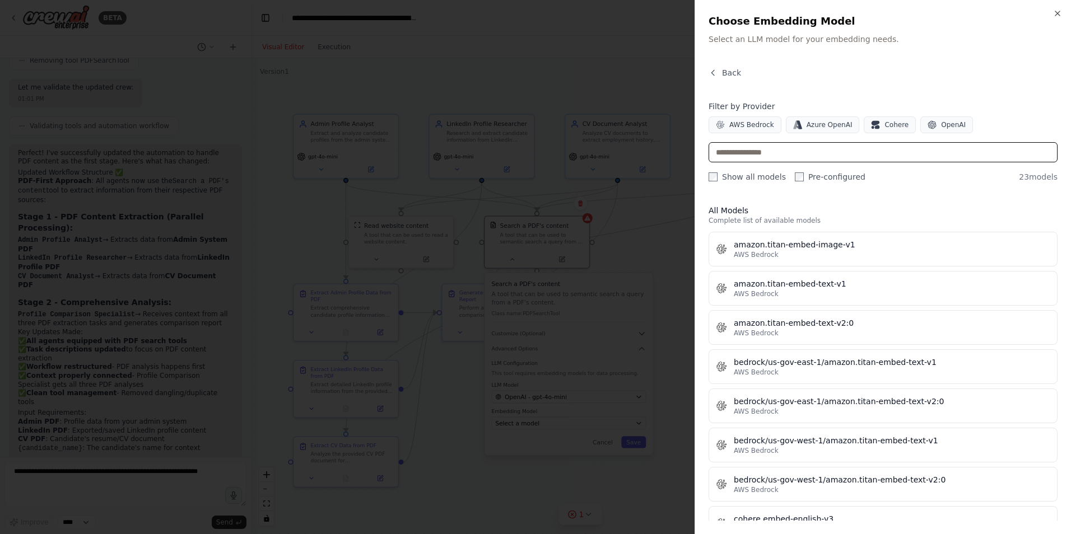
click at [800, 148] on input "text" at bounding box center [882, 152] width 349 height 20
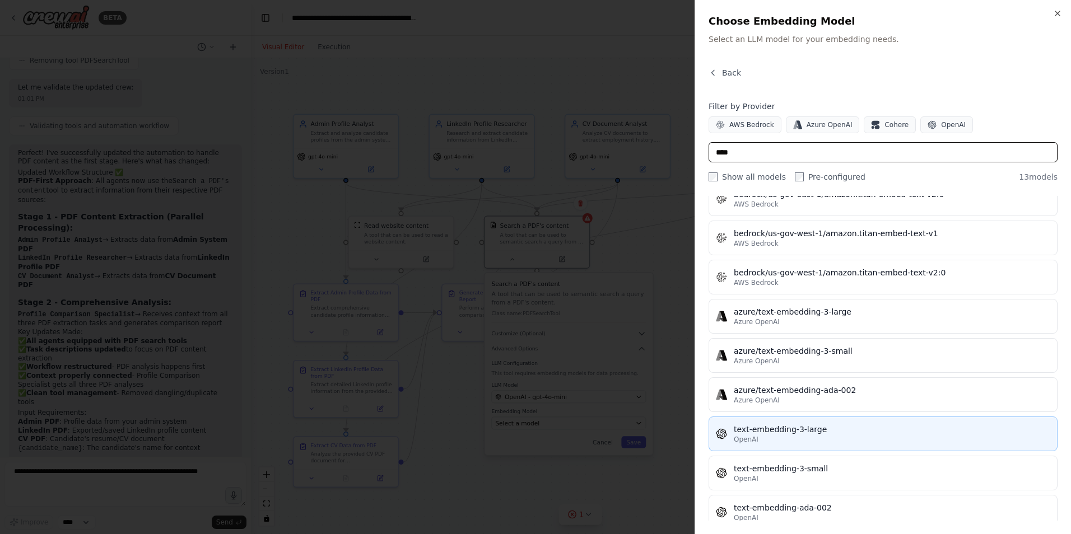
scroll to position [224, 0]
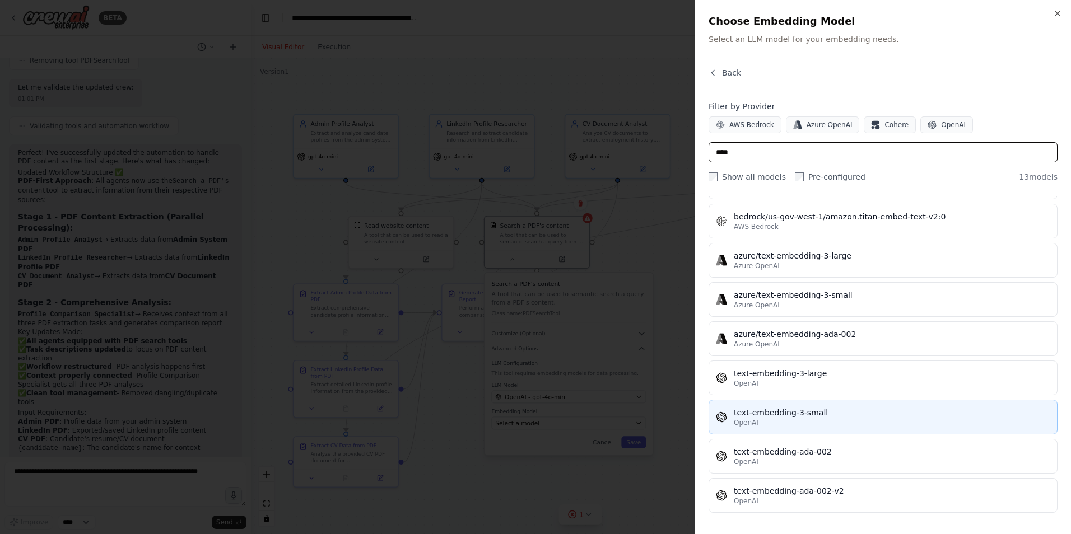
type input "****"
click at [816, 416] on div "text-embedding-3-small" at bounding box center [892, 412] width 316 height 11
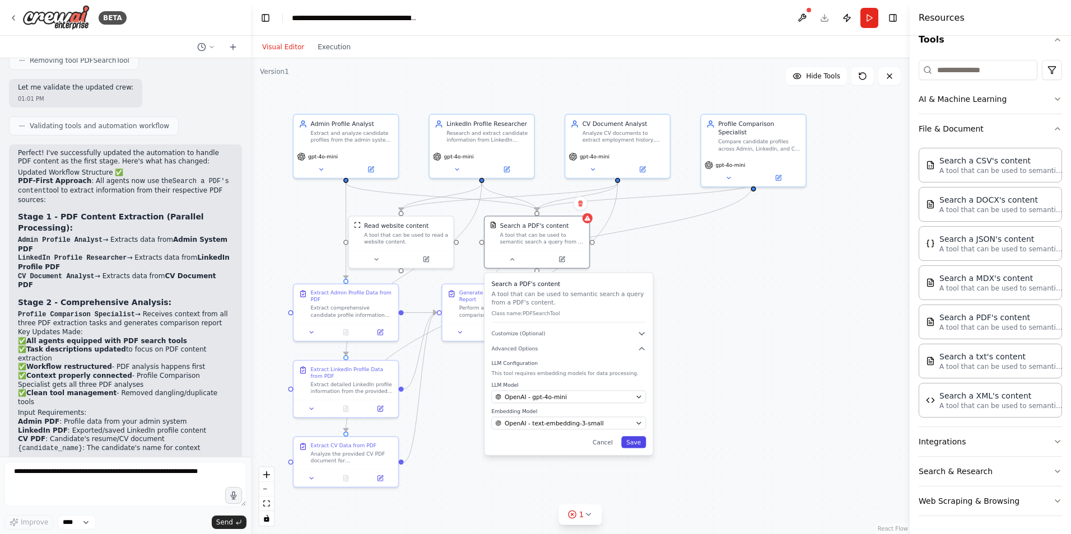
click at [641, 447] on button "Save" at bounding box center [633, 442] width 25 height 12
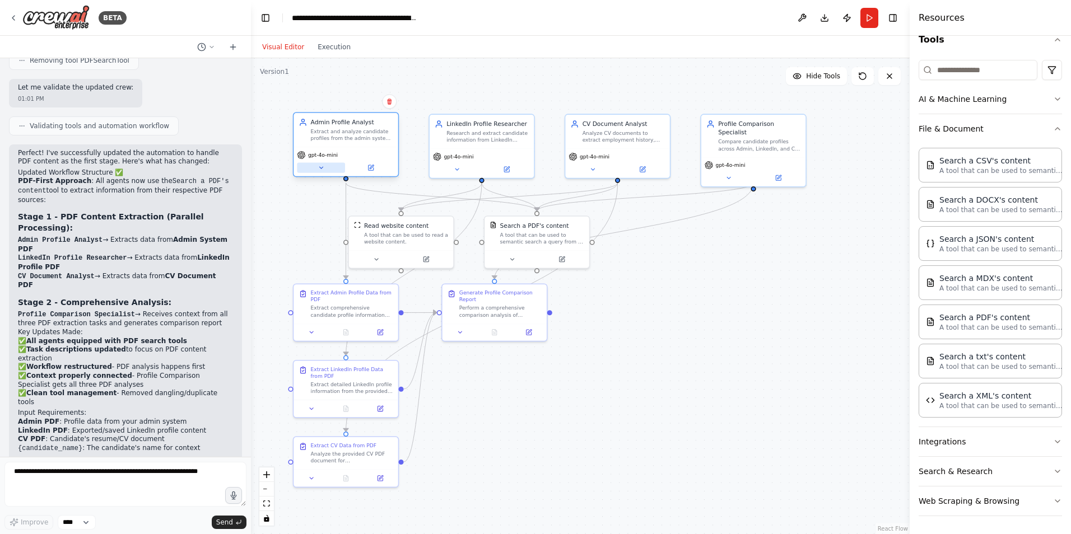
click at [327, 164] on button at bounding box center [321, 168] width 48 height 10
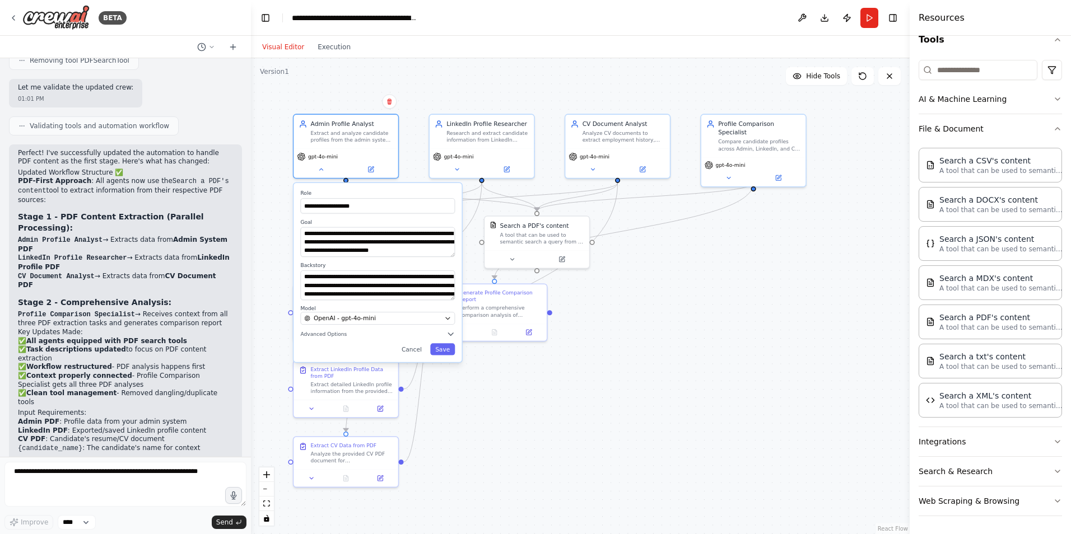
click at [586, 374] on div "**********" at bounding box center [580, 296] width 659 height 476
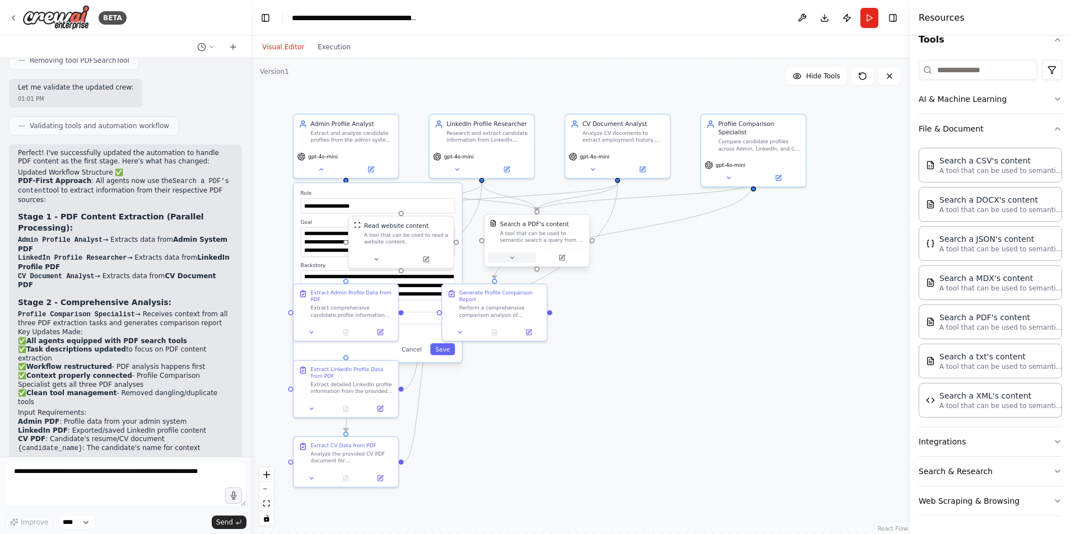
click at [512, 259] on icon at bounding box center [512, 257] width 7 height 7
click at [547, 337] on button "Customize (Optional)" at bounding box center [568, 333] width 155 height 8
click at [547, 333] on button "Customize (Optional)" at bounding box center [568, 333] width 155 height 8
click at [711, 333] on div "**********" at bounding box center [580, 296] width 659 height 476
click at [724, 328] on div "**********" at bounding box center [580, 296] width 659 height 476
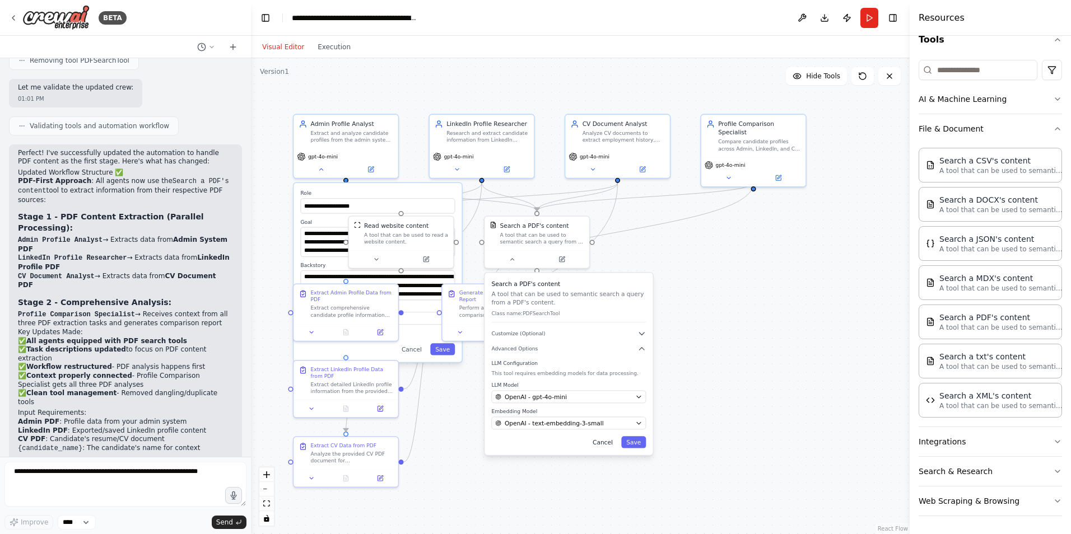
click at [612, 442] on button "Cancel" at bounding box center [603, 442] width 30 height 12
click at [517, 258] on button at bounding box center [512, 258] width 48 height 10
click at [516, 256] on button at bounding box center [512, 258] width 48 height 10
click at [419, 352] on button "Cancel" at bounding box center [412, 349] width 30 height 12
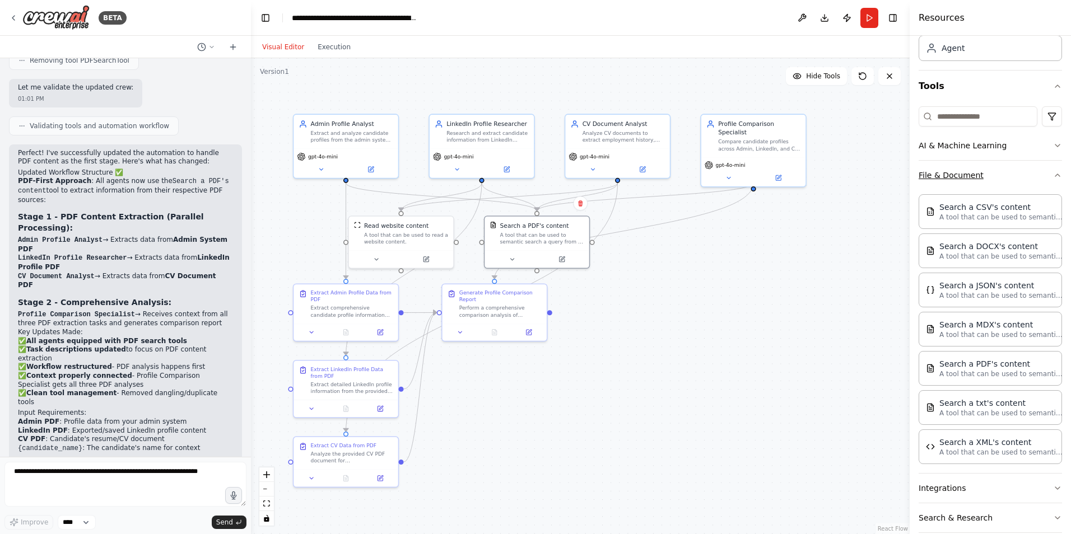
scroll to position [0, 0]
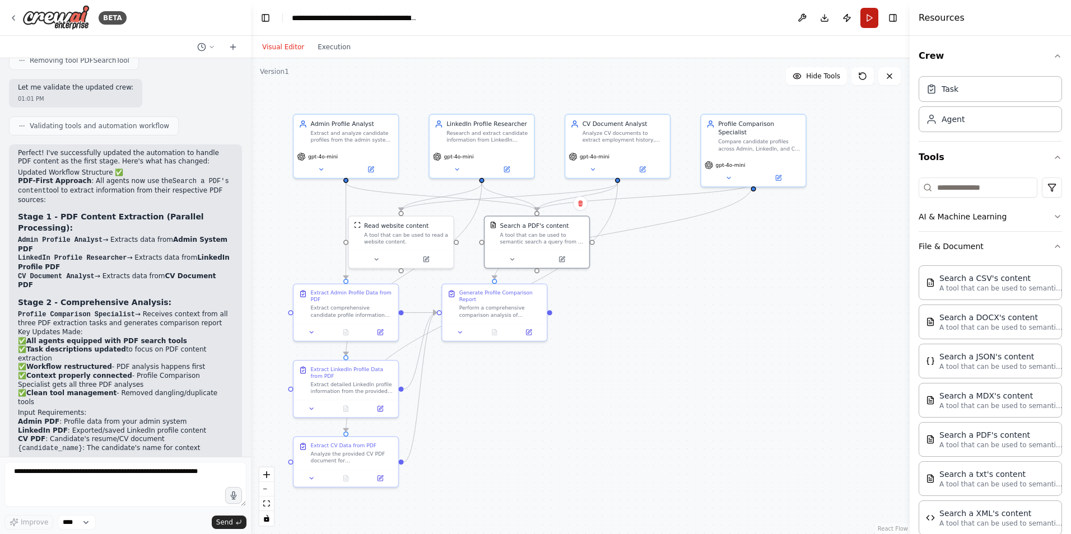
click at [873, 15] on button "Run" at bounding box center [869, 18] width 18 height 20
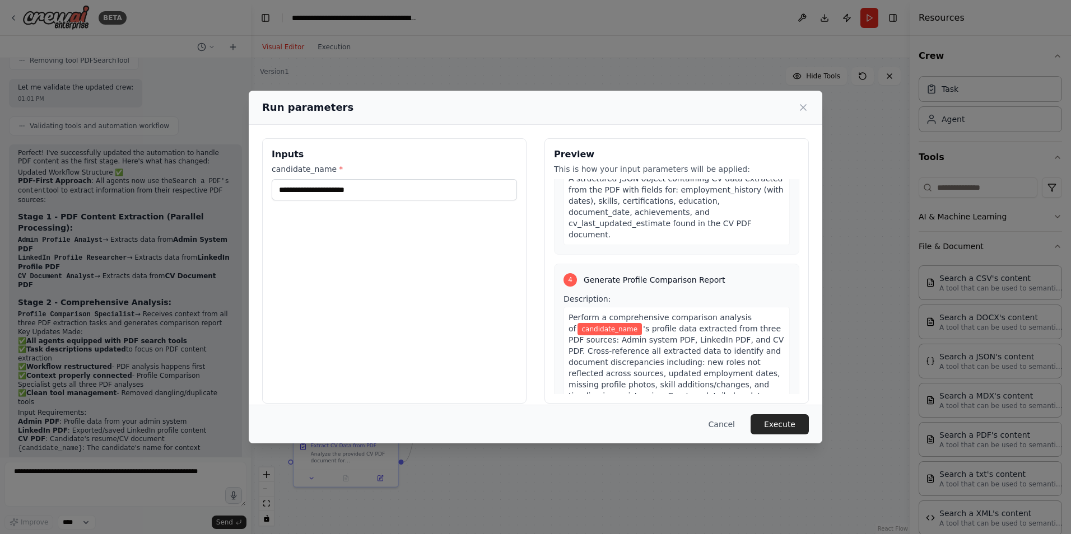
scroll to position [800, 0]
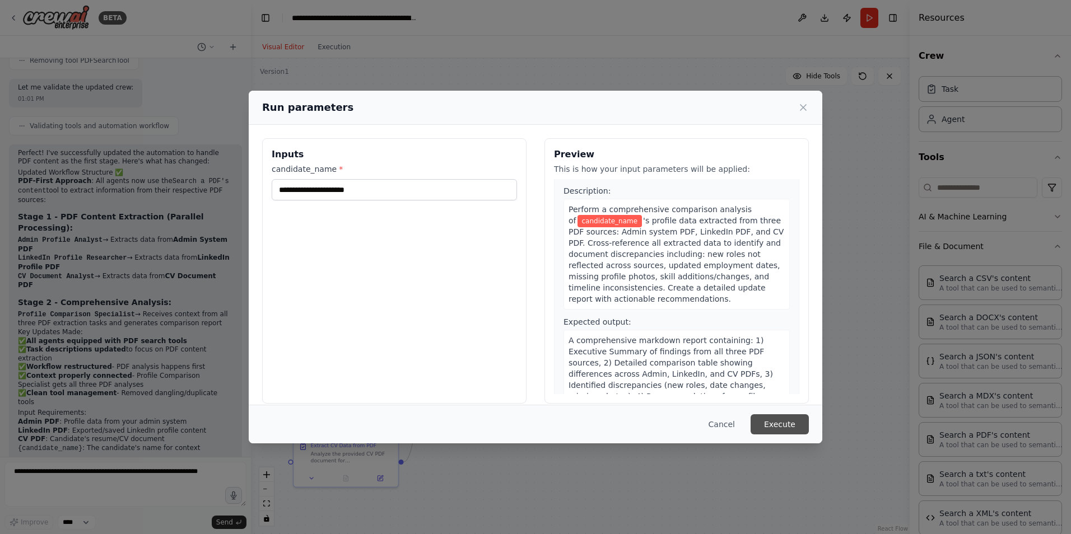
click at [777, 425] on button "Execute" at bounding box center [779, 424] width 58 height 20
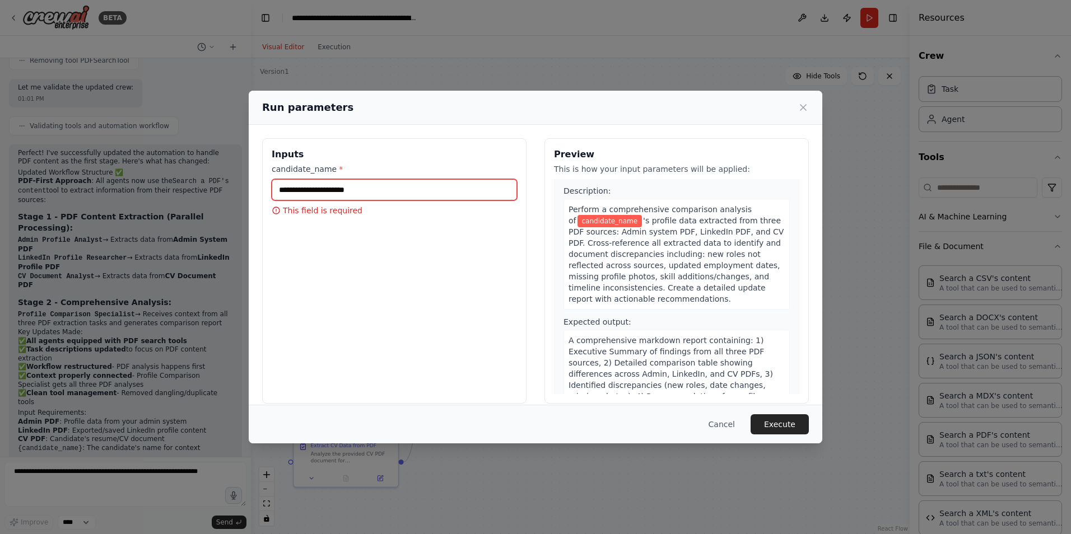
click at [339, 192] on input "candidate_name *" at bounding box center [394, 189] width 245 height 21
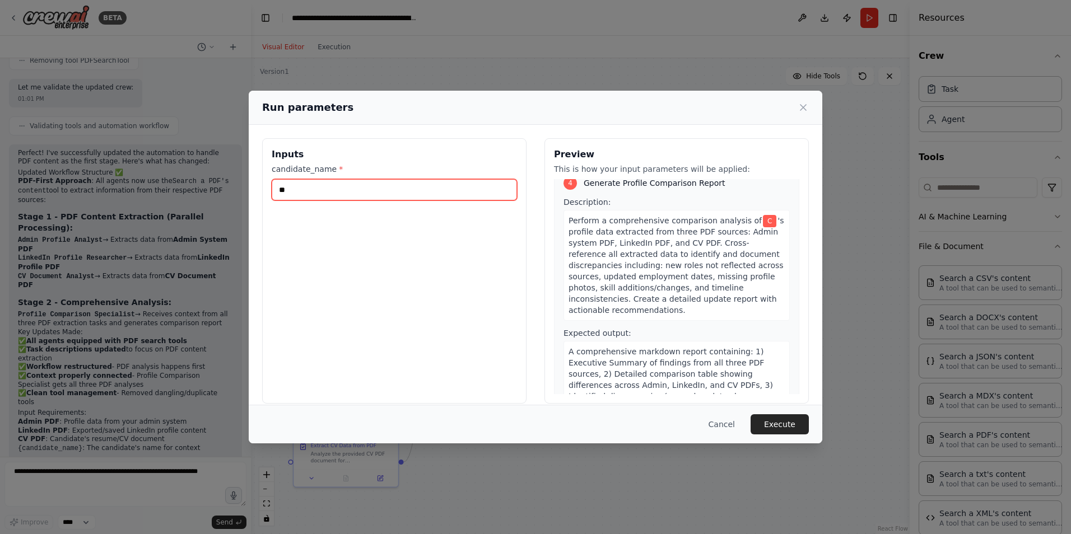
scroll to position [789, 0]
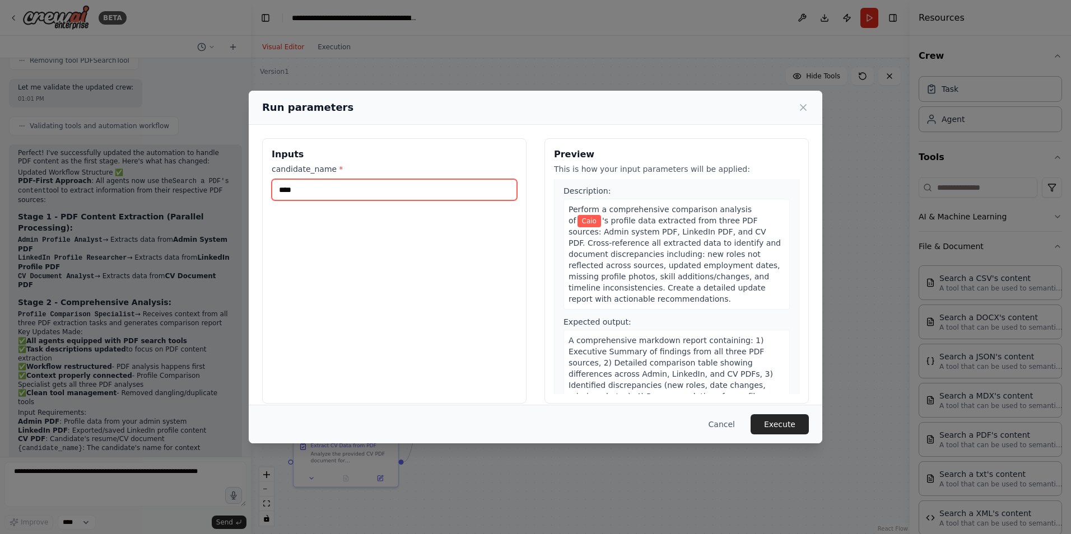
type input "****"
drag, startPoint x: 344, startPoint y: 191, endPoint x: 156, endPoint y: 190, distance: 187.6
click at [156, 190] on div "Run parameters Inputs candidate_name * **** Preview This is how your input para…" at bounding box center [535, 267] width 1071 height 534
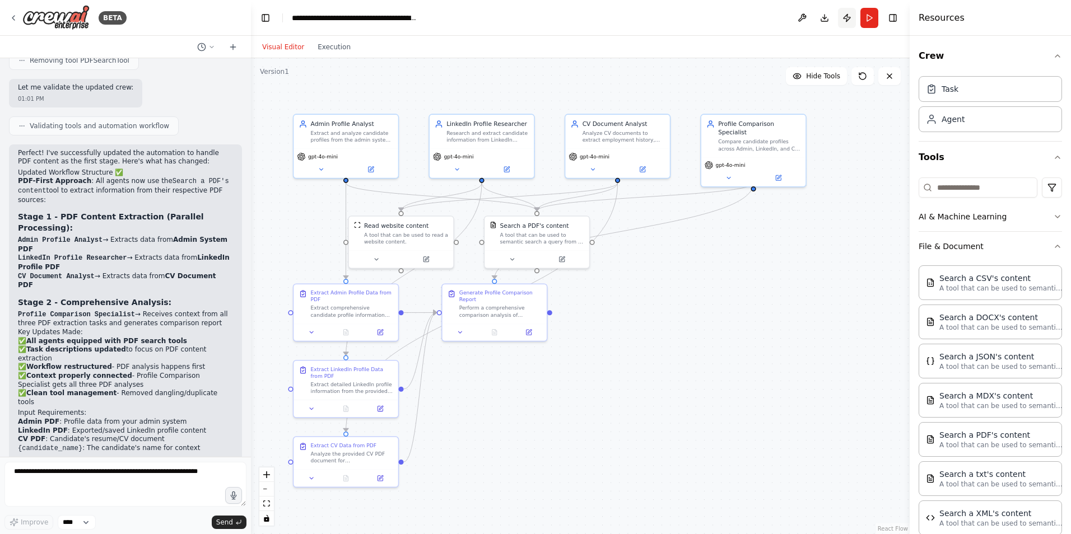
click at [867, 17] on button "Run" at bounding box center [869, 18] width 18 height 20
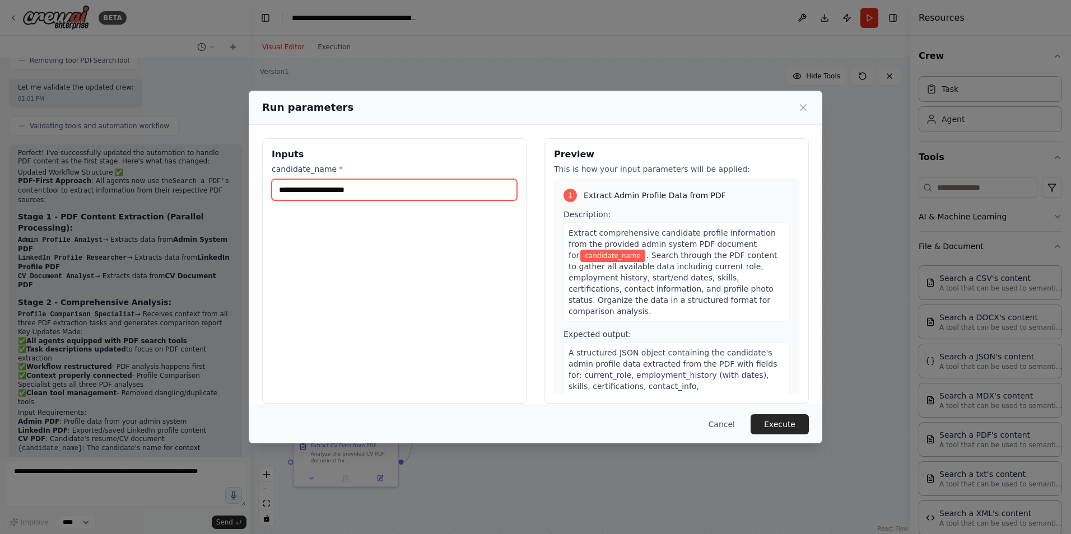
click at [334, 190] on input "candidate_name *" at bounding box center [394, 189] width 245 height 21
paste input "**********"
type input "**********"
click at [791, 419] on button "Execute" at bounding box center [779, 424] width 58 height 20
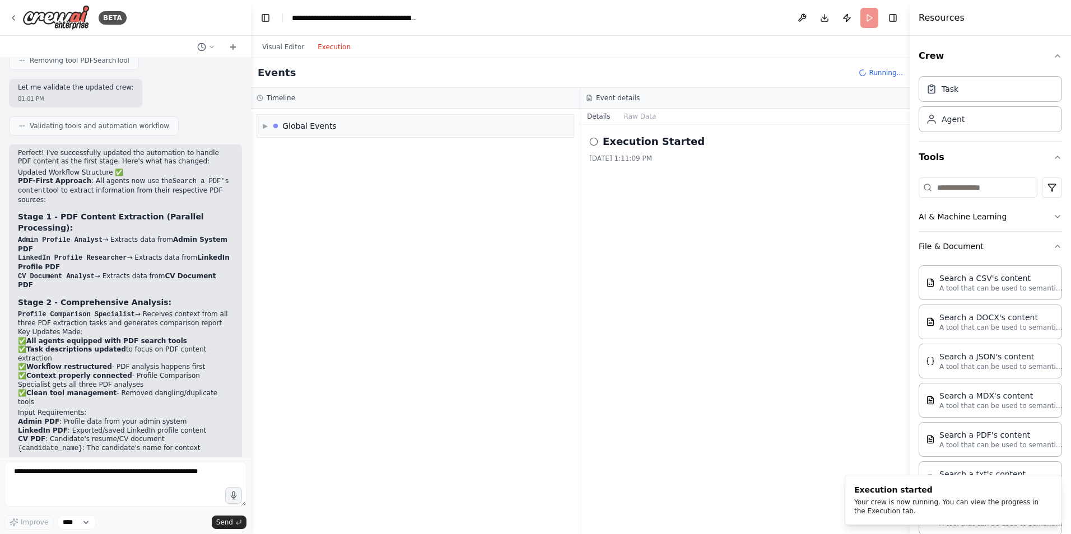
click at [315, 46] on button "Execution" at bounding box center [334, 46] width 46 height 13
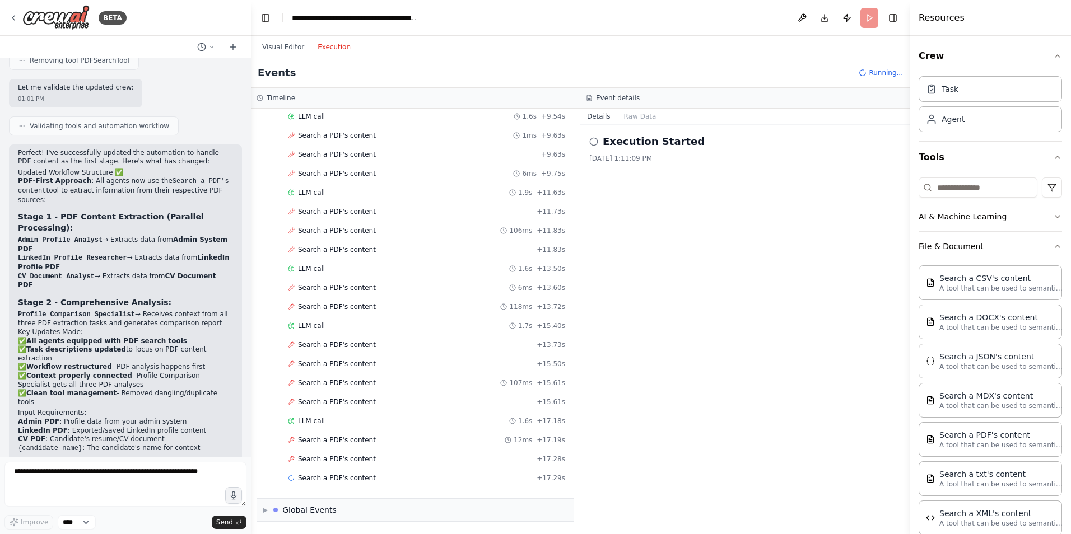
scroll to position [403, 0]
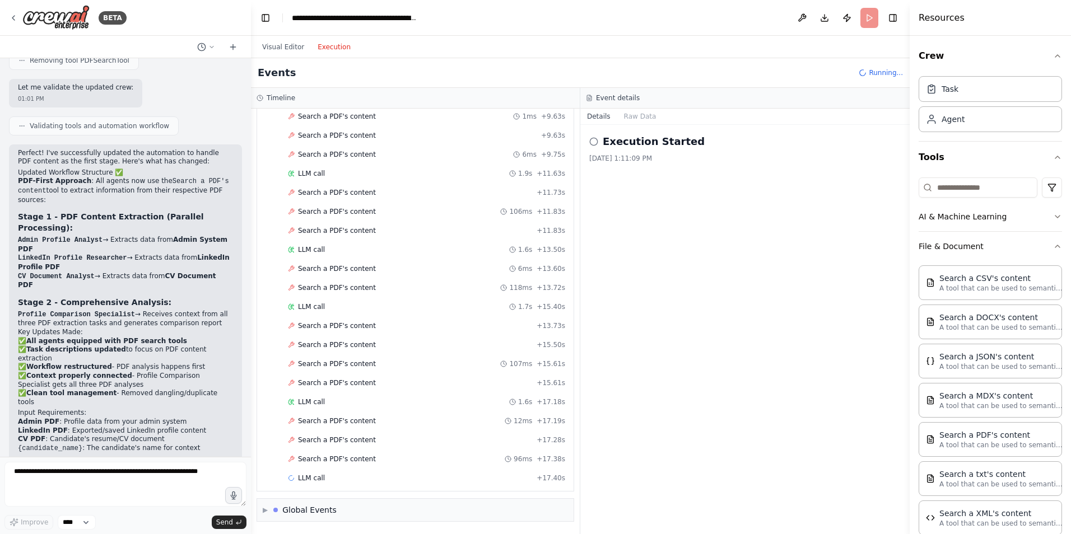
click at [863, 17] on header "**********" at bounding box center [580, 18] width 659 height 36
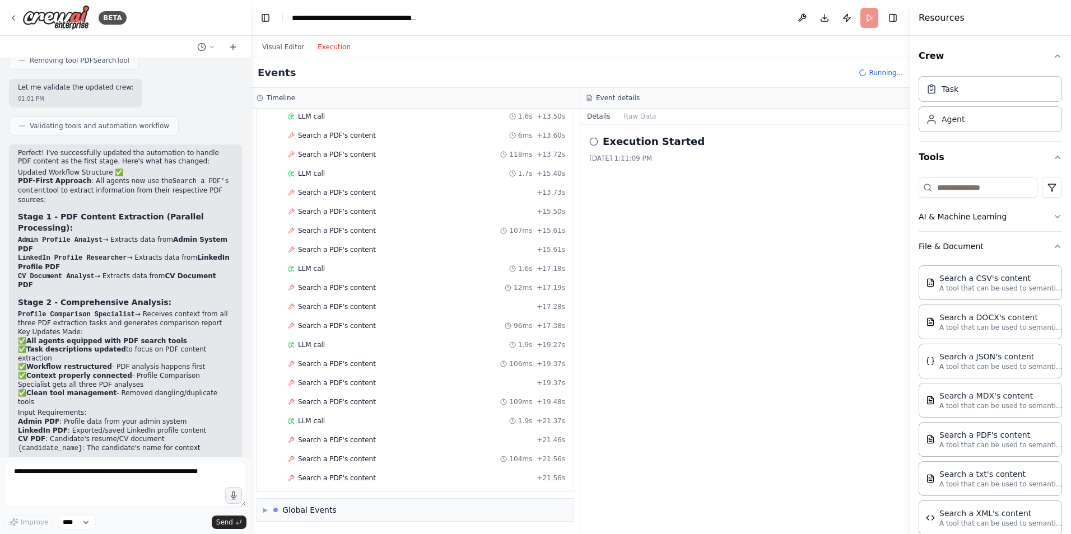
scroll to position [556, 0]
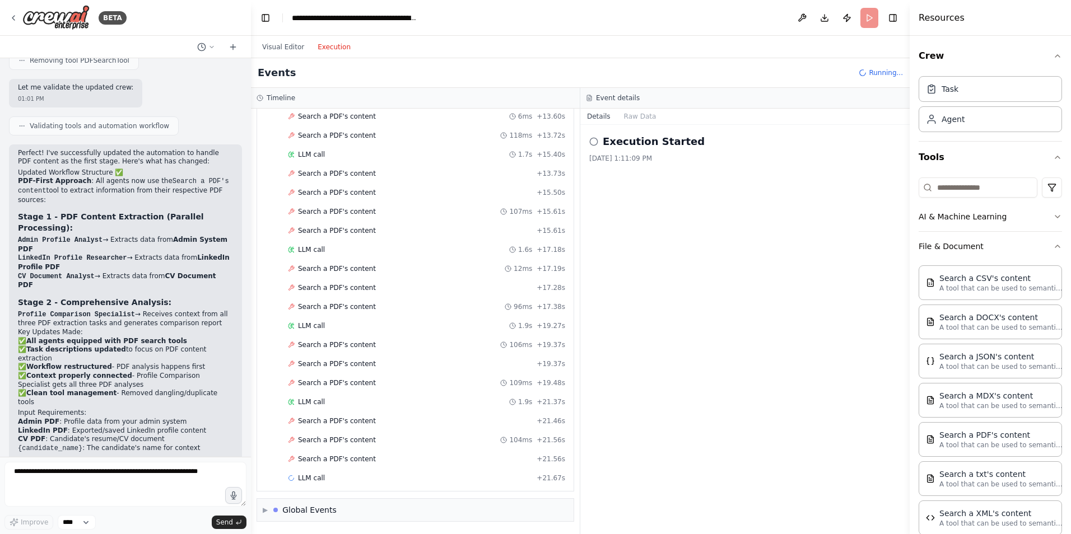
click at [595, 140] on icon at bounding box center [593, 141] width 9 height 9
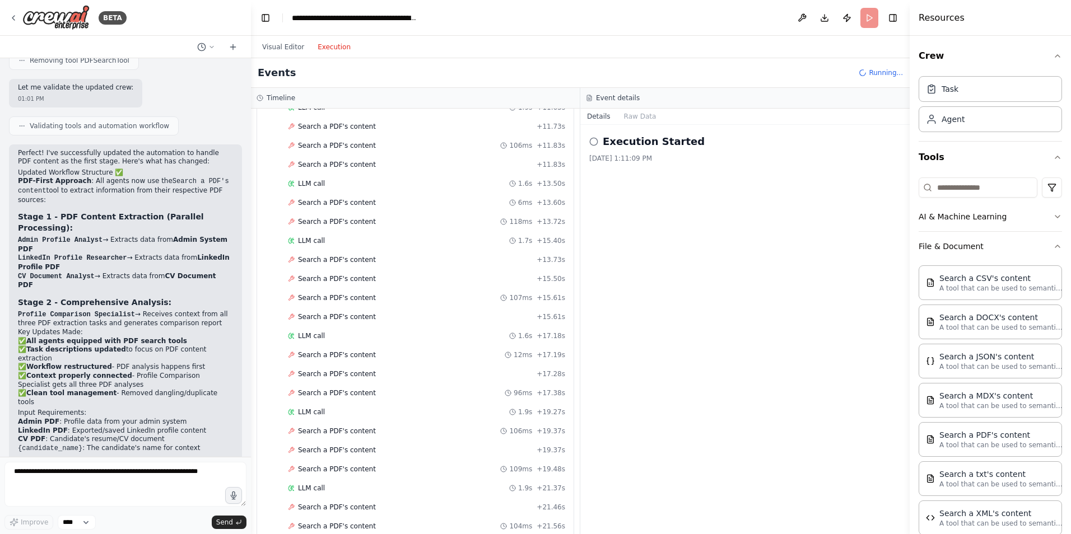
scroll to position [0, 0]
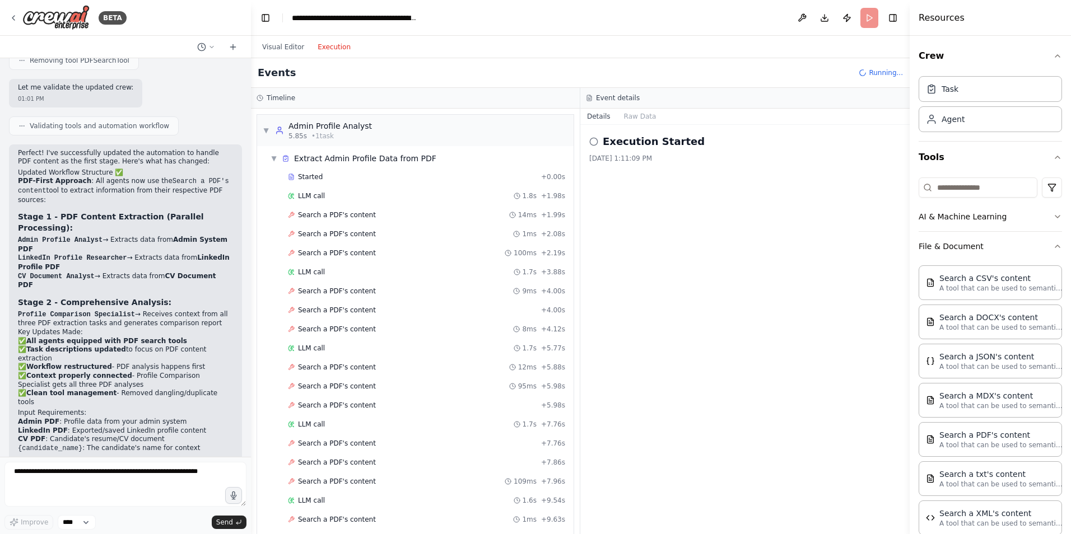
click at [294, 55] on div "Visual Editor Execution" at bounding box center [306, 47] width 102 height 22
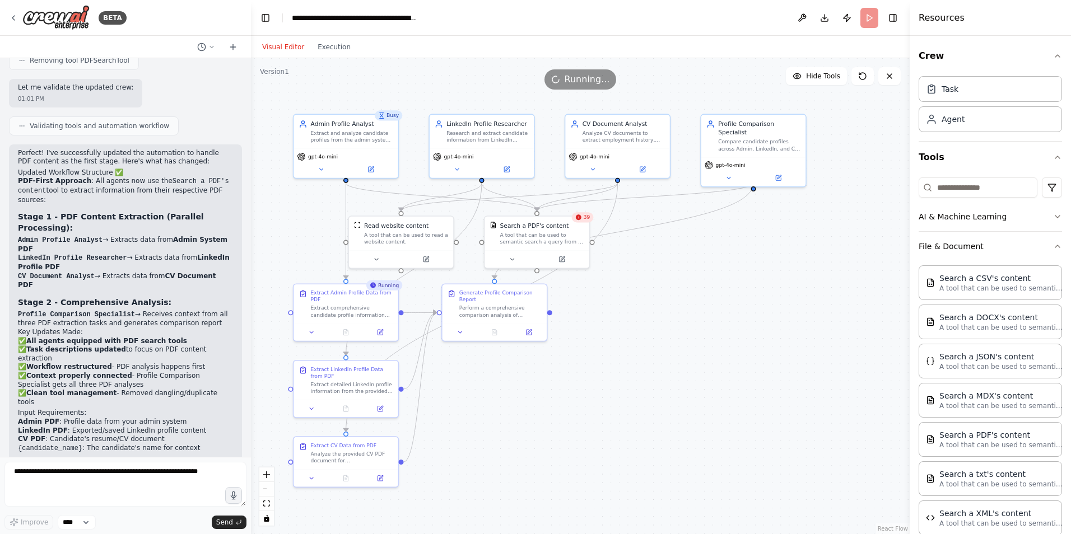
click at [298, 46] on button "Visual Editor" at bounding box center [282, 46] width 55 height 13
click at [870, 17] on header "**********" at bounding box center [580, 18] width 659 height 36
click at [306, 49] on button "Visual Editor" at bounding box center [282, 46] width 55 height 13
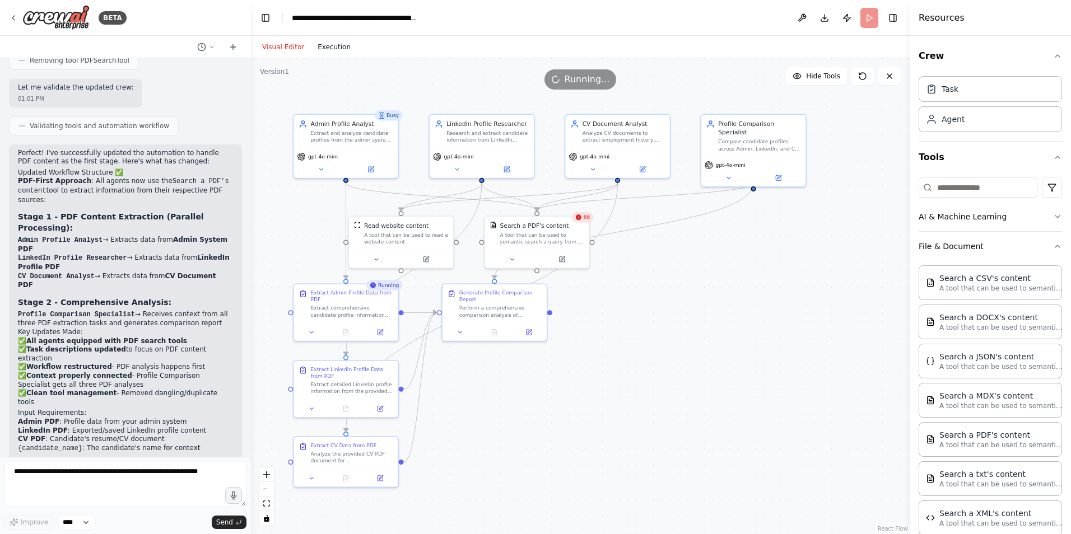
click at [323, 49] on button "Execution" at bounding box center [334, 46] width 46 height 13
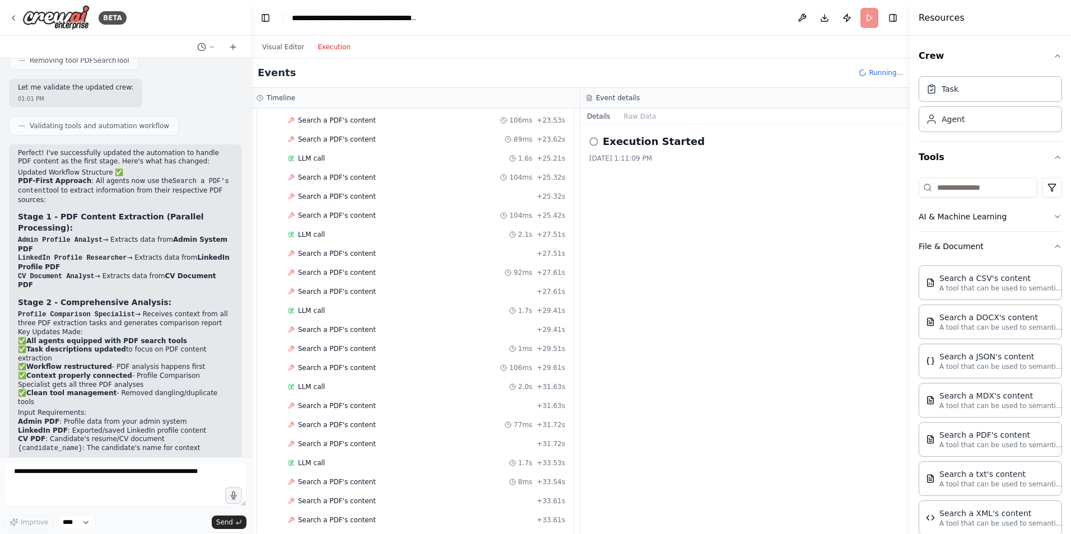
scroll to position [1393, 0]
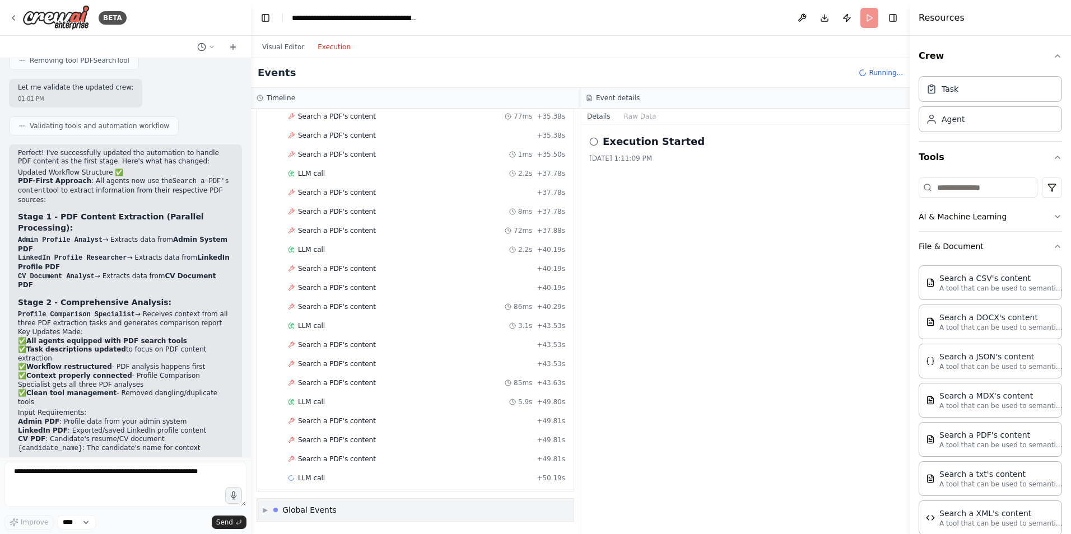
click at [333, 512] on div "Global Events" at bounding box center [309, 510] width 54 height 11
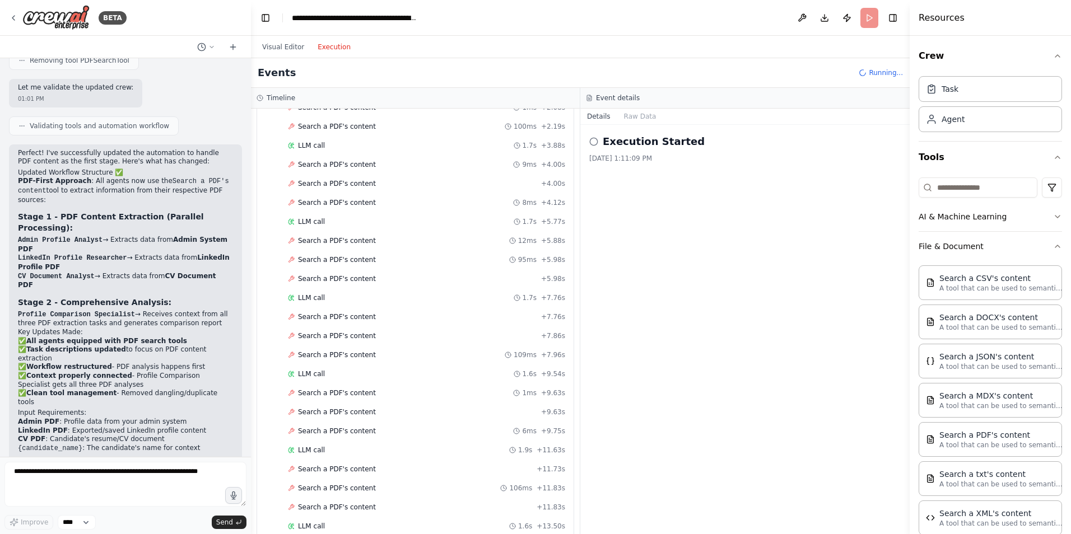
scroll to position [0, 0]
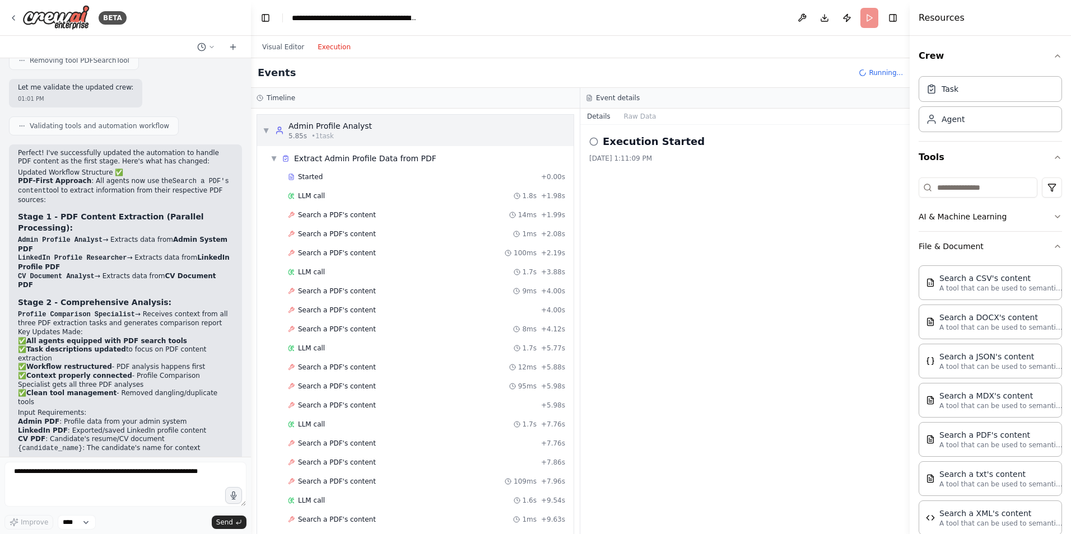
click at [458, 134] on div "▼ Admin Profile Analyst 5.85s • 1 task" at bounding box center [415, 130] width 316 height 31
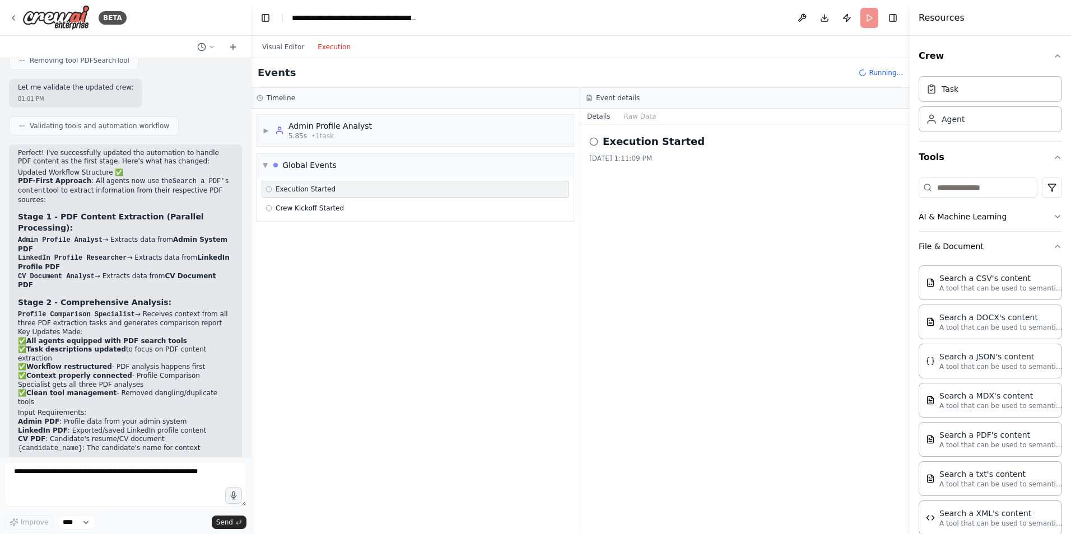
click at [394, 193] on div "Execution Started" at bounding box center [415, 189] width 300 height 9
click at [392, 176] on div "Execution Started Crew Kickoff Started" at bounding box center [415, 198] width 316 height 45
click at [393, 166] on div "▼ Global Events" at bounding box center [415, 165] width 316 height 22
click at [402, 127] on div "▶ Admin Profile Analyst 5.85s • 1 task" at bounding box center [415, 130] width 316 height 31
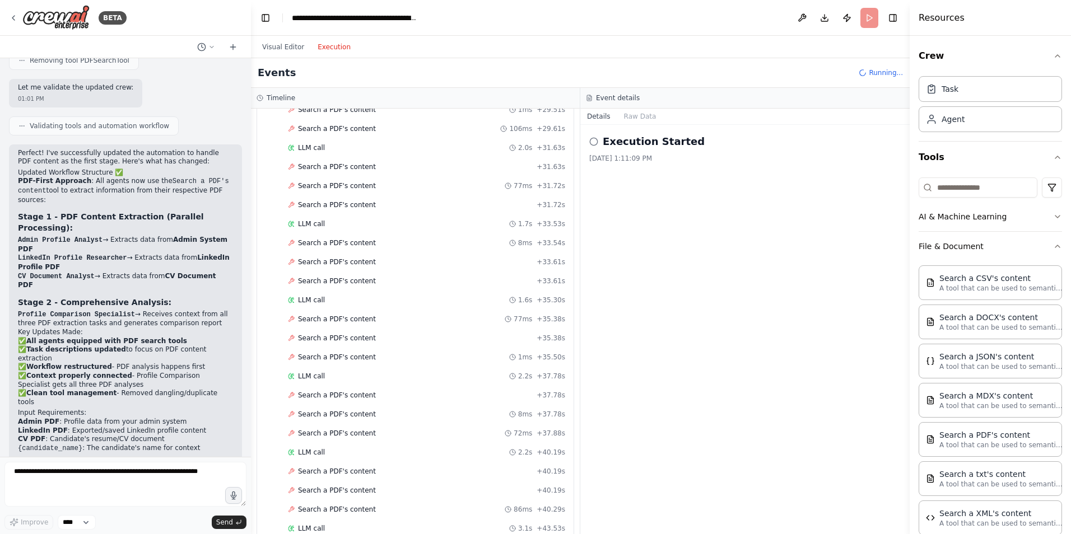
scroll to position [1470, 0]
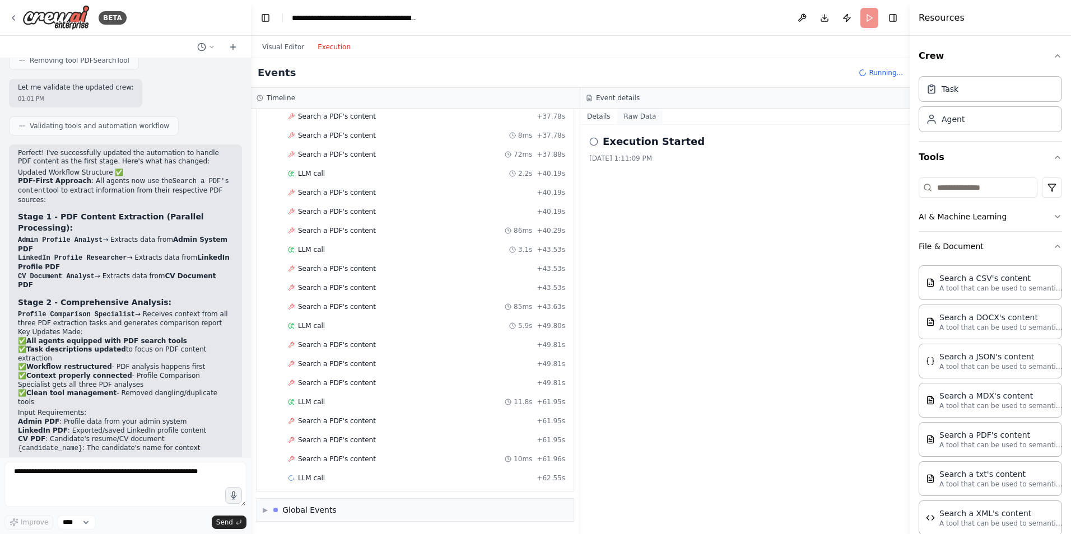
click at [641, 114] on button "Raw Data" at bounding box center [640, 117] width 46 height 16
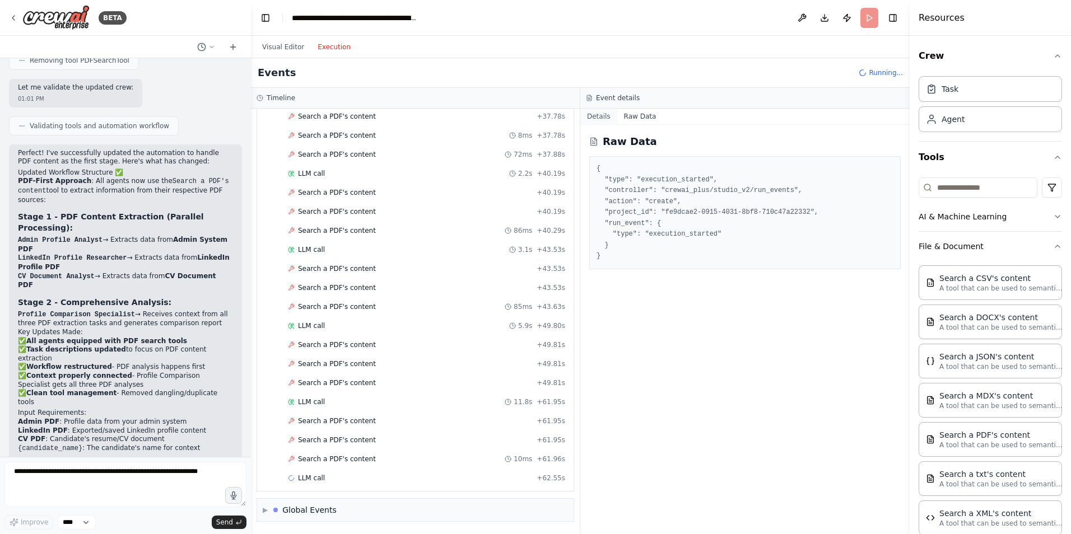
click at [609, 114] on button "Details" at bounding box center [598, 117] width 37 height 16
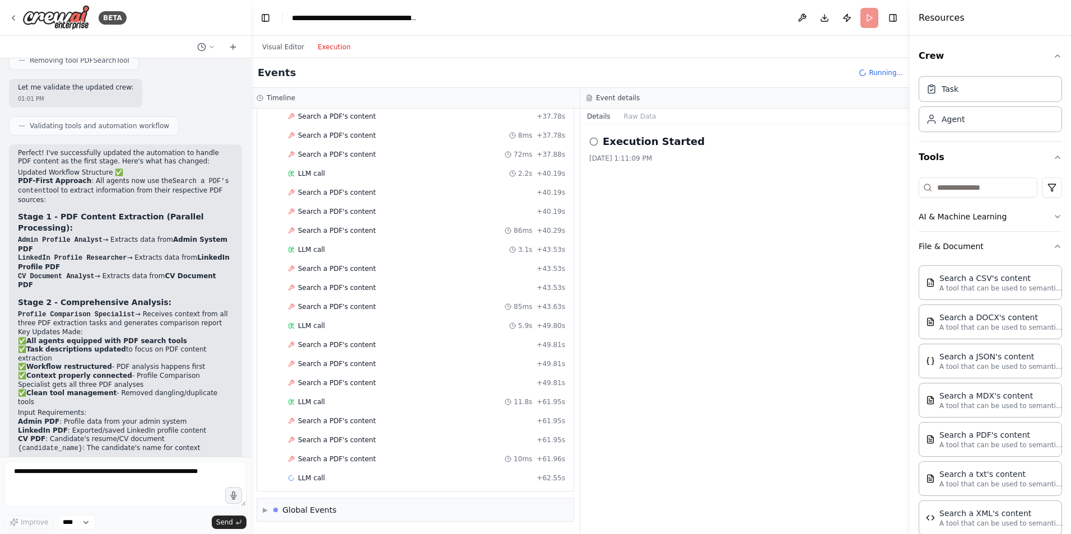
click at [869, 16] on header "**********" at bounding box center [580, 18] width 659 height 36
drag, startPoint x: 869, startPoint y: 16, endPoint x: 805, endPoint y: 84, distance: 93.1
click at [801, 89] on div "Event details" at bounding box center [744, 98] width 329 height 21
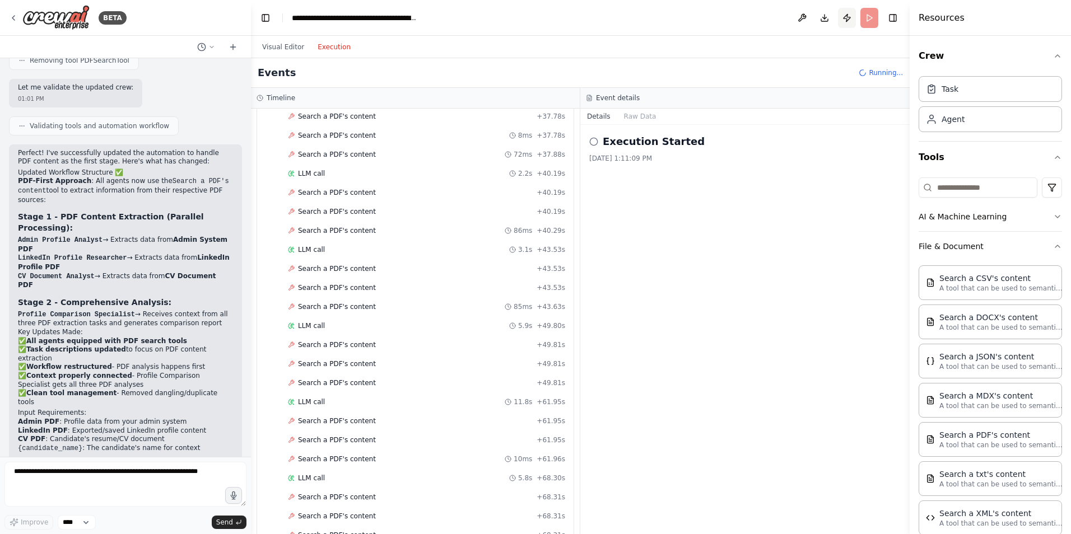
click at [844, 18] on button "Publish" at bounding box center [847, 18] width 18 height 20
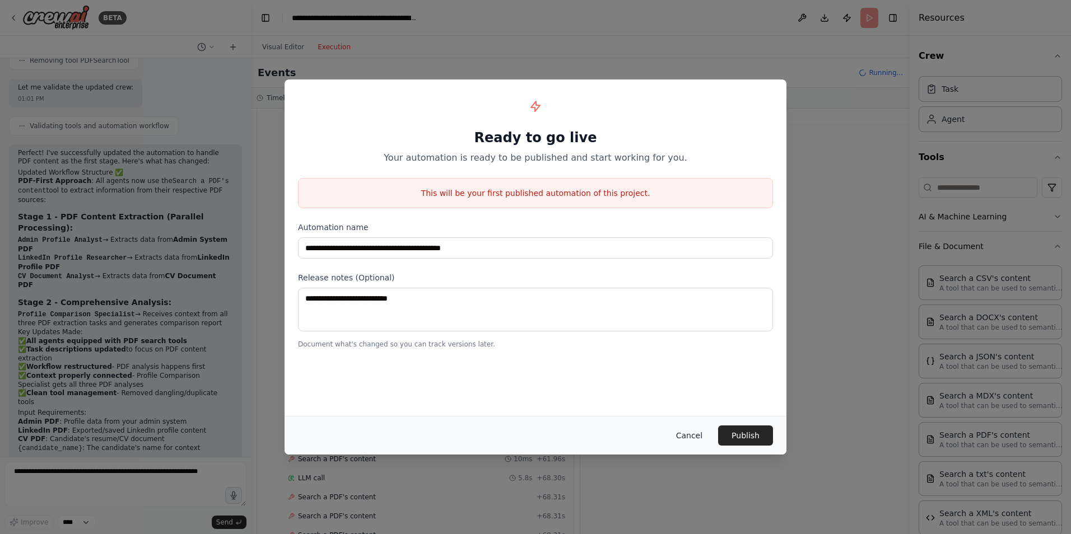
click at [705, 437] on button "Cancel" at bounding box center [689, 436] width 44 height 20
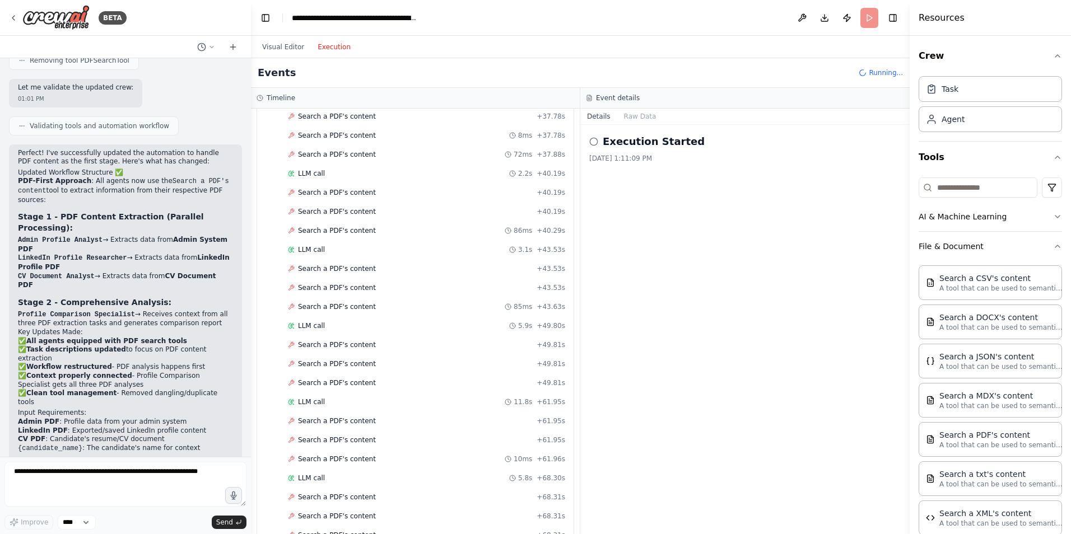
click at [868, 13] on header "**********" at bounding box center [580, 18] width 659 height 36
click at [893, 16] on button "Toggle Right Sidebar" at bounding box center [893, 18] width 16 height 16
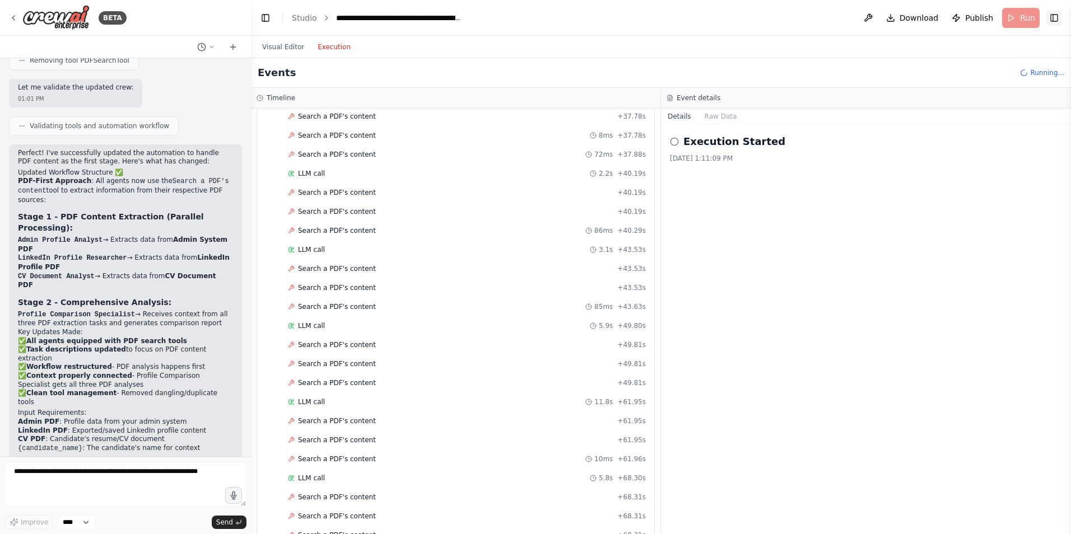
click at [1048, 15] on button "Toggle Right Sidebar" at bounding box center [1054, 18] width 16 height 16
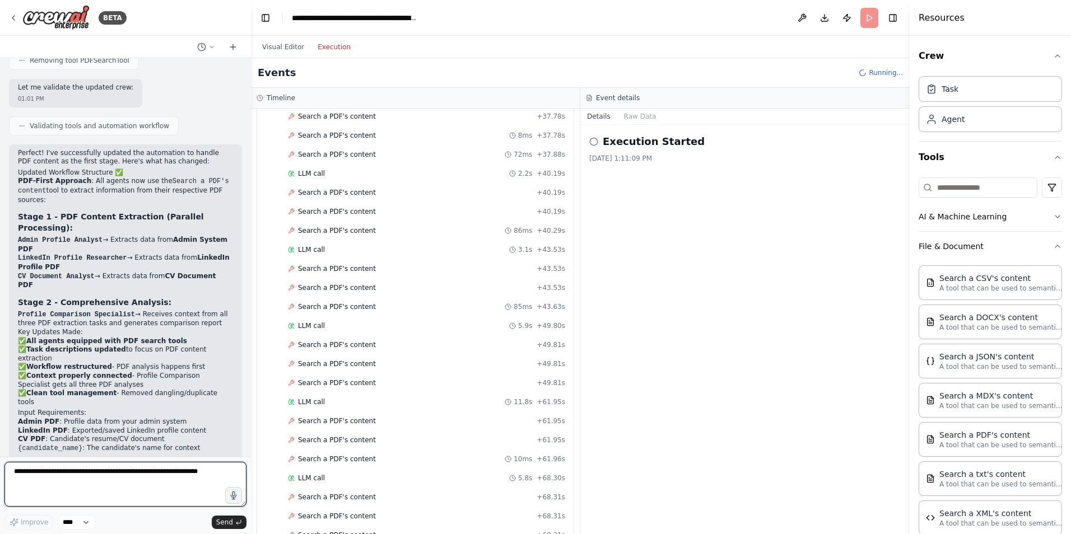
click at [119, 475] on textarea at bounding box center [125, 484] width 242 height 45
type textarea "**********"
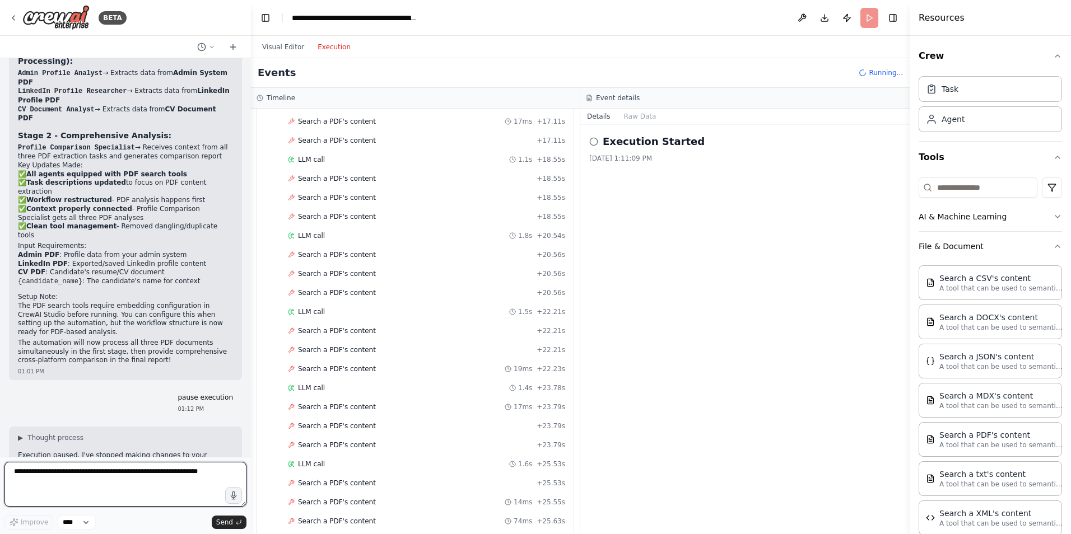
scroll to position [2885, 0]
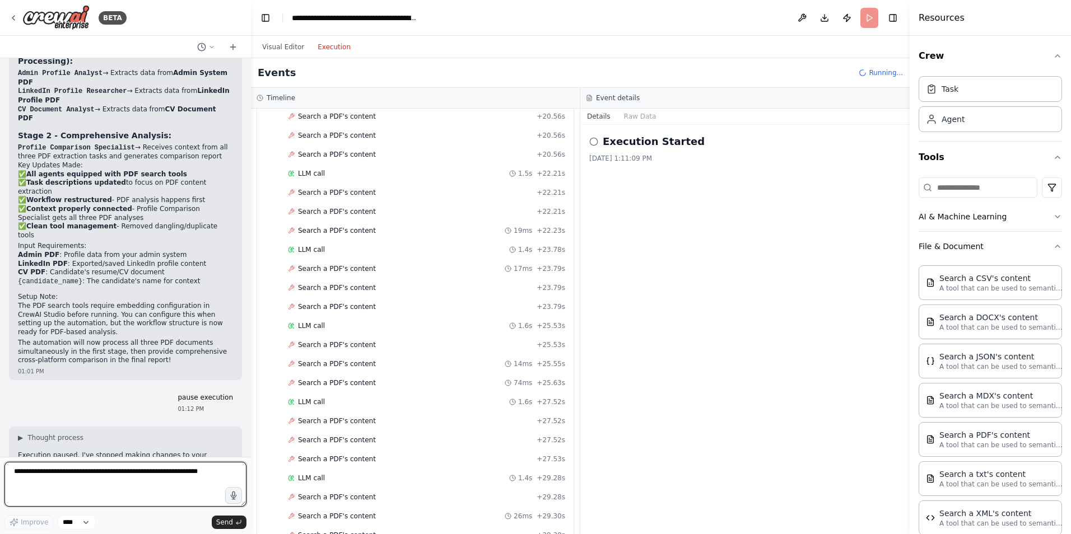
click at [54, 479] on textarea at bounding box center [125, 484] width 242 height 45
type textarea "**********"
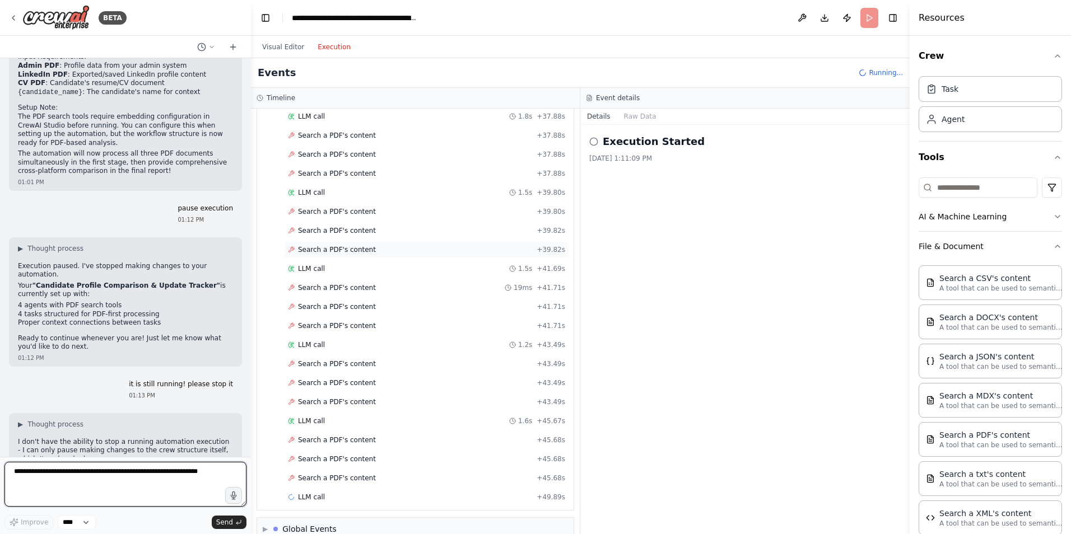
scroll to position [2467, 0]
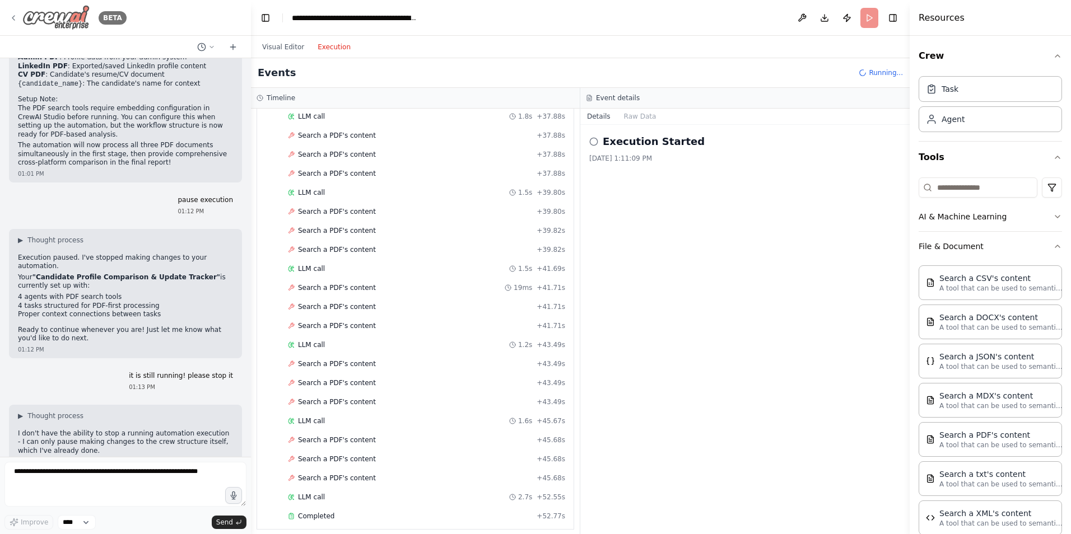
click at [16, 18] on icon at bounding box center [13, 17] width 9 height 9
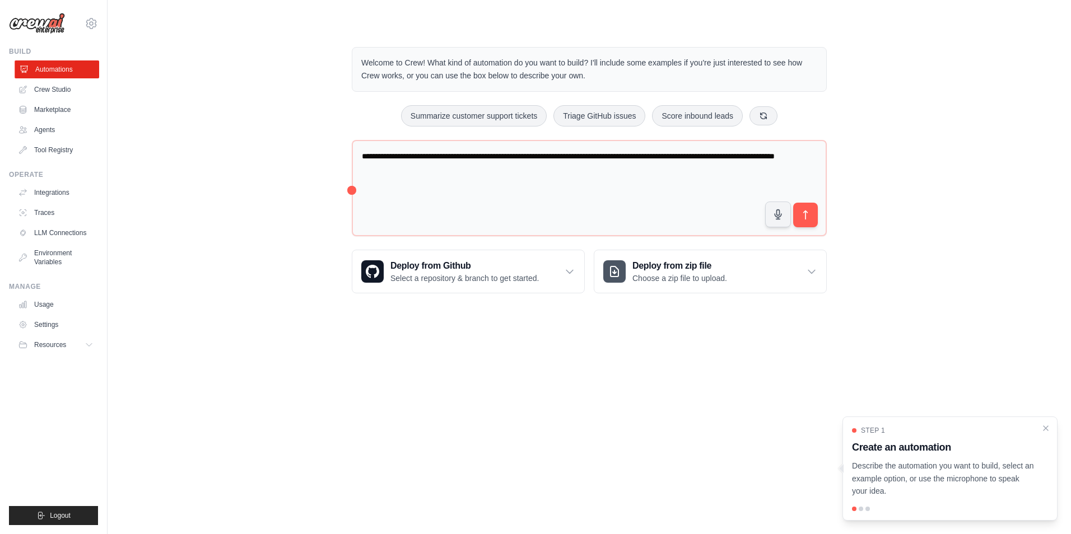
click at [57, 66] on link "Automations" at bounding box center [57, 69] width 85 height 18
click at [57, 84] on link "Crew Studio" at bounding box center [57, 90] width 85 height 18
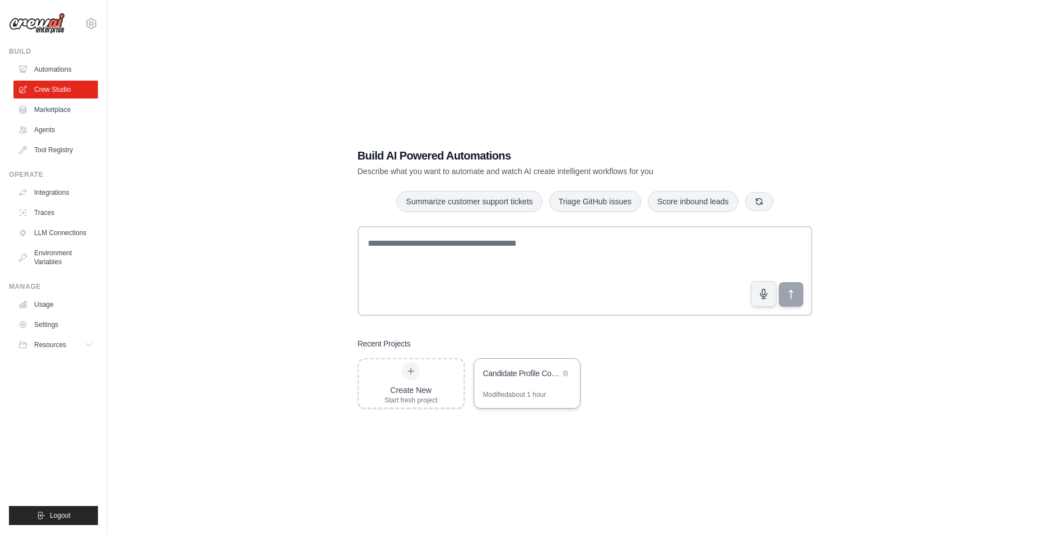
click at [510, 372] on div "Candidate Profile Comparison & Update Tracker" at bounding box center [521, 373] width 77 height 11
click at [61, 183] on div "Operate Integrations Traces LLM Connections Environment Variables" at bounding box center [53, 220] width 89 height 101
click at [61, 192] on link "Integrations" at bounding box center [57, 193] width 85 height 18
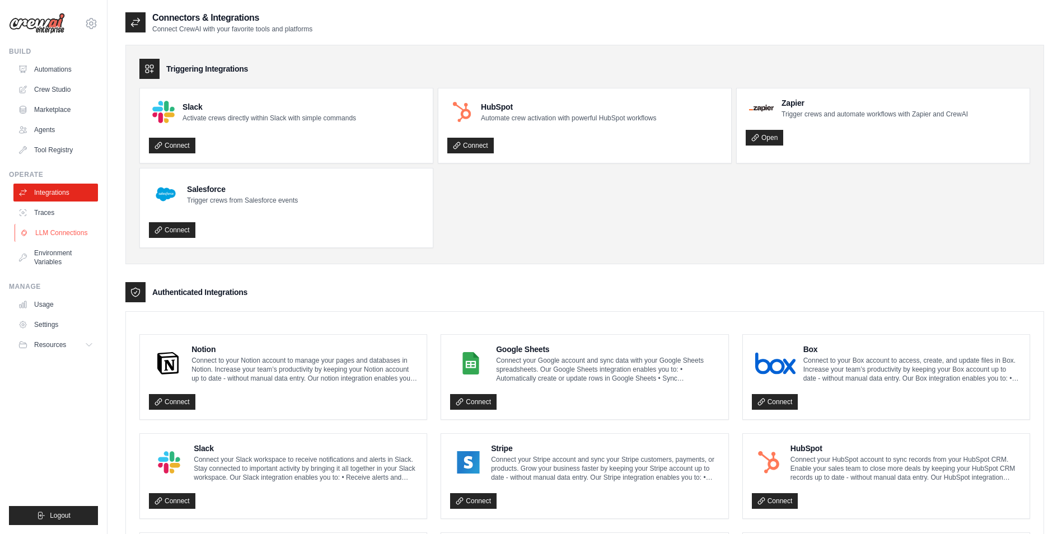
click at [71, 239] on link "LLM Connections" at bounding box center [57, 233] width 85 height 18
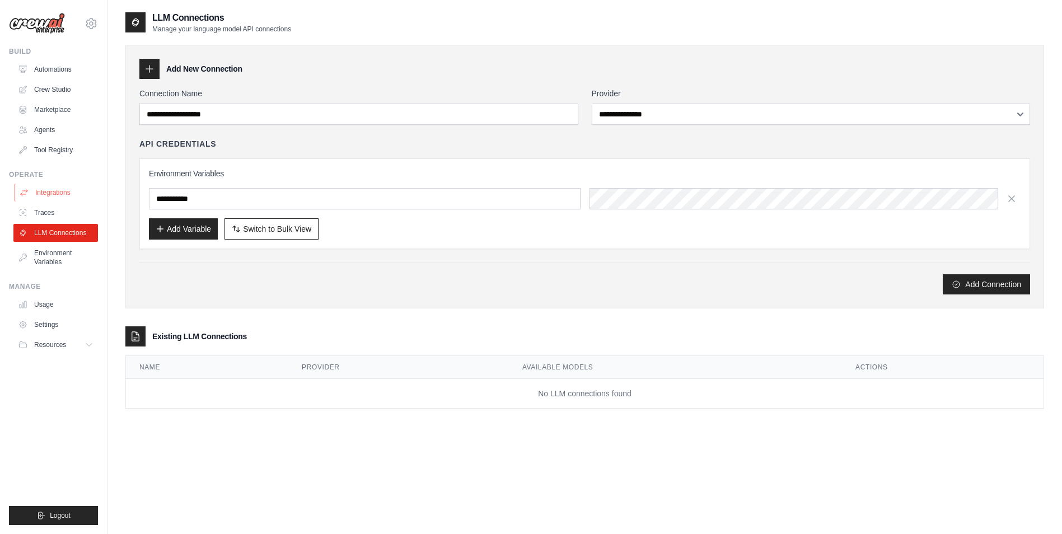
click at [69, 199] on link "Integrations" at bounding box center [57, 193] width 85 height 18
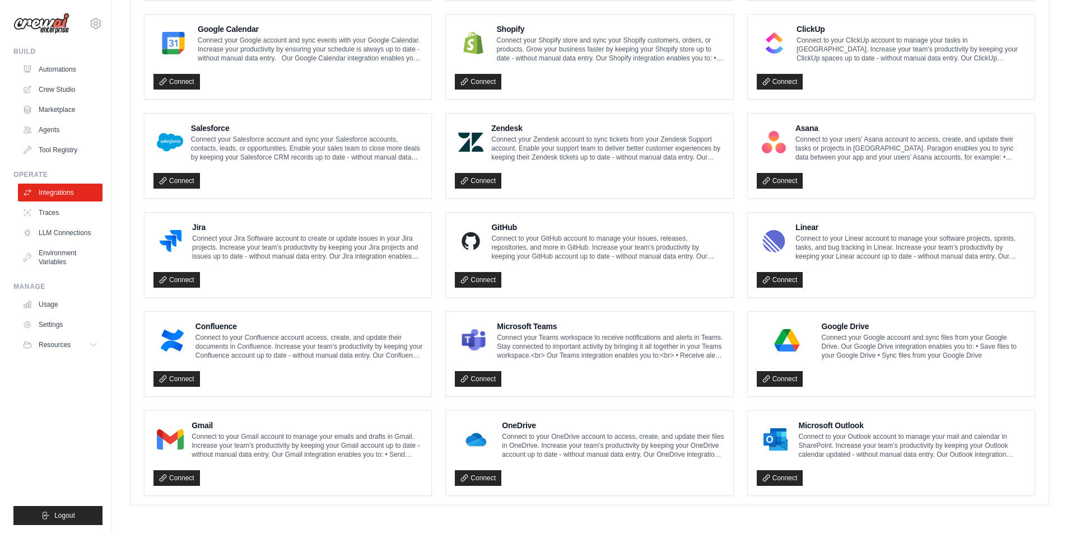
scroll to position [519, 0]
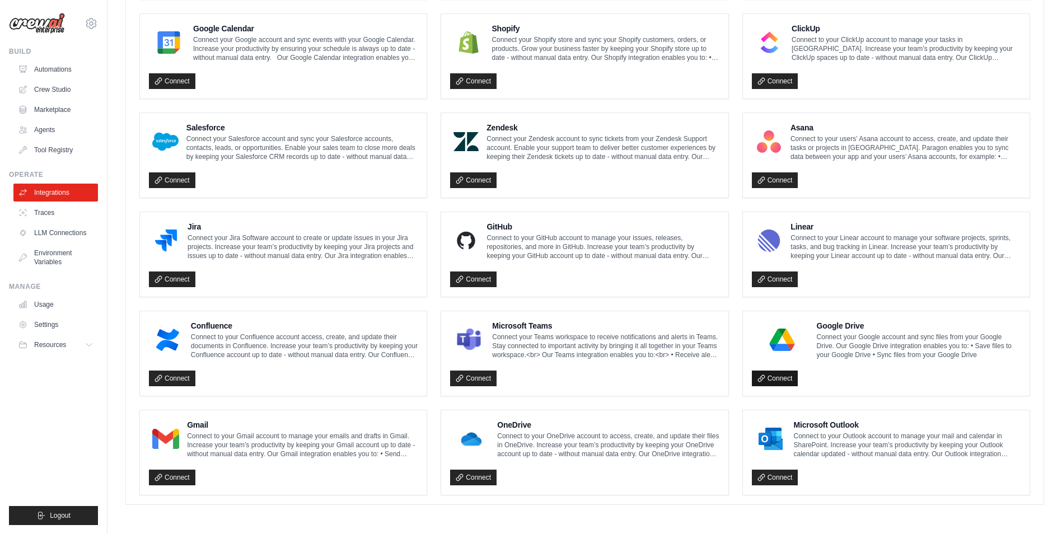
click at [779, 377] on link "Connect" at bounding box center [775, 379] width 46 height 16
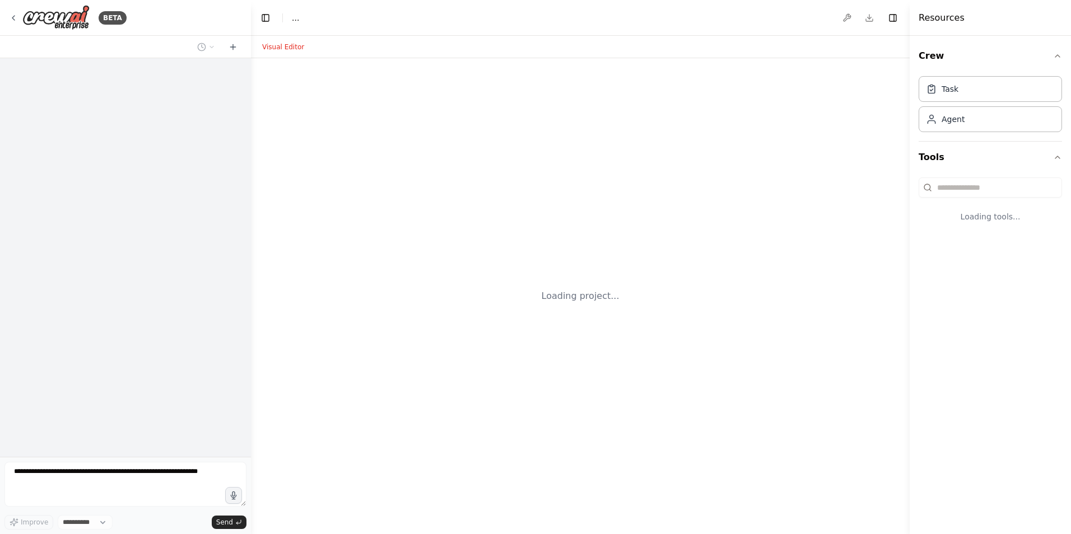
select select "****"
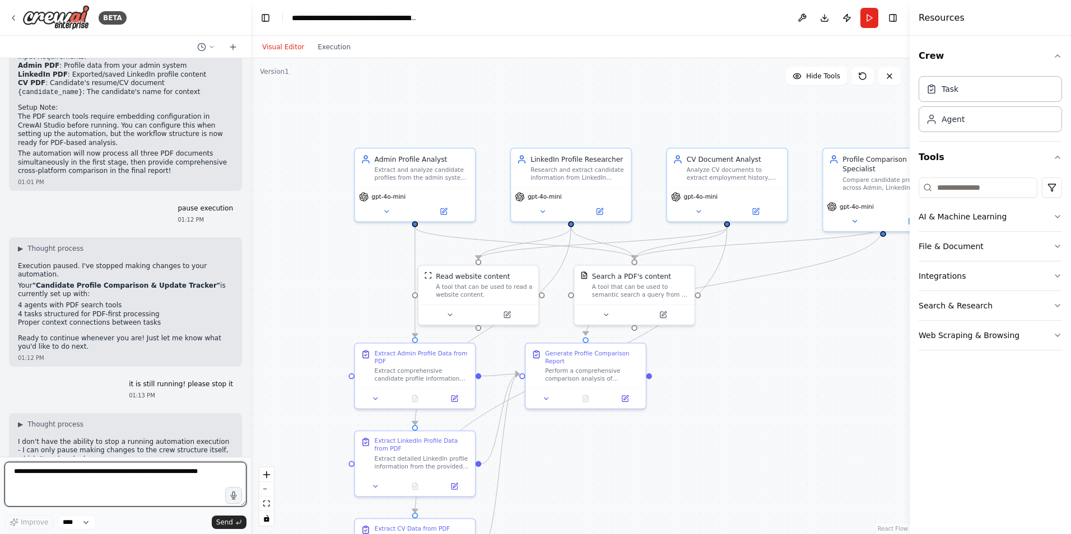
scroll to position [2467, 0]
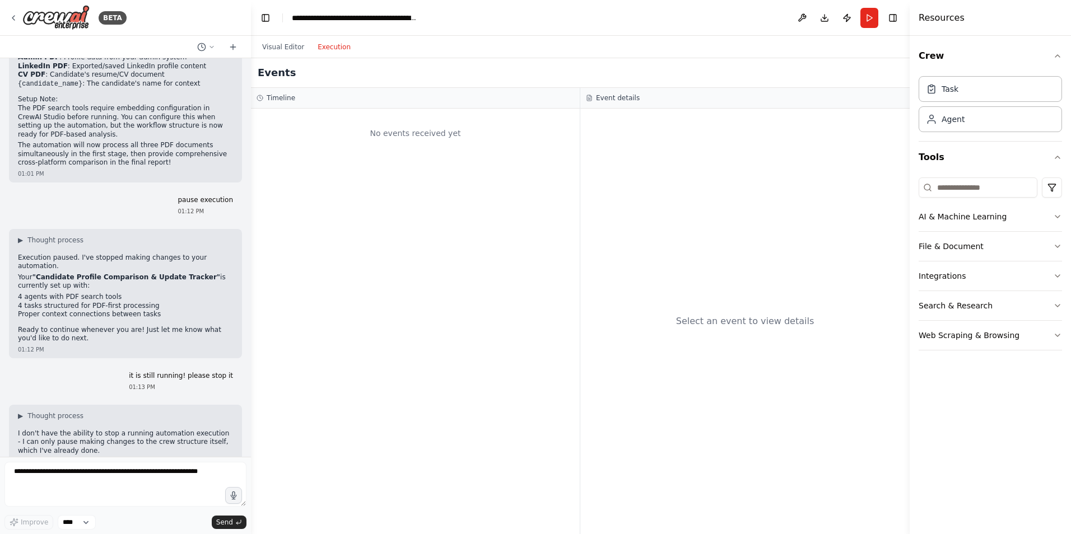
click at [338, 46] on button "Execution" at bounding box center [334, 46] width 46 height 13
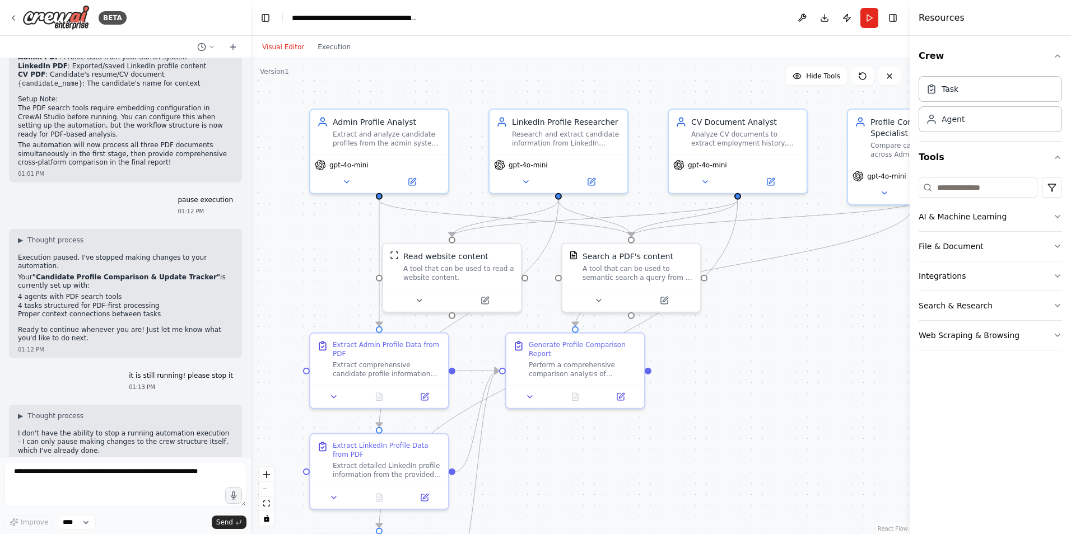
click at [285, 53] on button "Visual Editor" at bounding box center [282, 46] width 55 height 13
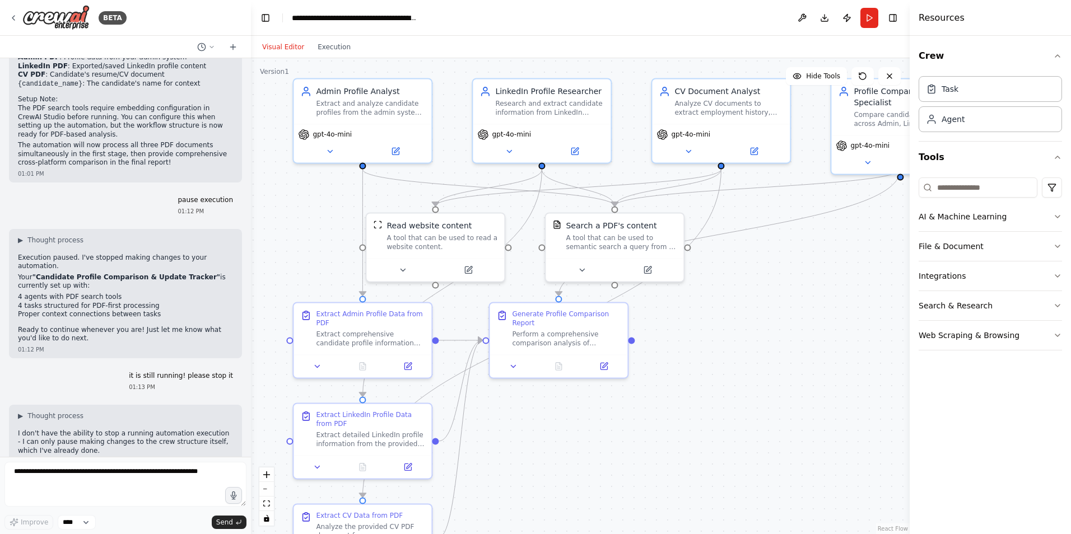
drag, startPoint x: 810, startPoint y: 397, endPoint x: 796, endPoint y: 388, distance: 17.1
click at [796, 388] on div ".deletable-edge-delete-btn { width: 20px; height: 20px; border: 0px solid #ffff…" at bounding box center [580, 296] width 659 height 476
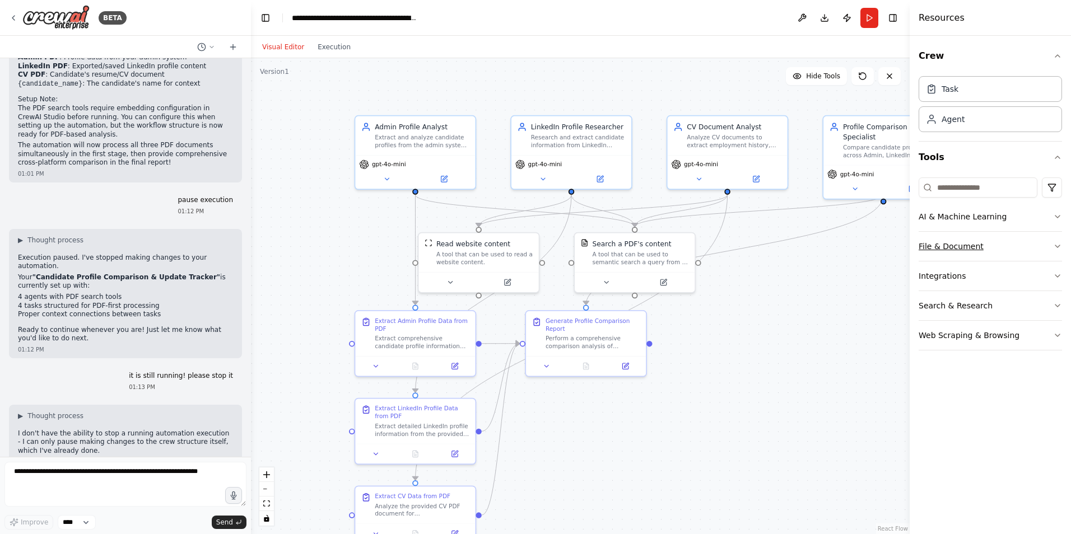
click at [952, 241] on button "File & Document" at bounding box center [990, 246] width 143 height 29
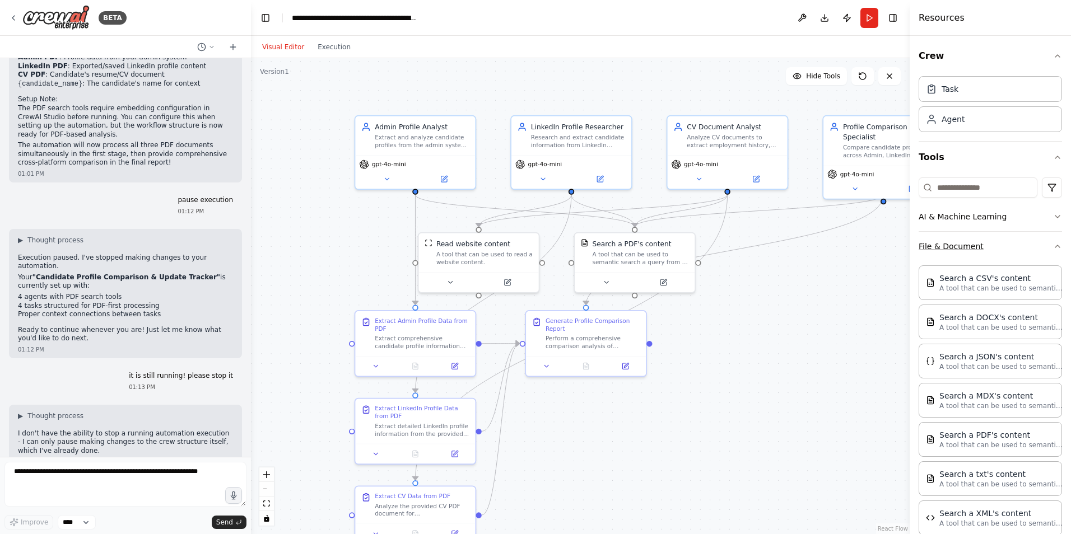
click at [952, 241] on button "File & Document" at bounding box center [990, 246] width 143 height 29
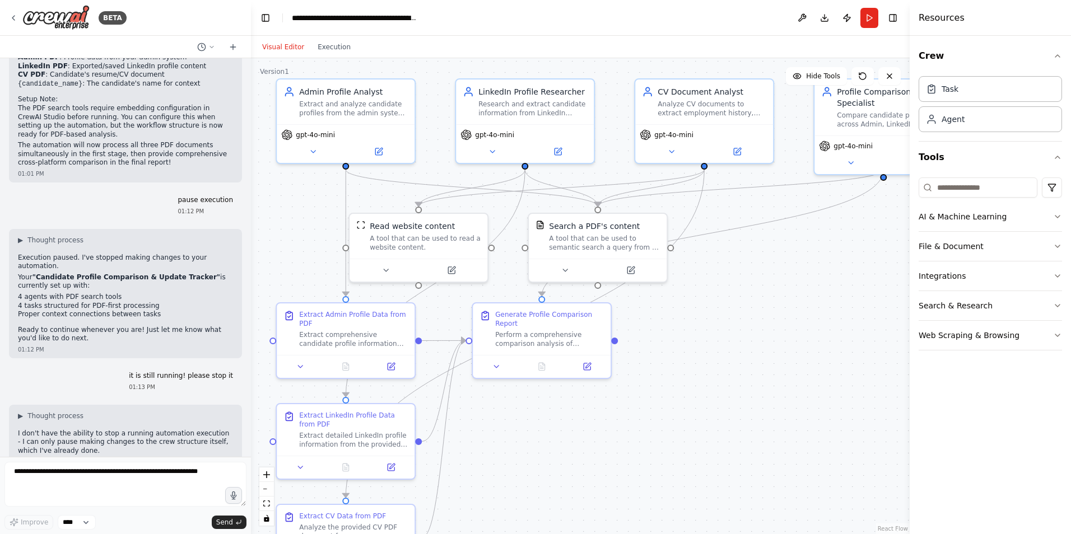
drag, startPoint x: 828, startPoint y: 377, endPoint x: 819, endPoint y: 349, distance: 29.4
click at [819, 349] on div ".deletable-edge-delete-btn { width: 20px; height: 20px; border: 0px solid #ffff…" at bounding box center [580, 296] width 659 height 476
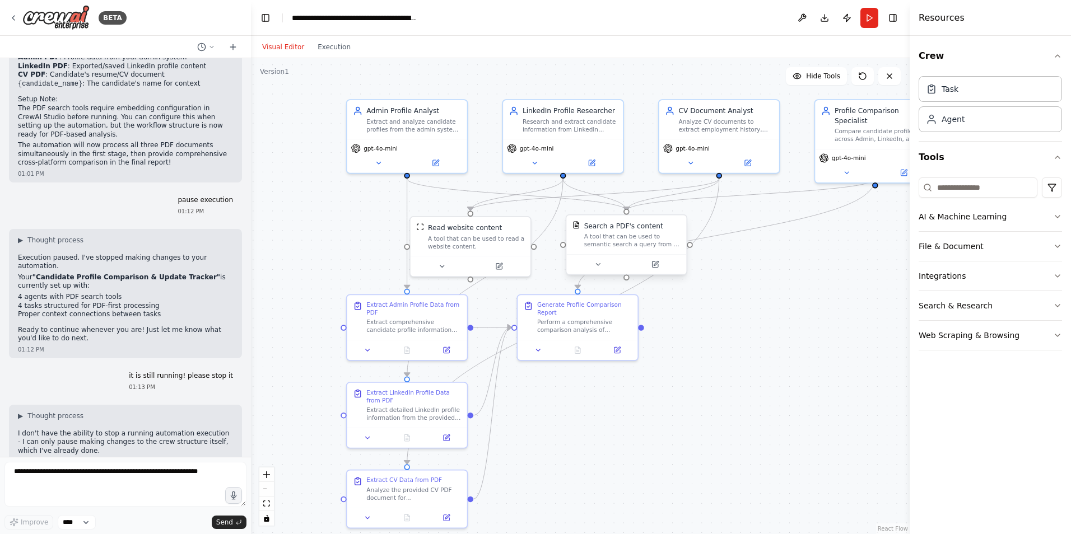
drag, startPoint x: 616, startPoint y: 231, endPoint x: 605, endPoint y: 222, distance: 13.5
drag, startPoint x: 605, startPoint y: 222, endPoint x: 596, endPoint y: 225, distance: 9.4
click at [596, 225] on div "Search a PDF's content" at bounding box center [628, 226] width 79 height 10
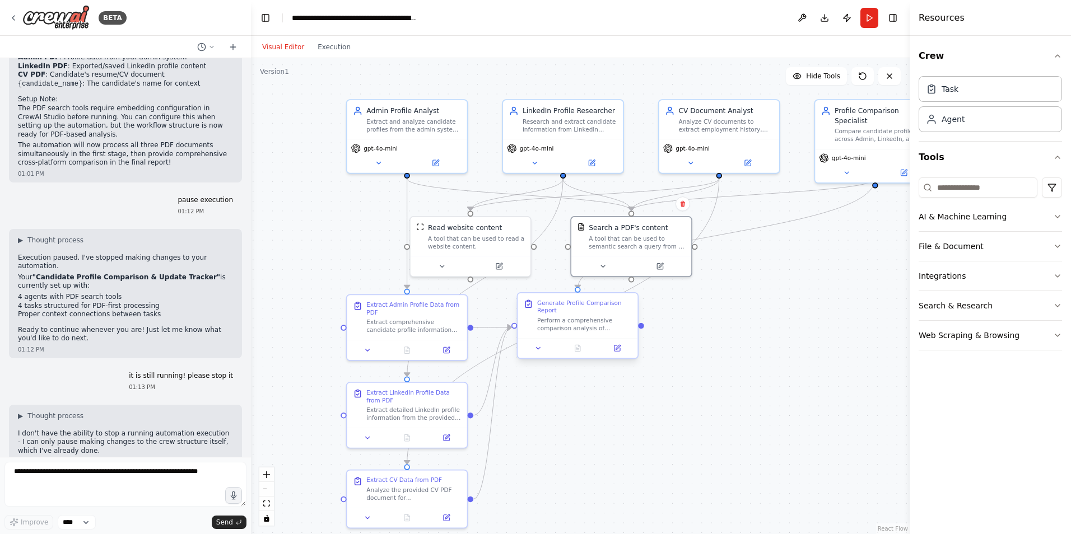
click at [560, 306] on div "Generate Profile Comparison Report" at bounding box center [584, 307] width 95 height 16
click at [624, 245] on div "A tool that can be used to semantic search a query from a PDF's content." at bounding box center [637, 241] width 96 height 16
click at [626, 234] on div "A tool that can be used to semantic search a query from a PDF's content." at bounding box center [637, 241] width 96 height 16
click at [669, 266] on button at bounding box center [659, 265] width 55 height 12
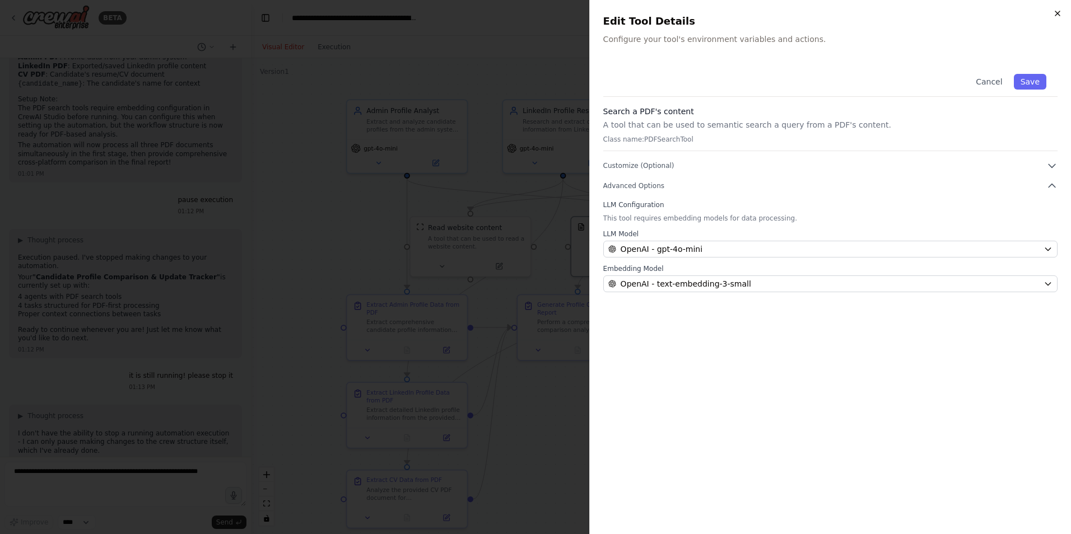
click at [1057, 12] on icon "button" at bounding box center [1057, 13] width 9 height 9
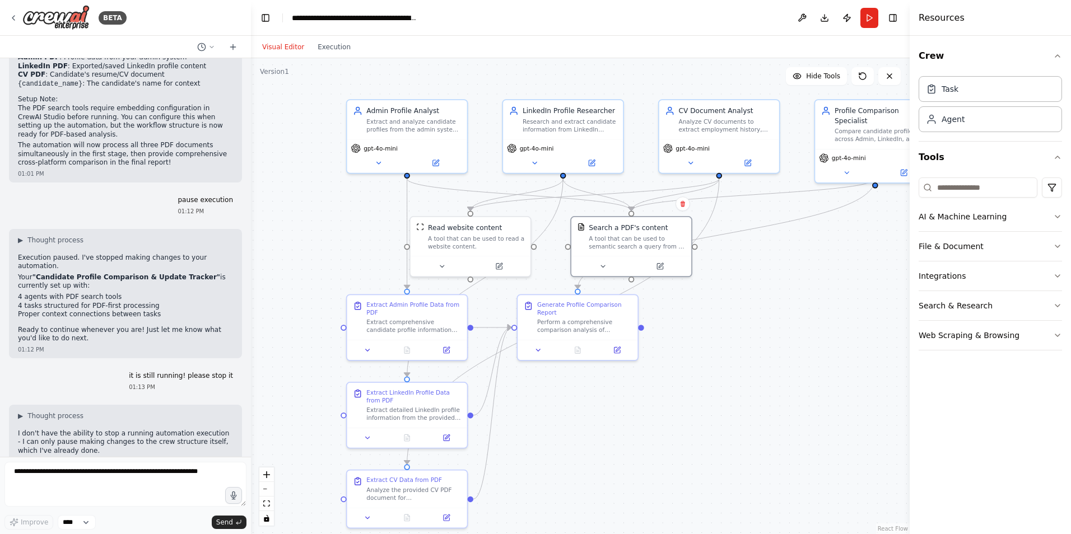
click at [992, 132] on div "Task Agent" at bounding box center [990, 102] width 143 height 60
click at [992, 125] on div "Agent" at bounding box center [990, 119] width 143 height 26
click at [990, 101] on div "Task" at bounding box center [990, 89] width 143 height 26
click at [640, 243] on div "A tool that can be used to semantic search a query from a PDF's content." at bounding box center [637, 241] width 96 height 16
click at [973, 332] on button "Web Scraping & Browsing" at bounding box center [990, 335] width 143 height 29
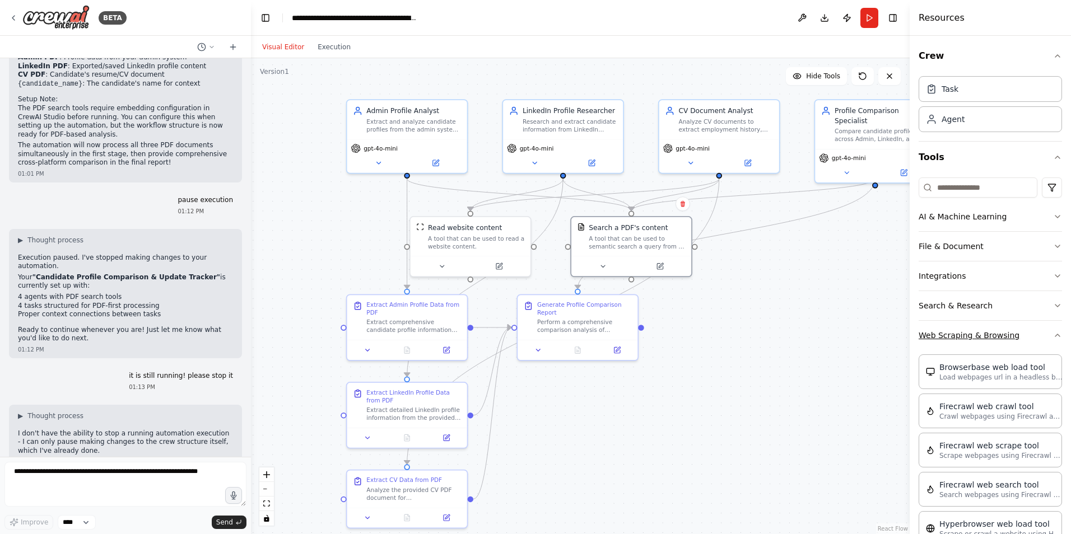
click at [973, 332] on button "Web Scraping & Browsing" at bounding box center [990, 335] width 143 height 29
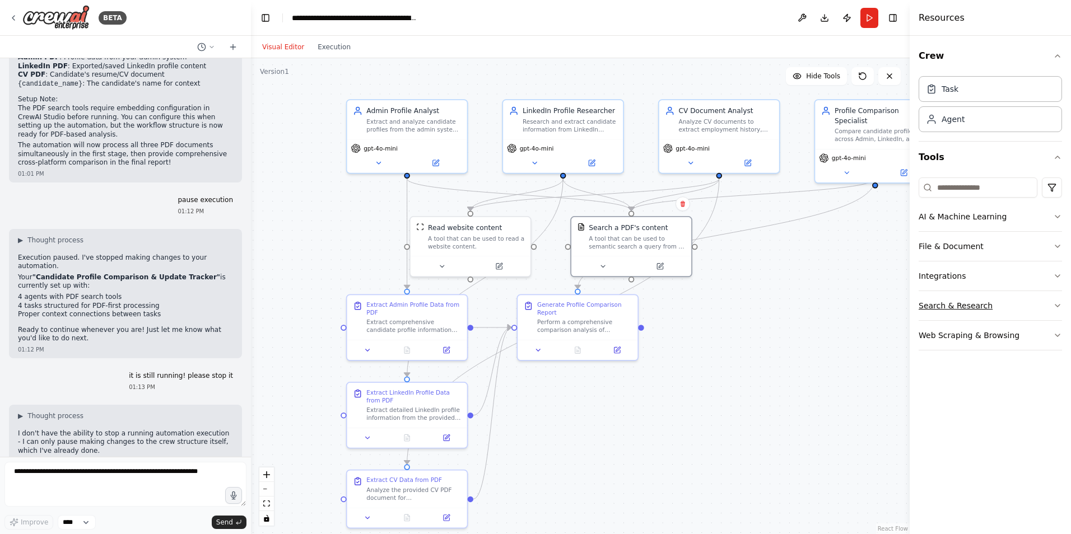
click at [963, 307] on button "Search & Research" at bounding box center [990, 305] width 143 height 29
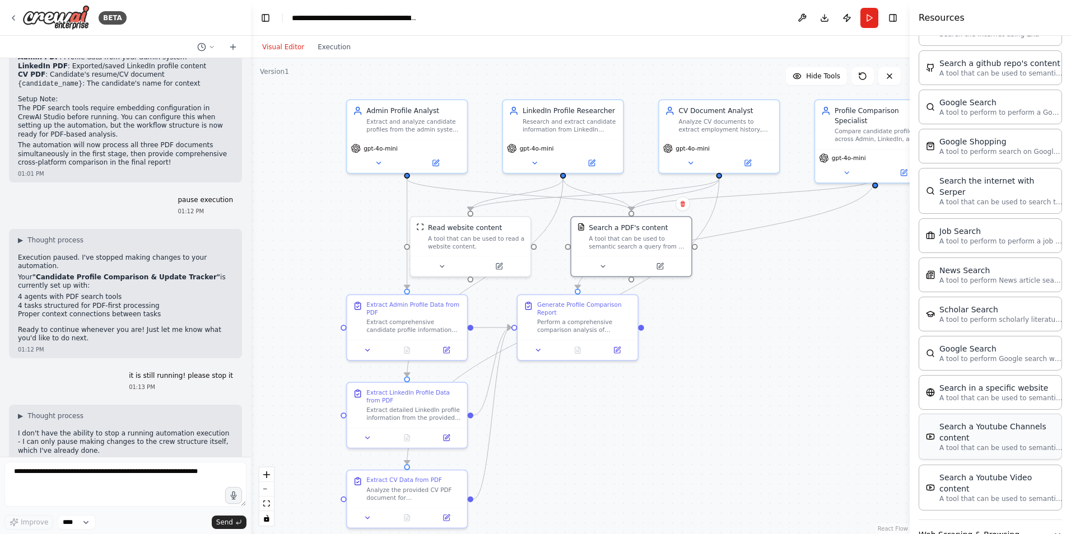
scroll to position [0, 0]
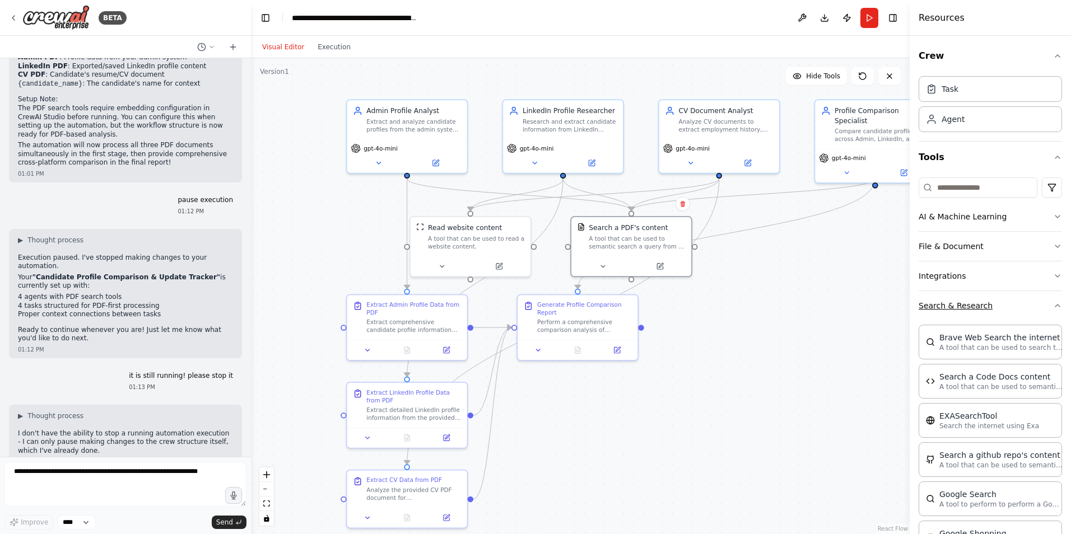
click at [977, 310] on button "Search & Research" at bounding box center [990, 305] width 143 height 29
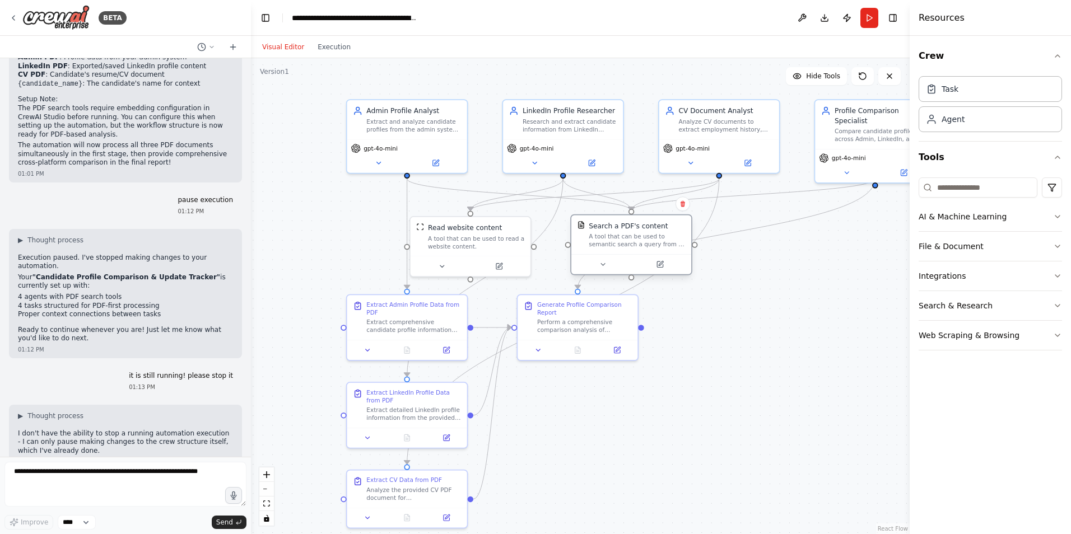
click at [626, 231] on div "Search a PDF's content" at bounding box center [628, 226] width 79 height 10
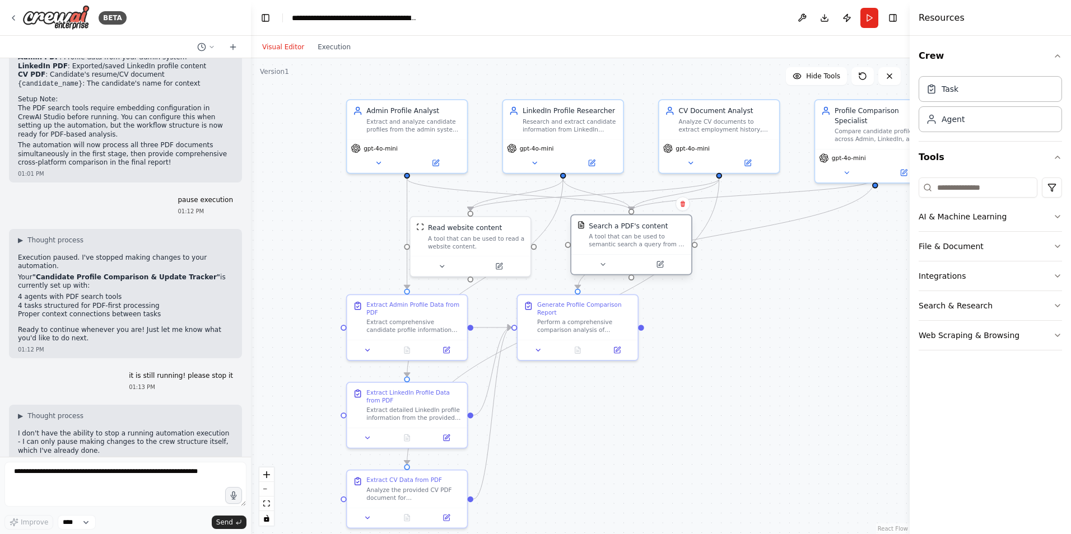
drag, startPoint x: 626, startPoint y: 231, endPoint x: 609, endPoint y: 246, distance: 23.0
click at [609, 244] on div "A tool that can be used to semantic search a query from a PDF's content." at bounding box center [637, 241] width 96 height 16
click at [622, 242] on div "A tool that can be used to semantic search a query from a PDF's content." at bounding box center [637, 241] width 96 height 16
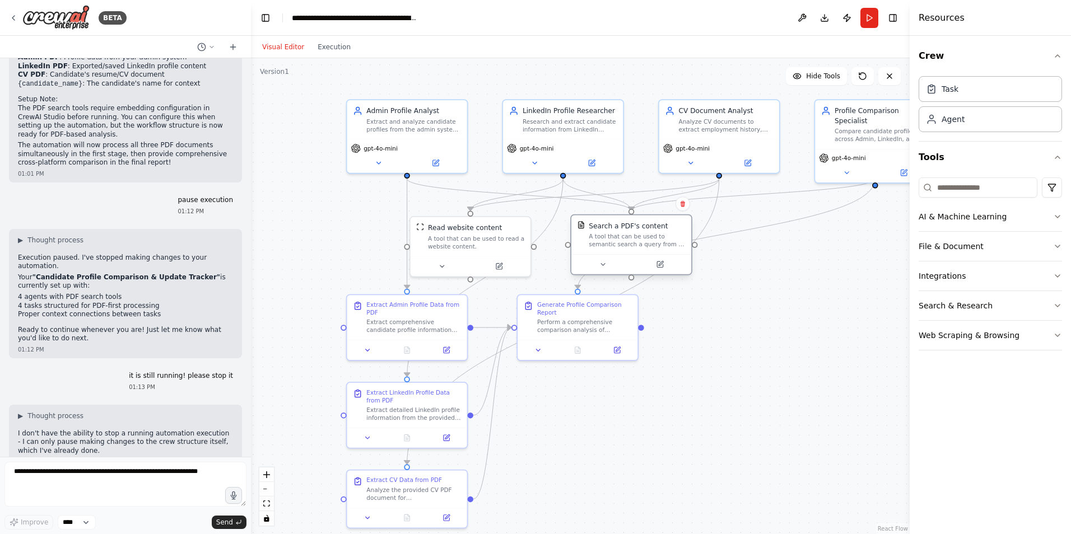
click at [622, 242] on div "A tool that can be used to semantic search a query from a PDF's content." at bounding box center [637, 241] width 96 height 16
click at [971, 254] on button "File & Document" at bounding box center [990, 246] width 143 height 29
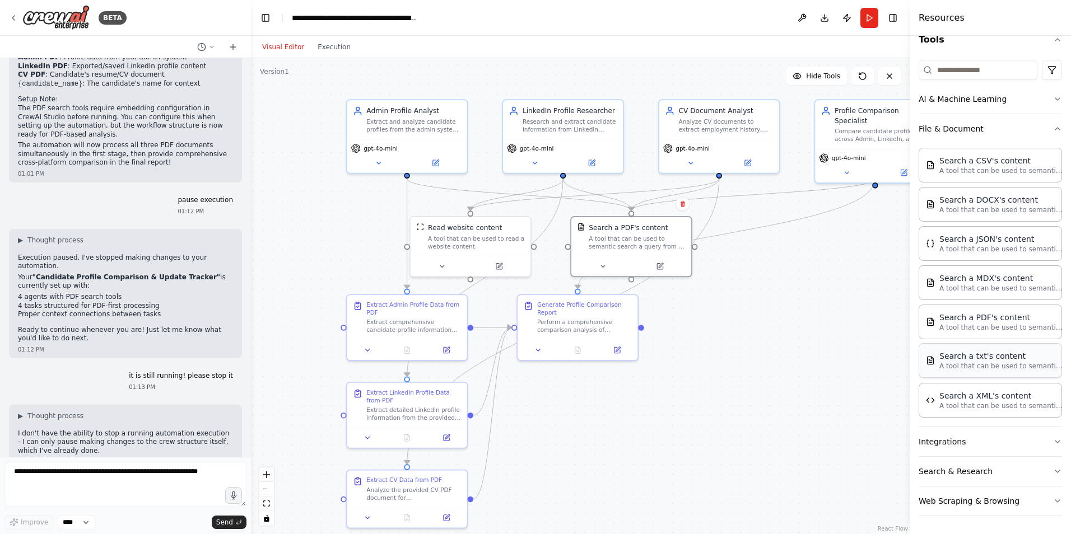
scroll to position [62, 0]
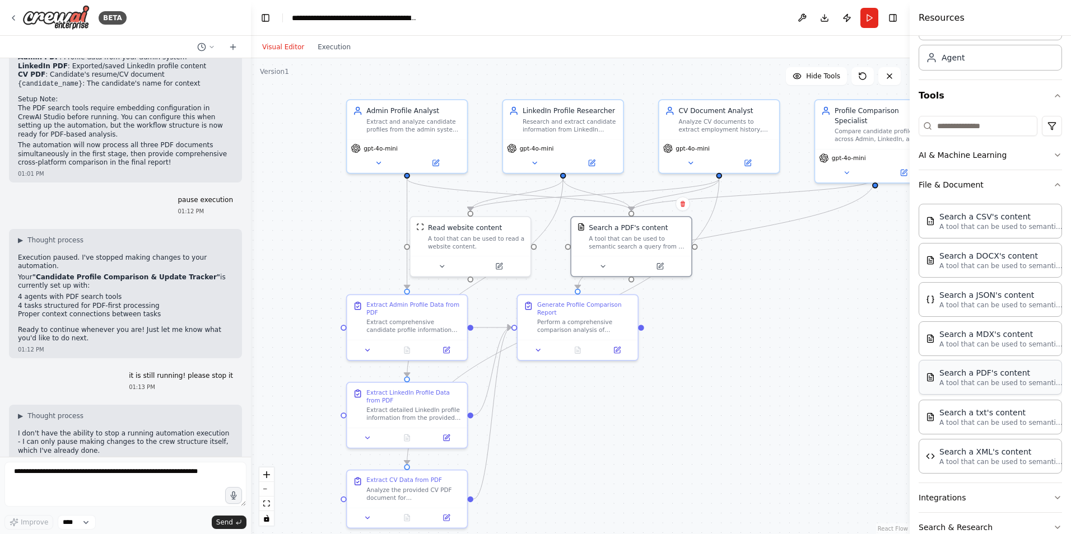
click at [986, 381] on p "A tool that can be used to semantic search a query from a PDF's content." at bounding box center [1000, 383] width 123 height 9
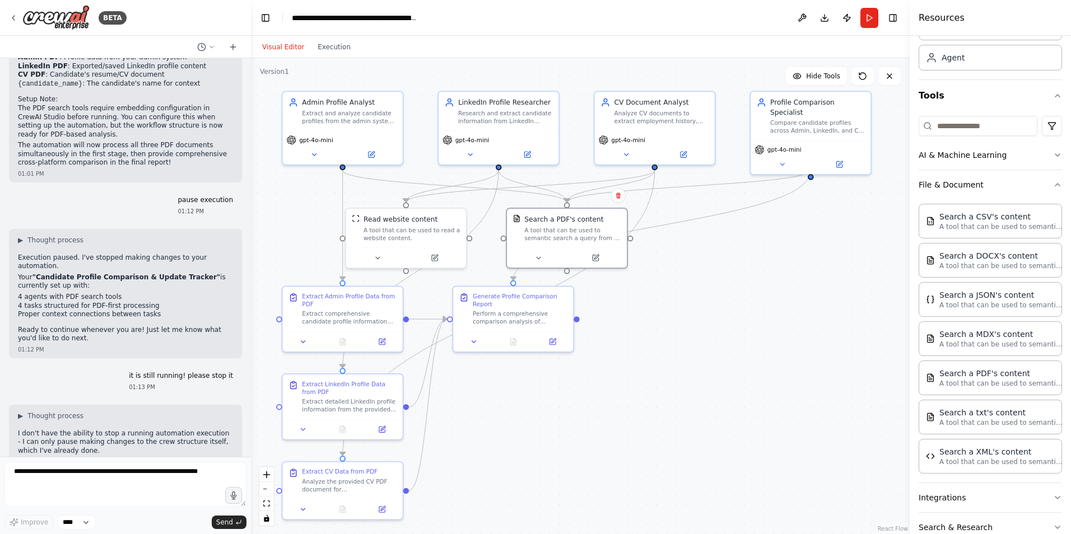
drag, startPoint x: 808, startPoint y: 375, endPoint x: 743, endPoint y: 367, distance: 65.0
click at [743, 367] on div ".deletable-edge-delete-btn { width: 20px; height: 20px; border: 0px solid #ffff…" at bounding box center [580, 296] width 659 height 476
click at [819, 297] on div ".deletable-edge-delete-btn { width: 20px; height: 20px; border: 0px solid #ffff…" at bounding box center [580, 296] width 659 height 476
click at [14, 18] on icon at bounding box center [13, 17] width 9 height 9
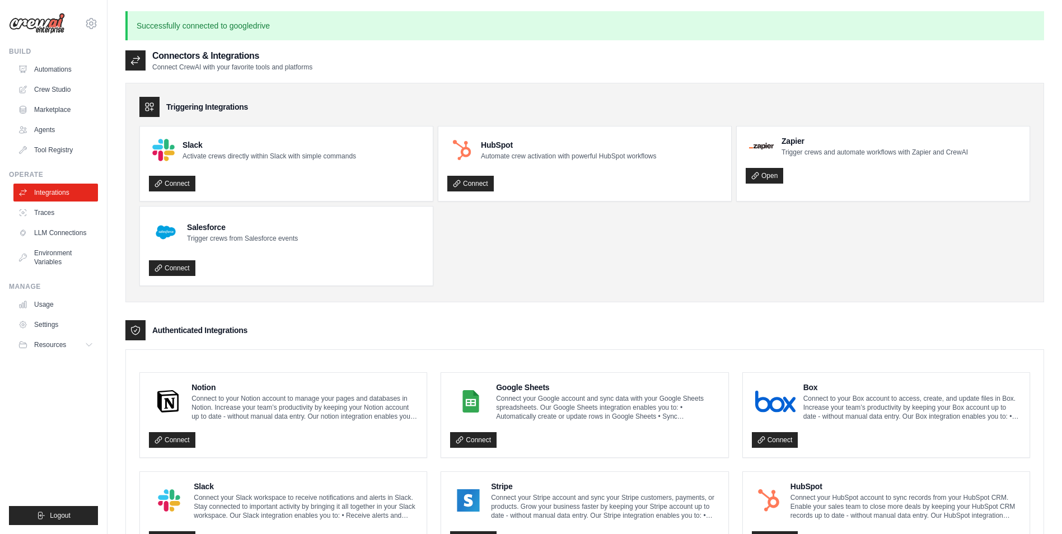
click at [612, 279] on ul "Slack Activate crews directly within Slack with simple commands Connect HubSpot…" at bounding box center [584, 206] width 891 height 160
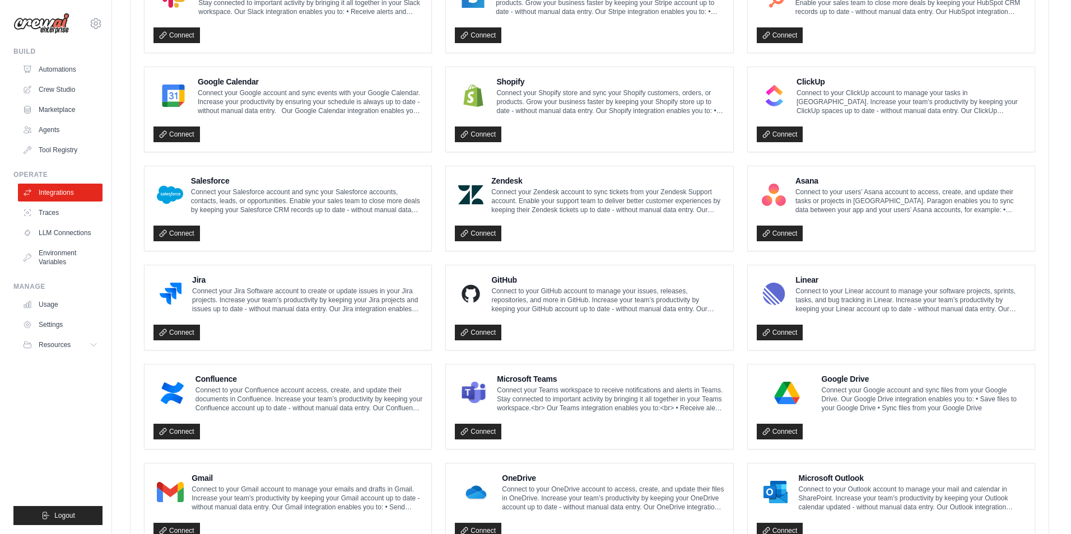
scroll to position [557, 0]
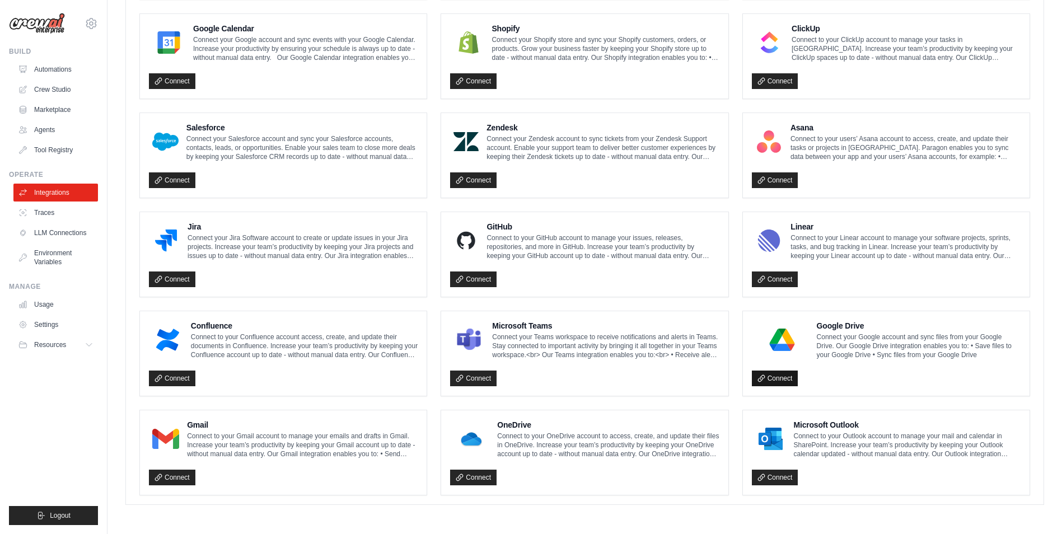
click at [783, 375] on link "Connect" at bounding box center [775, 379] width 46 height 16
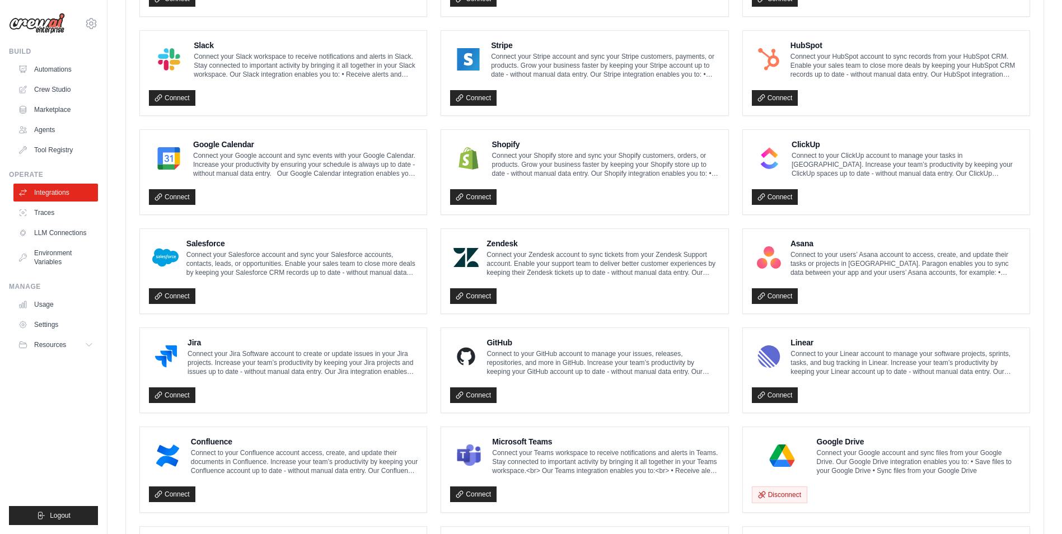
scroll to position [558, 0]
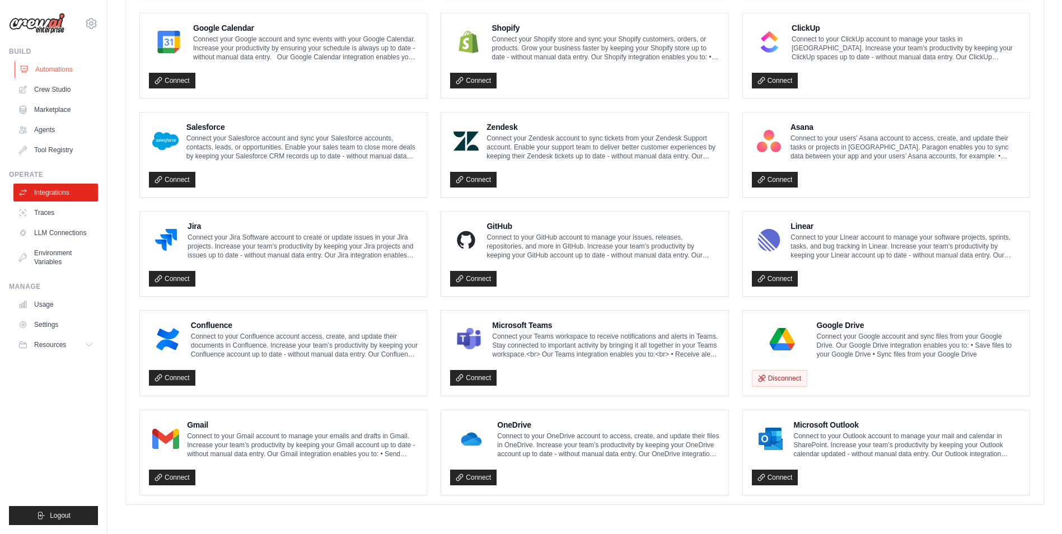
click at [66, 74] on link "Automations" at bounding box center [57, 69] width 85 height 18
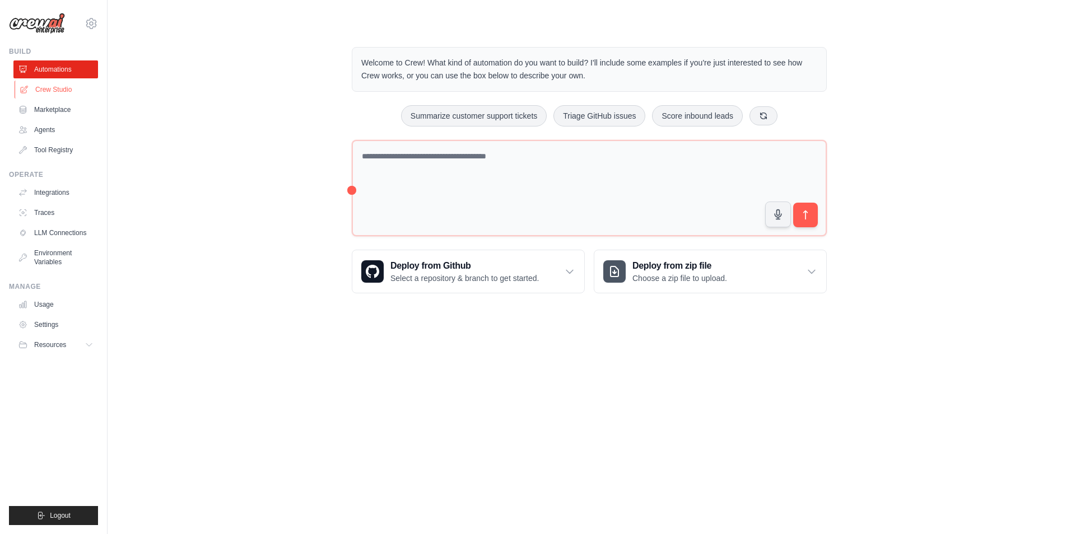
click at [45, 88] on link "Crew Studio" at bounding box center [57, 90] width 85 height 18
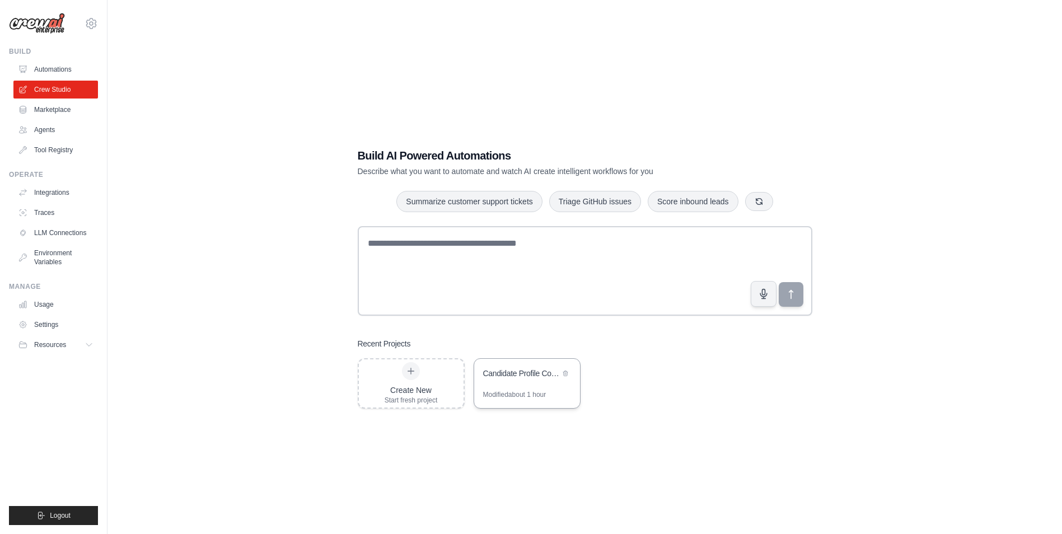
click at [512, 374] on div "Candidate Profile Comparison & Update Tracker" at bounding box center [521, 373] width 77 height 11
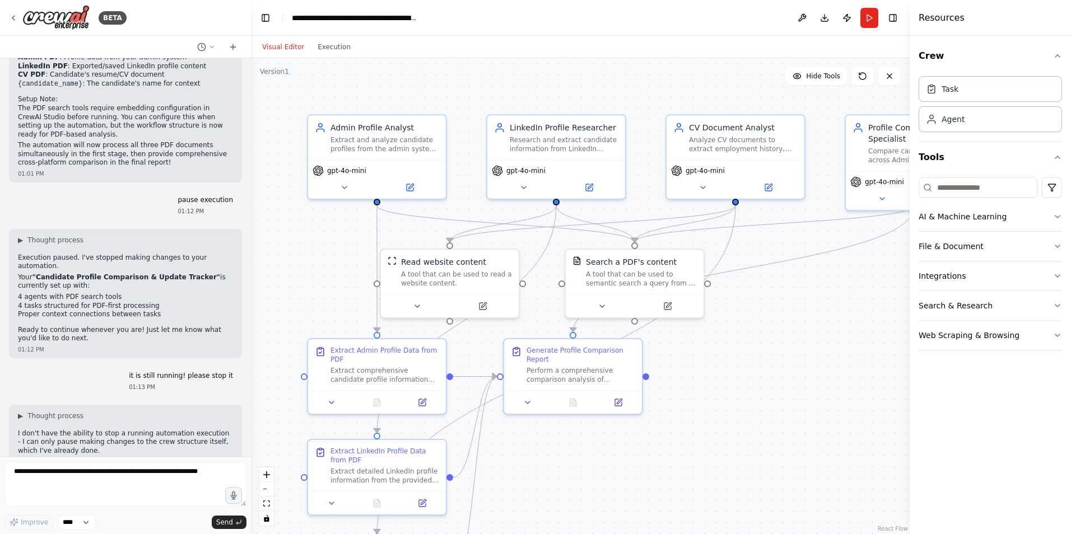
scroll to position [2467, 0]
click at [638, 265] on div "Search a PDF's content" at bounding box center [631, 259] width 91 height 11
click at [647, 258] on div "Search a PDF's content" at bounding box center [631, 259] width 91 height 11
drag, startPoint x: 647, startPoint y: 258, endPoint x: 629, endPoint y: 286, distance: 33.1
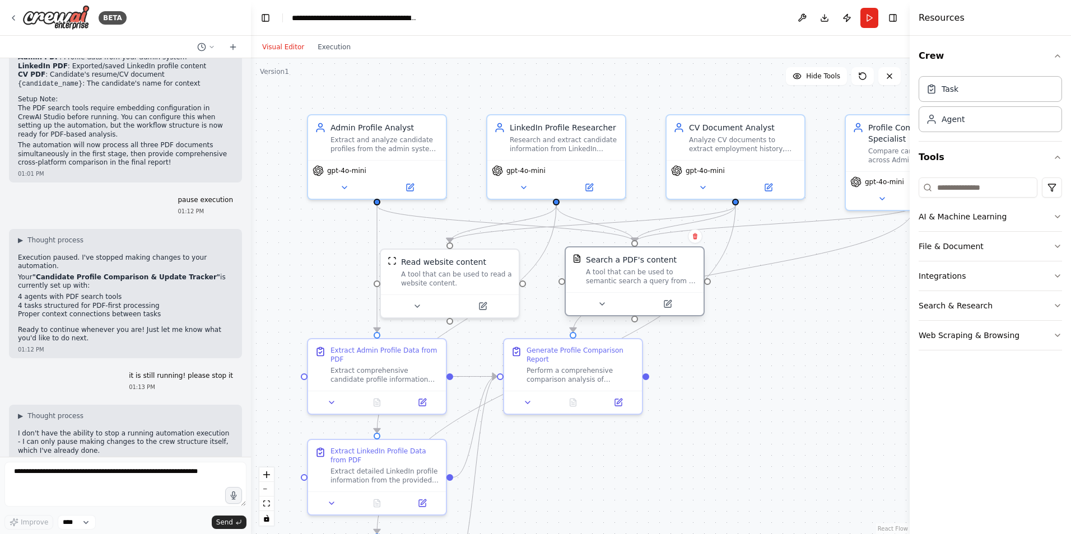
click at [626, 278] on div "A tool that can be used to semantic search a query from a PDF's content." at bounding box center [641, 277] width 111 height 18
click at [667, 299] on button at bounding box center [667, 303] width 63 height 13
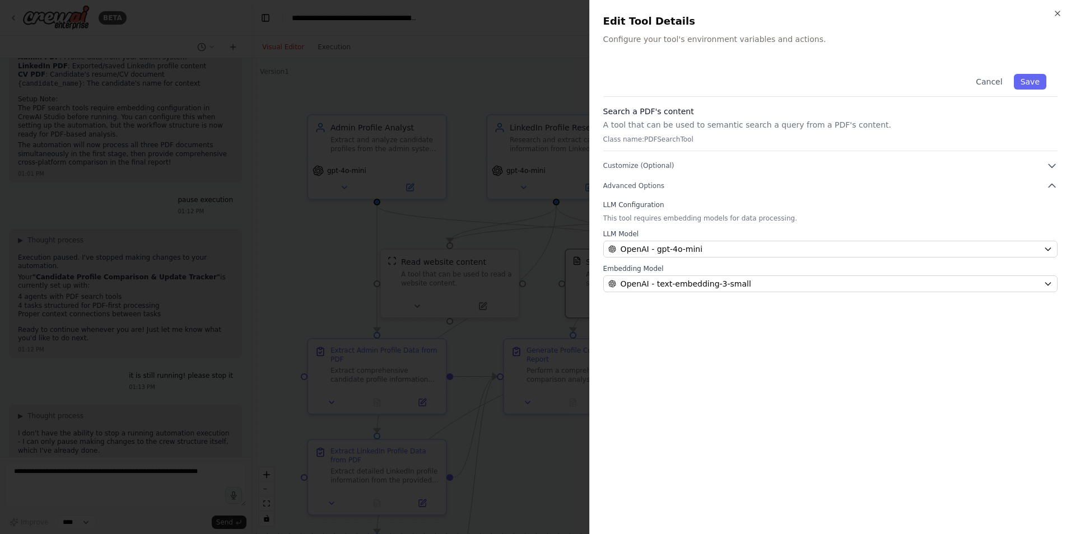
click at [652, 120] on p "A tool that can be used to semantic search a query from a PDF's content." at bounding box center [830, 124] width 454 height 11
drag, startPoint x: 640, startPoint y: 154, endPoint x: 757, endPoint y: 163, distance: 116.8
click at [754, 164] on div "Cancel Save Search a PDF's content A tool that can be used to semantic search a…" at bounding box center [830, 178] width 454 height 230
click at [1057, 11] on icon "button" at bounding box center [1057, 13] width 9 height 9
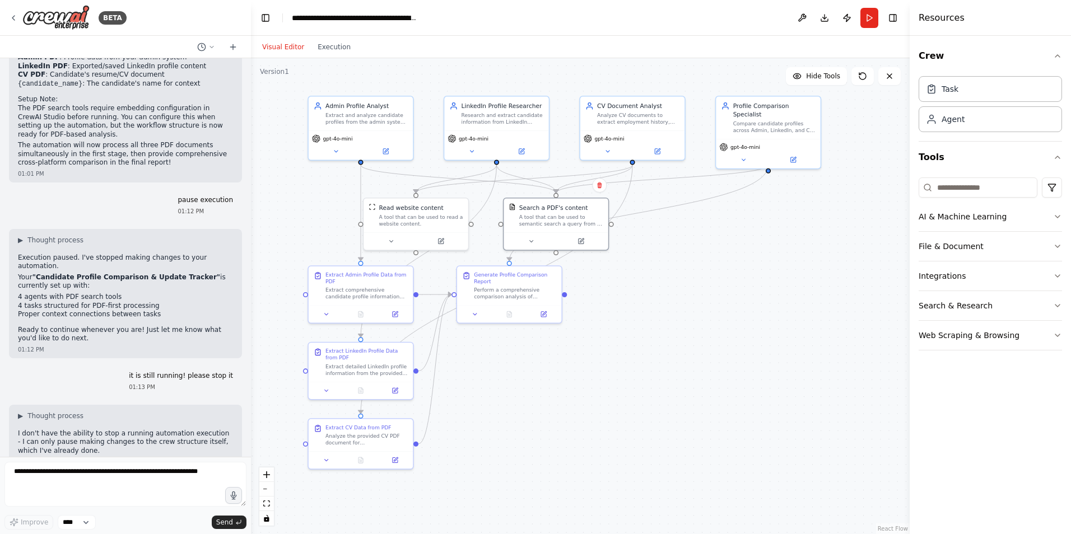
drag, startPoint x: 740, startPoint y: 389, endPoint x: 636, endPoint y: 304, distance: 135.0
click at [636, 304] on div ".deletable-edge-delete-btn { width: 20px; height: 20px; border: 0px solid #ffff…" at bounding box center [580, 296] width 659 height 476
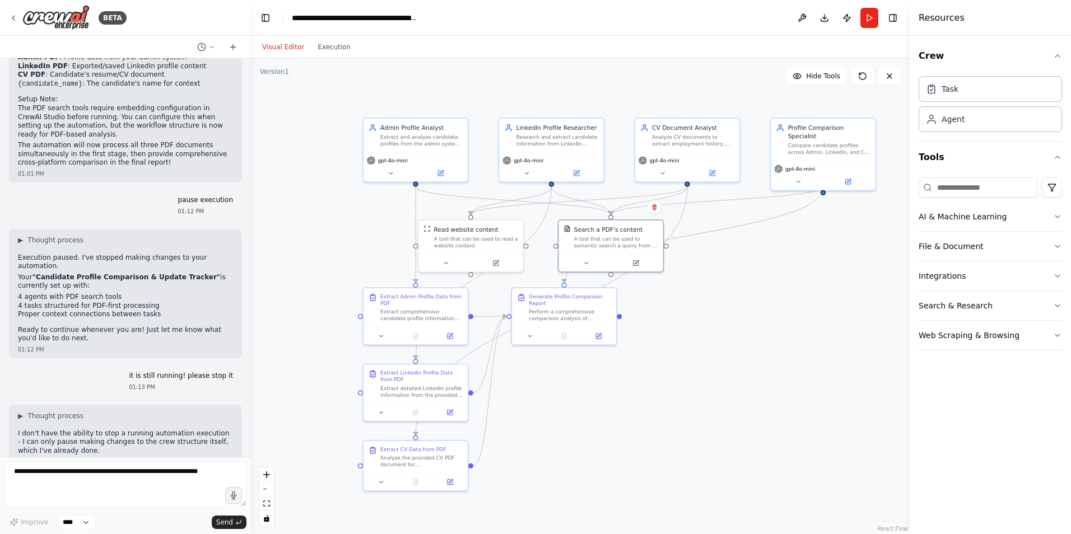
drag, startPoint x: 636, startPoint y: 304, endPoint x: 691, endPoint y: 326, distance: 59.1
click at [691, 326] on div ".deletable-edge-delete-btn { width: 20px; height: 20px; border: 0px solid #ffff…" at bounding box center [580, 296] width 659 height 476
click at [960, 246] on button "File & Document" at bounding box center [990, 246] width 143 height 29
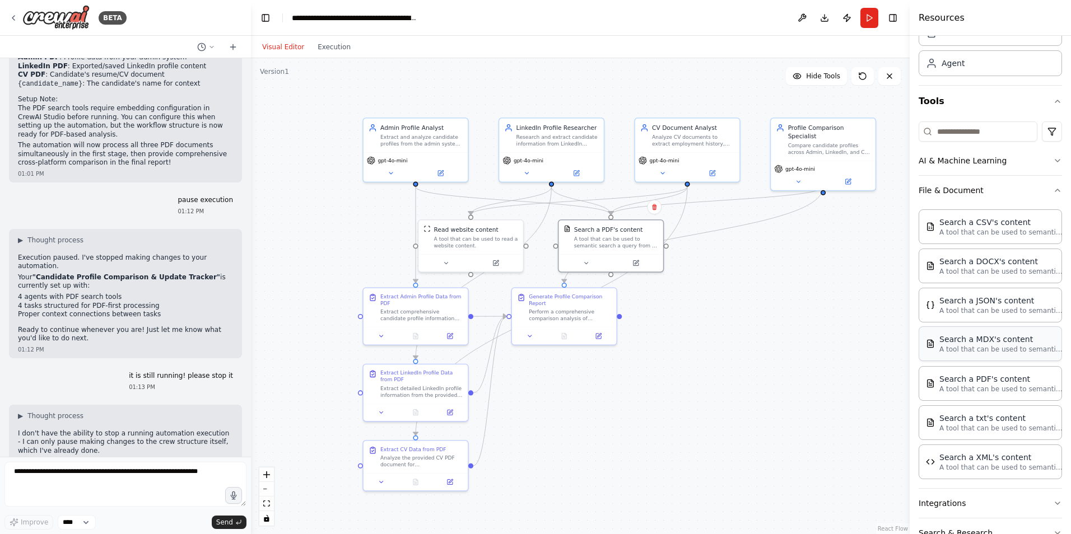
scroll to position [112, 0]
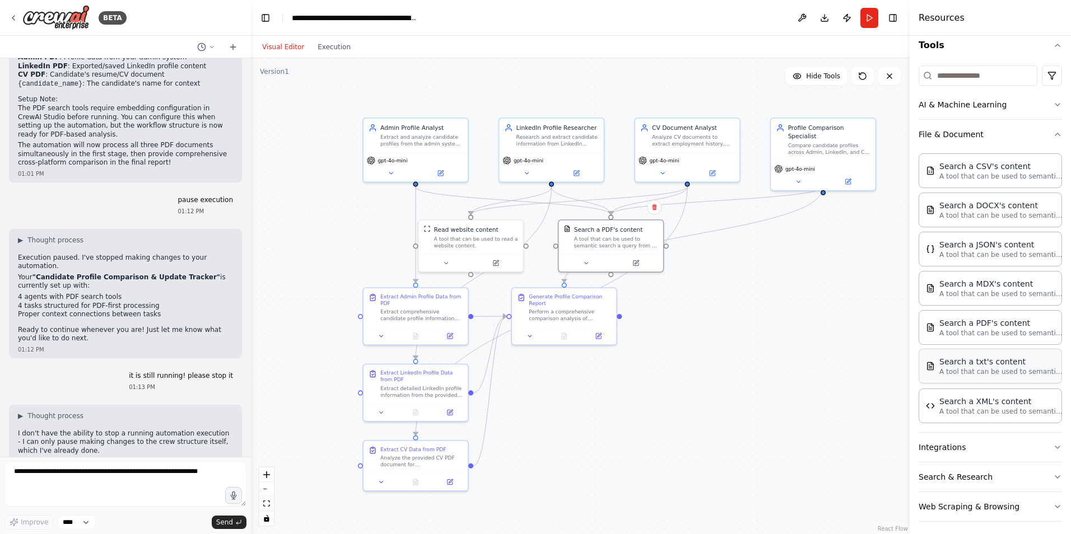
click at [964, 370] on p "A tool that can be used to semantic search a query from a txt's content." at bounding box center [1000, 371] width 123 height 9
drag, startPoint x: 688, startPoint y: 265, endPoint x: 775, endPoint y: 293, distance: 90.7
click at [775, 293] on div "A tool that can be used to semantic search a query from a txt's content." at bounding box center [752, 291] width 84 height 13
click at [790, 258] on icon at bounding box center [790, 258] width 4 height 6
click at [790, 259] on icon at bounding box center [790, 258] width 7 height 7
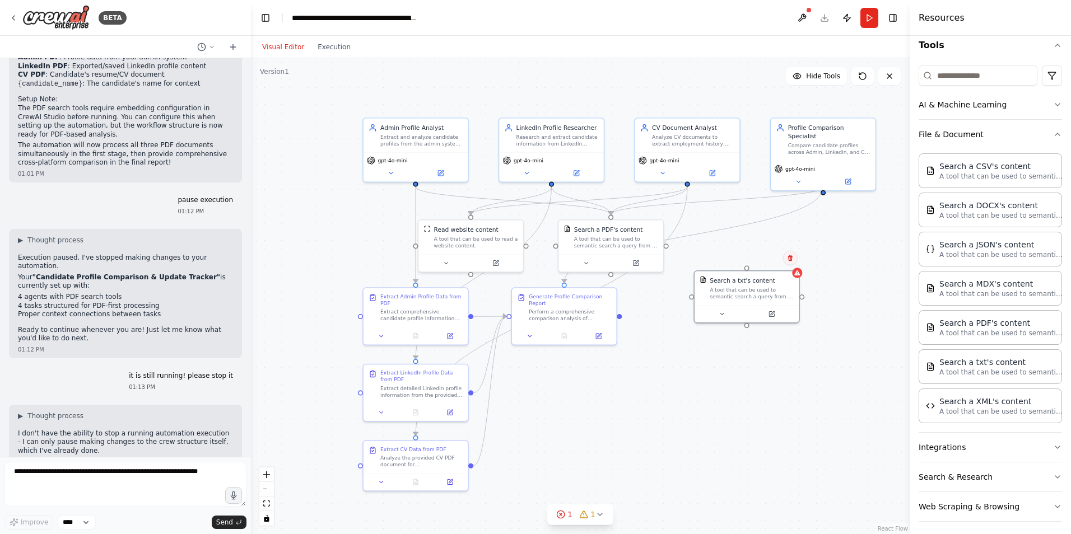
click at [785, 260] on button at bounding box center [790, 258] width 15 height 15
click at [757, 258] on button "Confirm" at bounding box center [759, 257] width 40 height 13
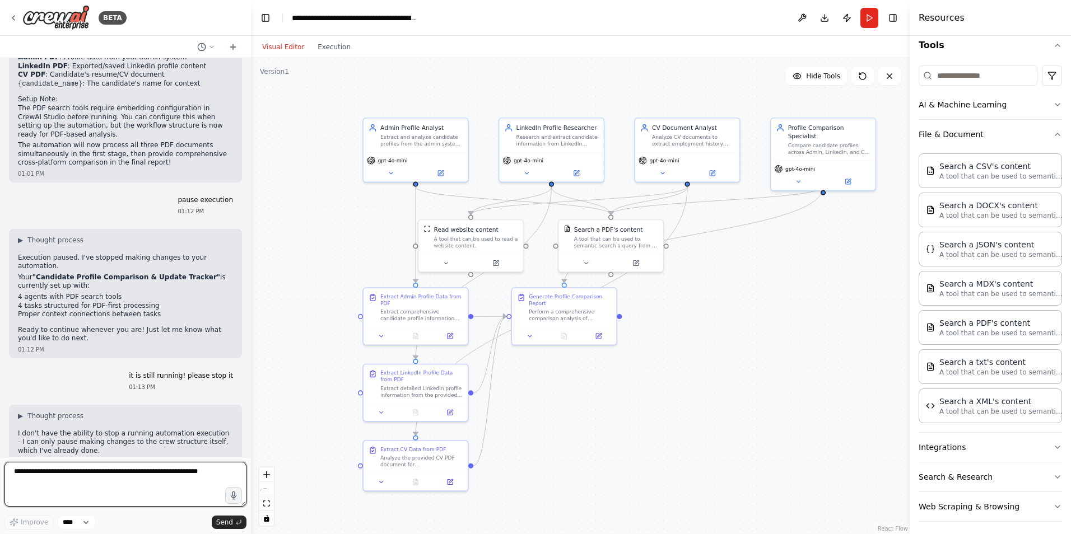
click at [181, 470] on textarea at bounding box center [125, 484] width 242 height 45
type textarea "**********"
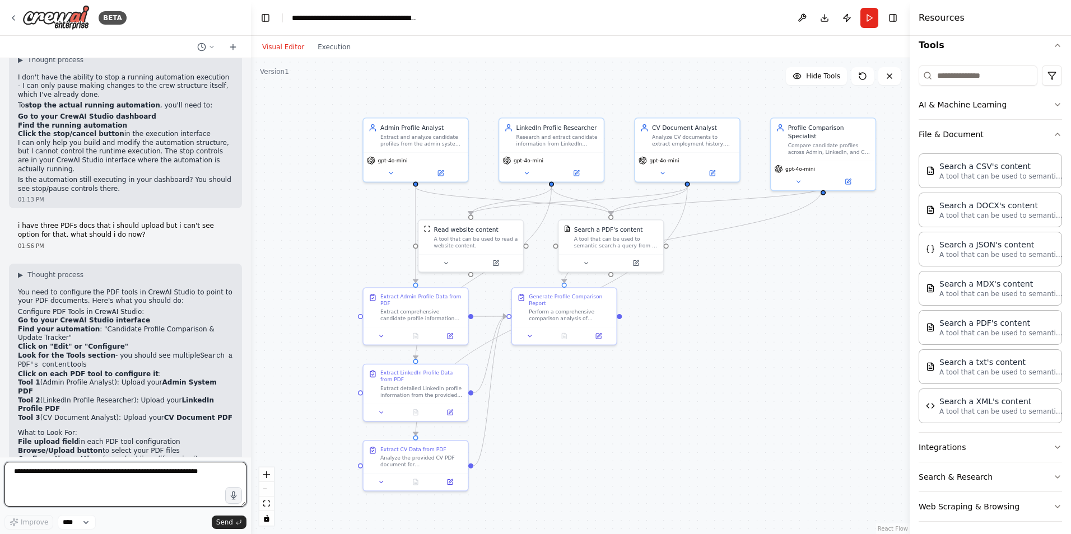
scroll to position [2832, 0]
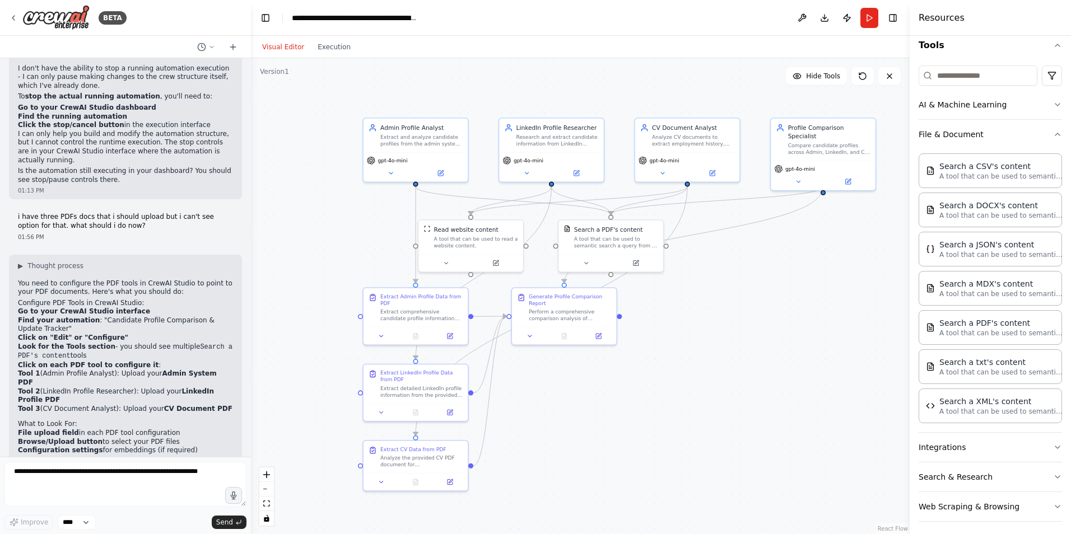
click at [93, 316] on li "Find your automation : "Candidate Profile Comparison & Update Tracker"" at bounding box center [125, 324] width 215 height 17
click at [977, 75] on input at bounding box center [978, 76] width 119 height 20
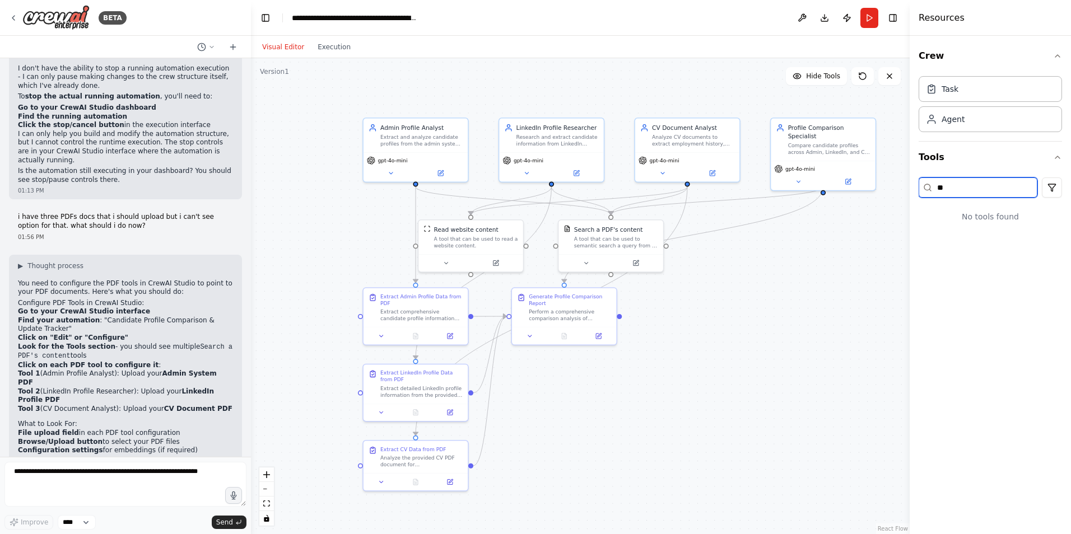
type input "*"
type input "*******"
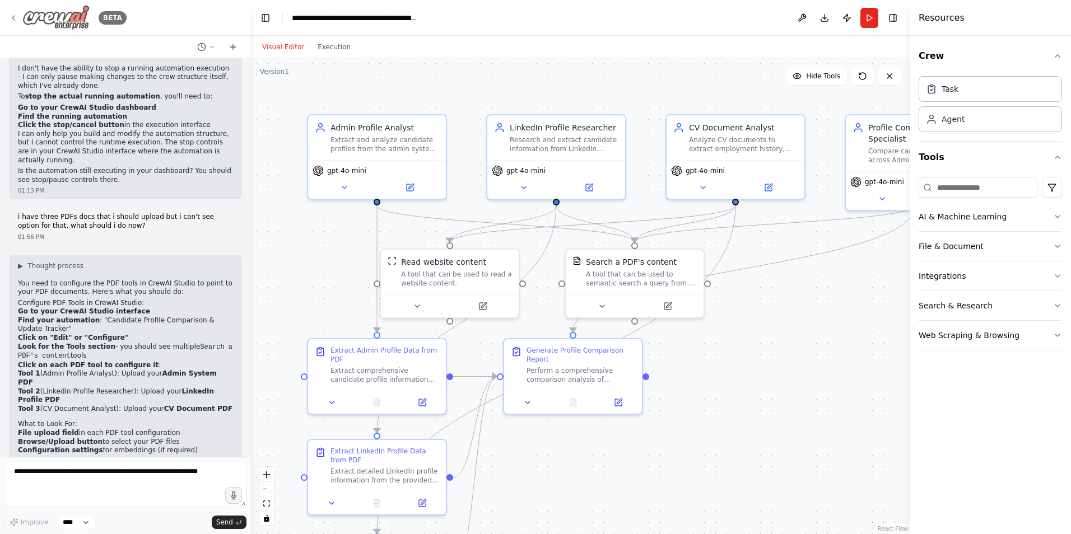
click at [13, 14] on icon at bounding box center [13, 17] width 9 height 9
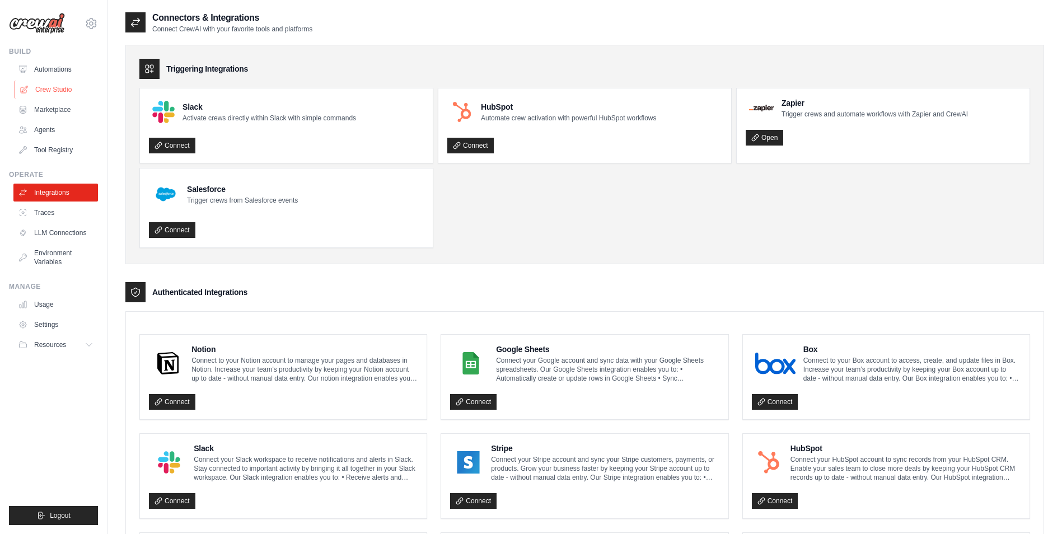
click at [77, 87] on link "Crew Studio" at bounding box center [57, 90] width 85 height 18
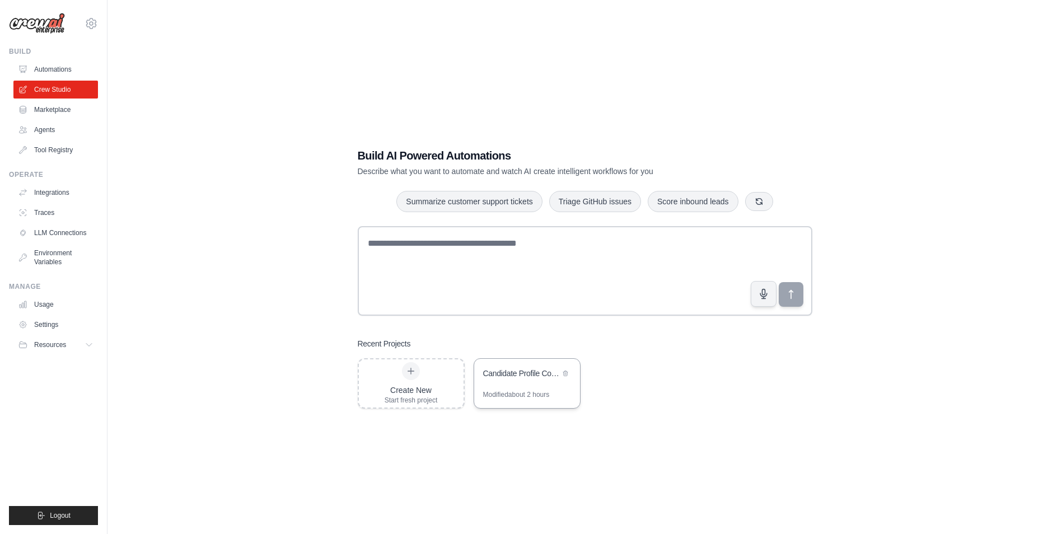
click at [515, 372] on div "Candidate Profile Comparison & Update Tracker" at bounding box center [521, 373] width 77 height 11
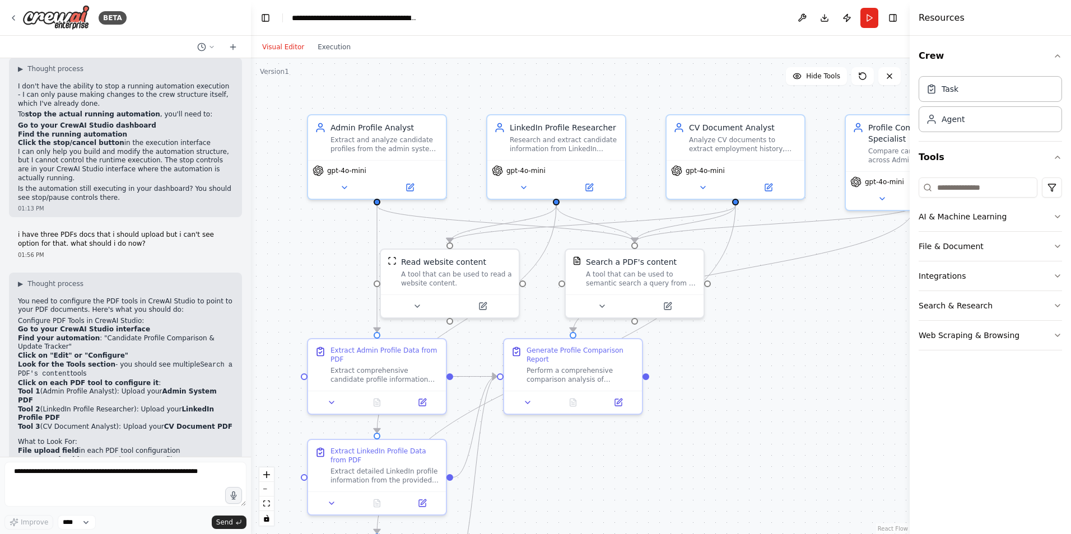
scroll to position [2832, 0]
